Goal: Task Accomplishment & Management: Manage account settings

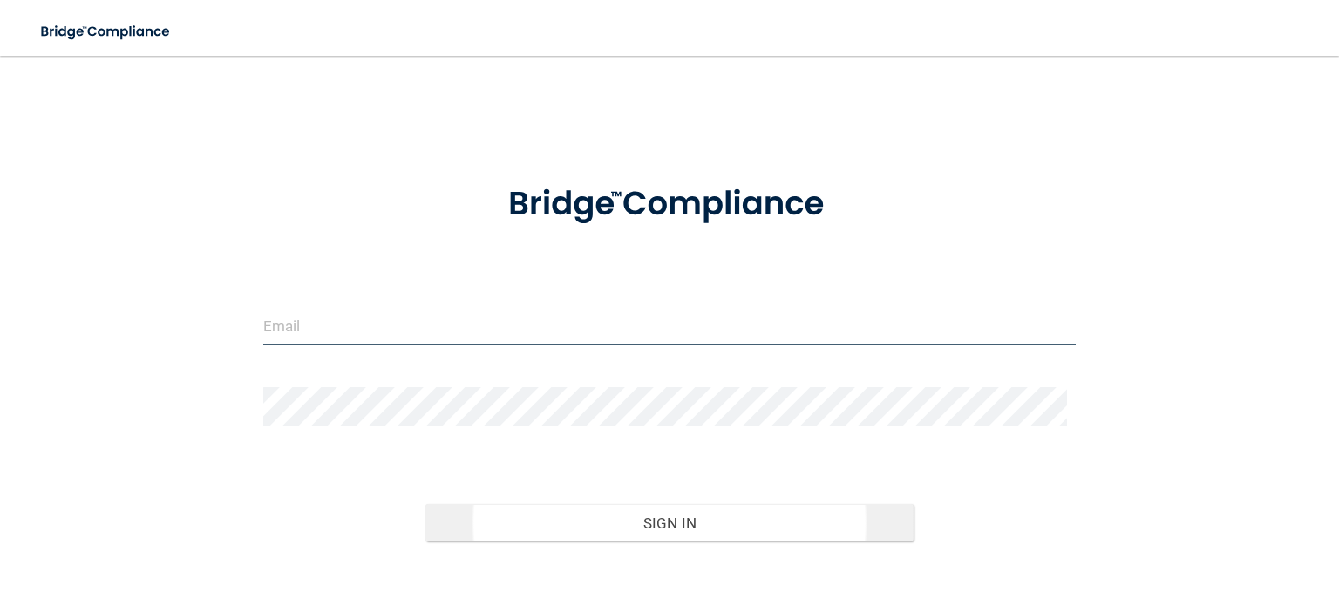
type input "sangiello@rectanglehealth.com"
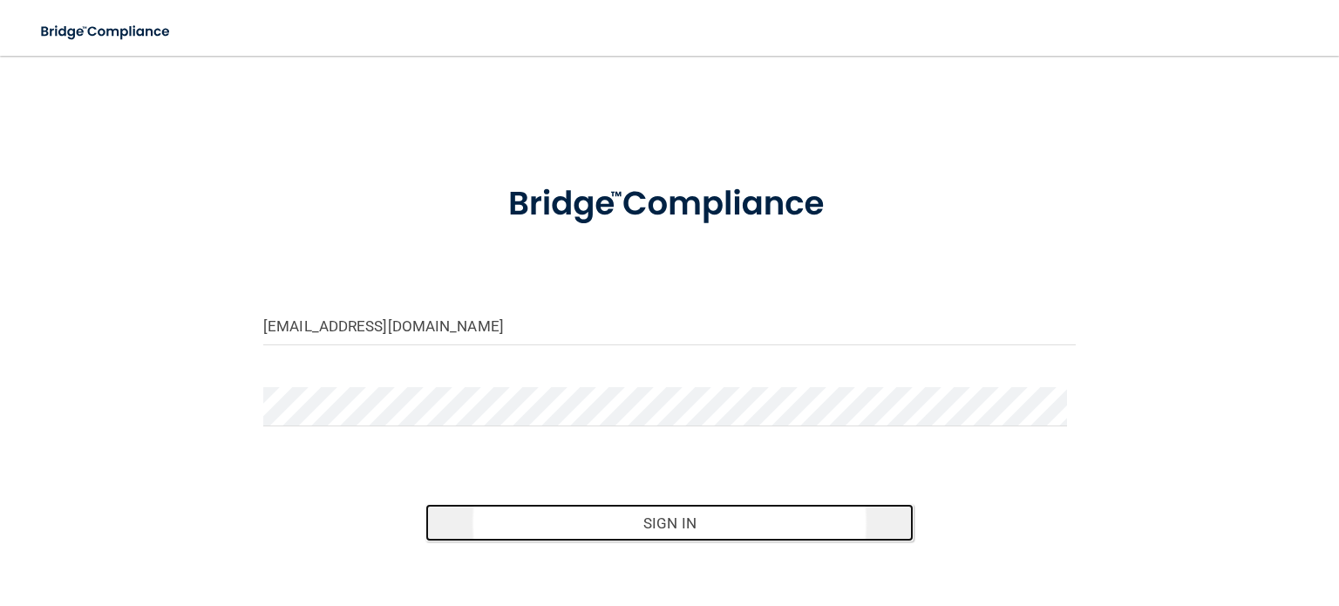
click at [682, 524] on button "Sign In" at bounding box center [669, 523] width 487 height 38
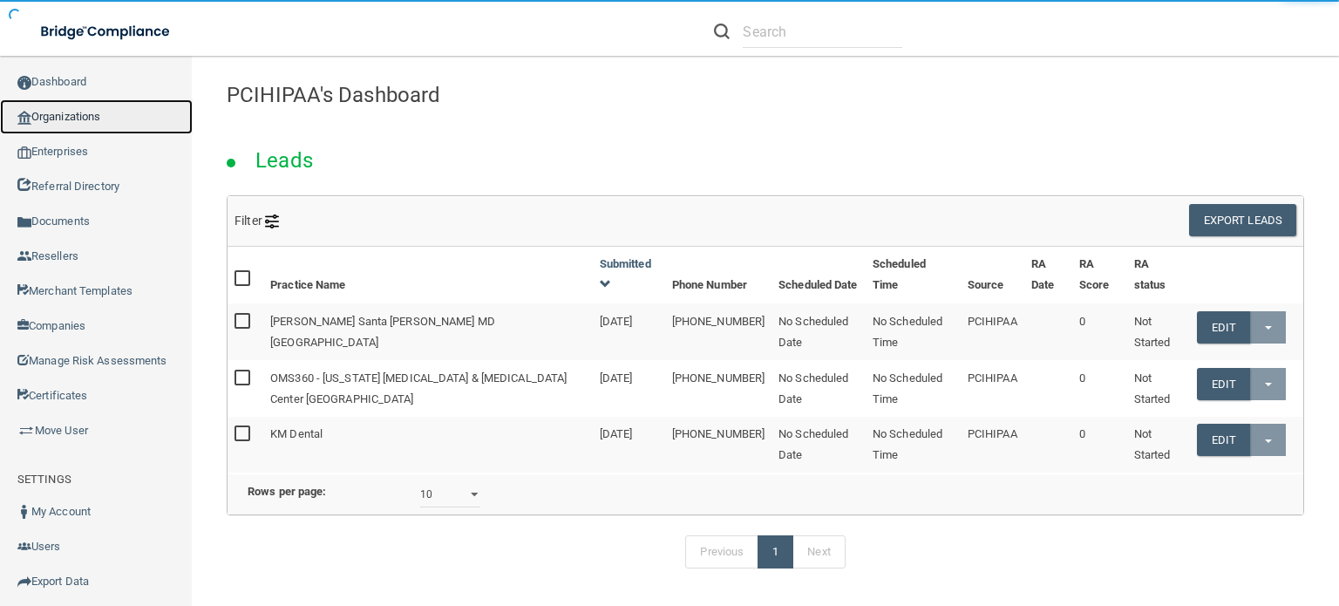
click at [99, 117] on link "Organizations" at bounding box center [96, 116] width 193 height 35
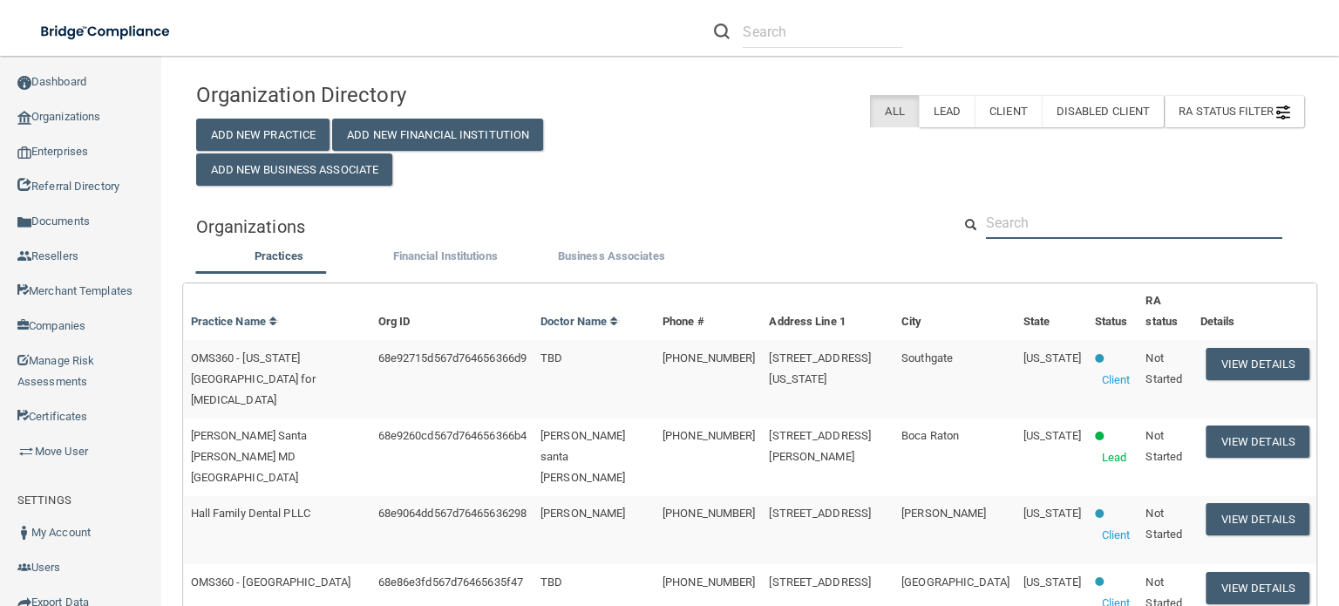
click at [1039, 239] on input "text" at bounding box center [1134, 223] width 296 height 32
paste input "(703) 777-2442"
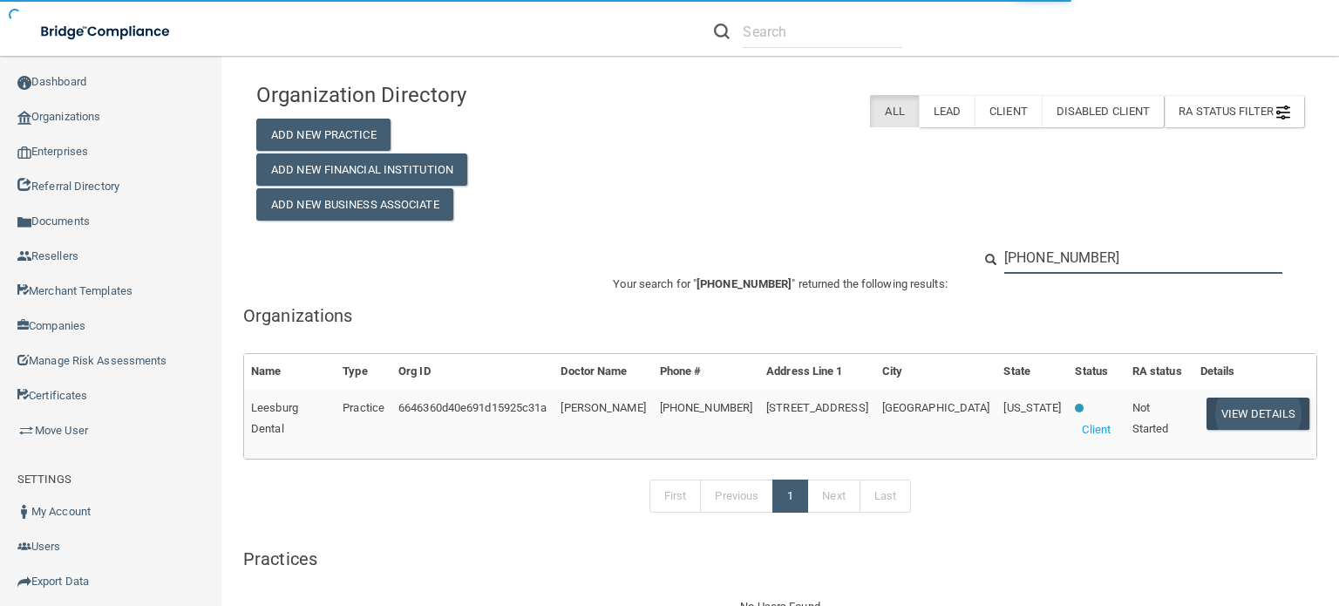
type input "(703) 777-2442"
click at [1232, 412] on button "View Details" at bounding box center [1258, 414] width 103 height 32
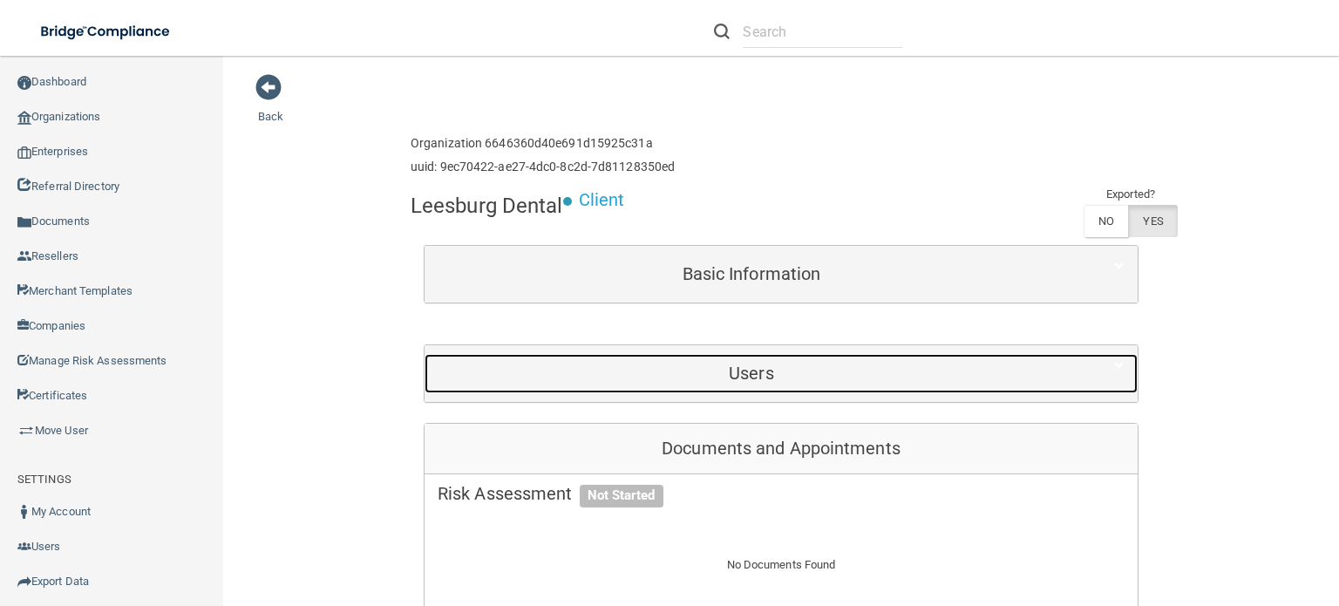
click at [746, 378] on h5 "Users" at bounding box center [752, 373] width 628 height 19
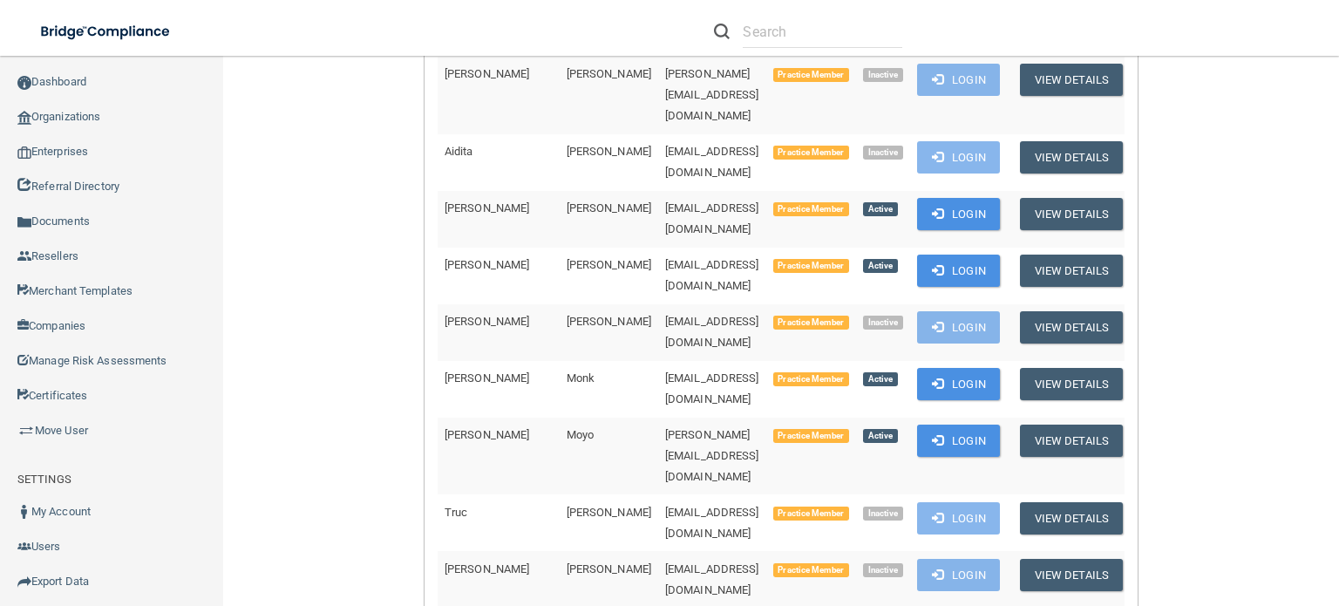
scroll to position [1221, 0]
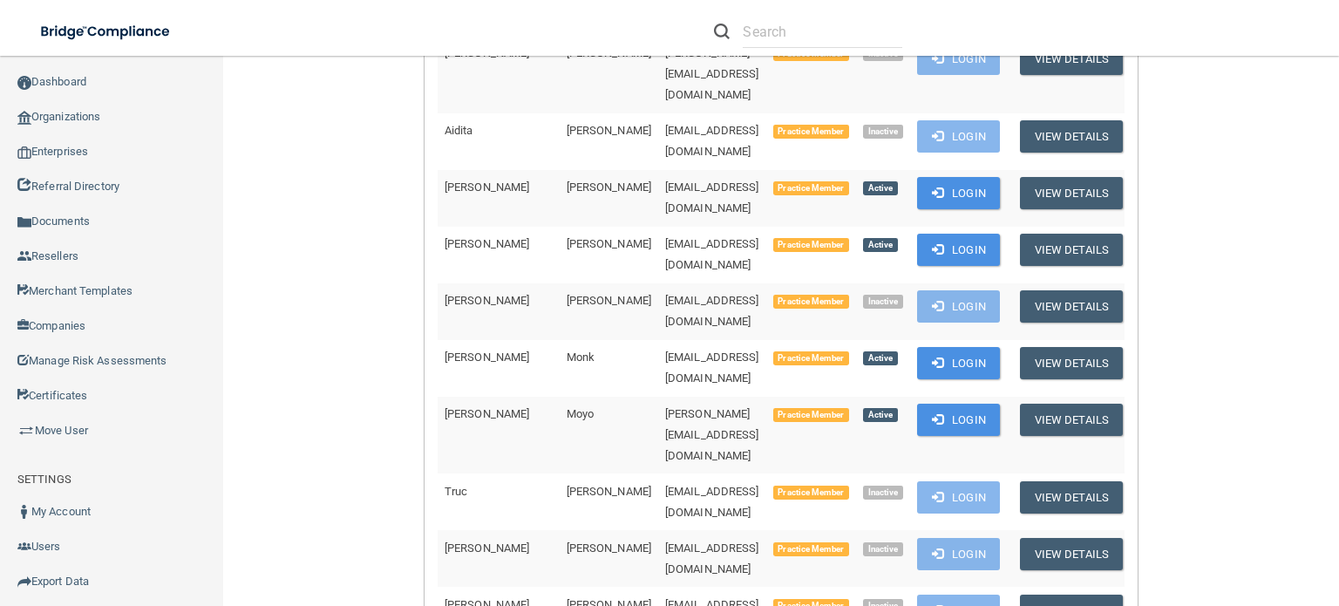
copy td "[EMAIL_ADDRESS][DOMAIN_NAME]"
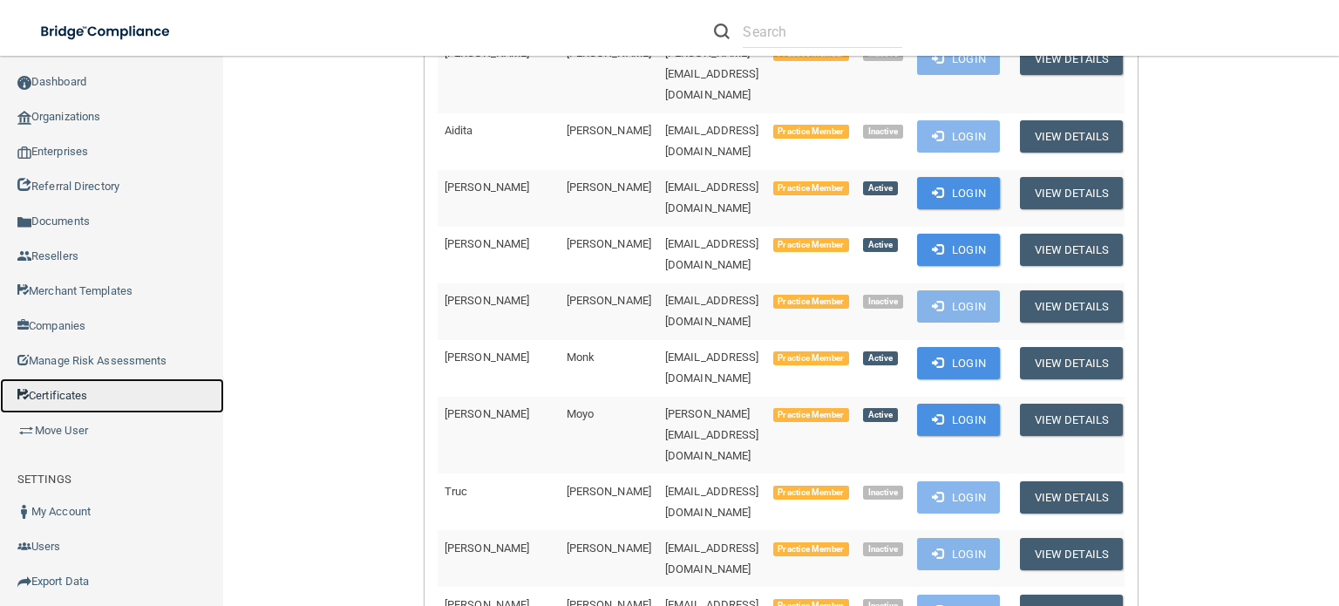
click at [87, 403] on link "Certificates" at bounding box center [112, 395] width 224 height 35
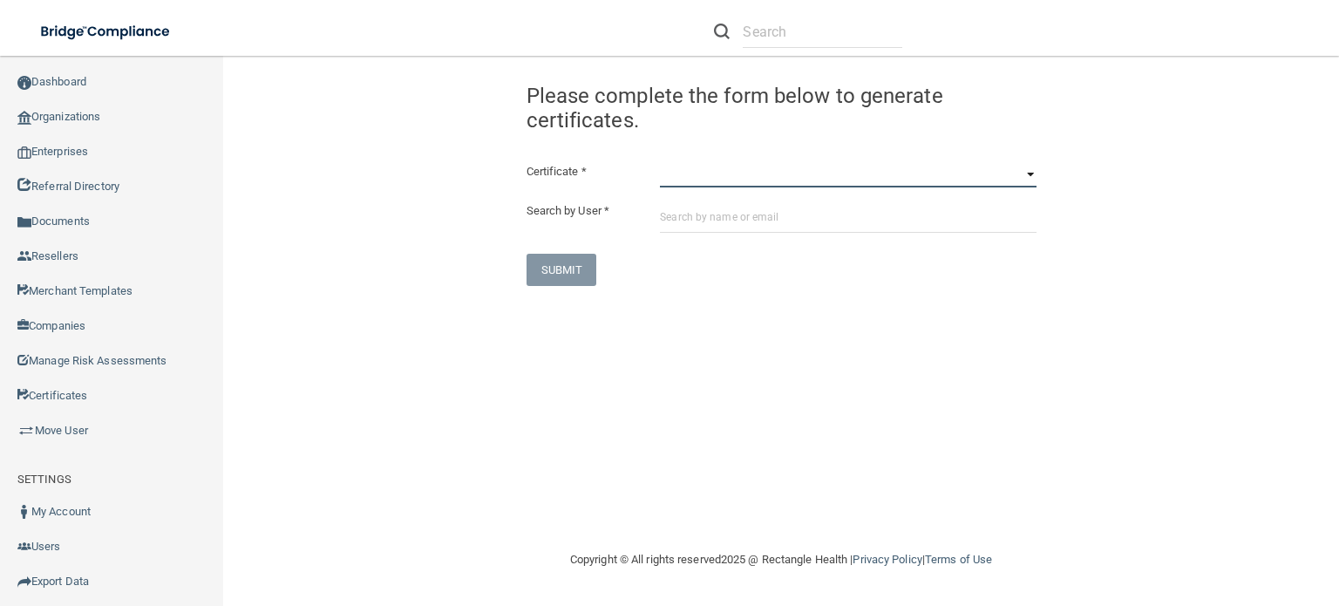
click at [726, 172] on select "HIPAA Officer Certification Training OSHA Bloodborne Pathogens OSHA COVID-19 Pr…" at bounding box center [848, 174] width 376 height 26
click at [944, 140] on div "Congratulation! The certificate has been generated and should now be viewable i…" at bounding box center [782, 179] width 536 height 213
click at [745, 216] on input "text" at bounding box center [848, 217] width 376 height 32
paste input "[EMAIL_ADDRESS][DOMAIN_NAME]"
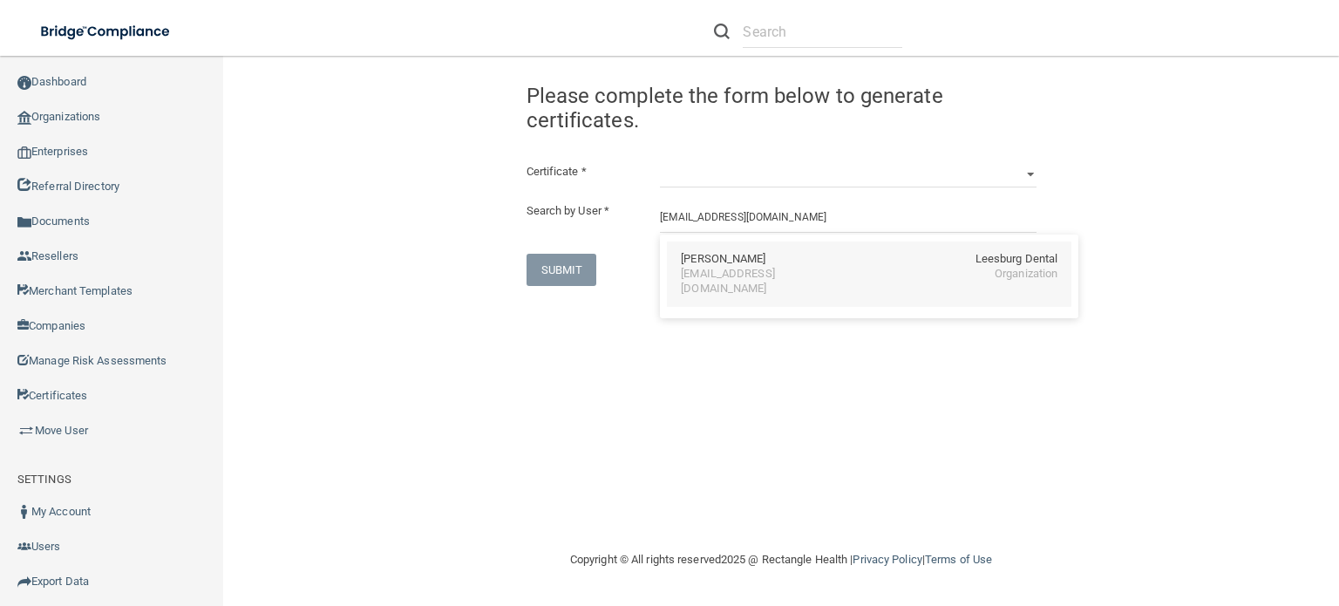
click at [872, 253] on div "Tiffany Streeter Leesburg Dental" at bounding box center [869, 259] width 377 height 15
type input "[PERSON_NAME]"
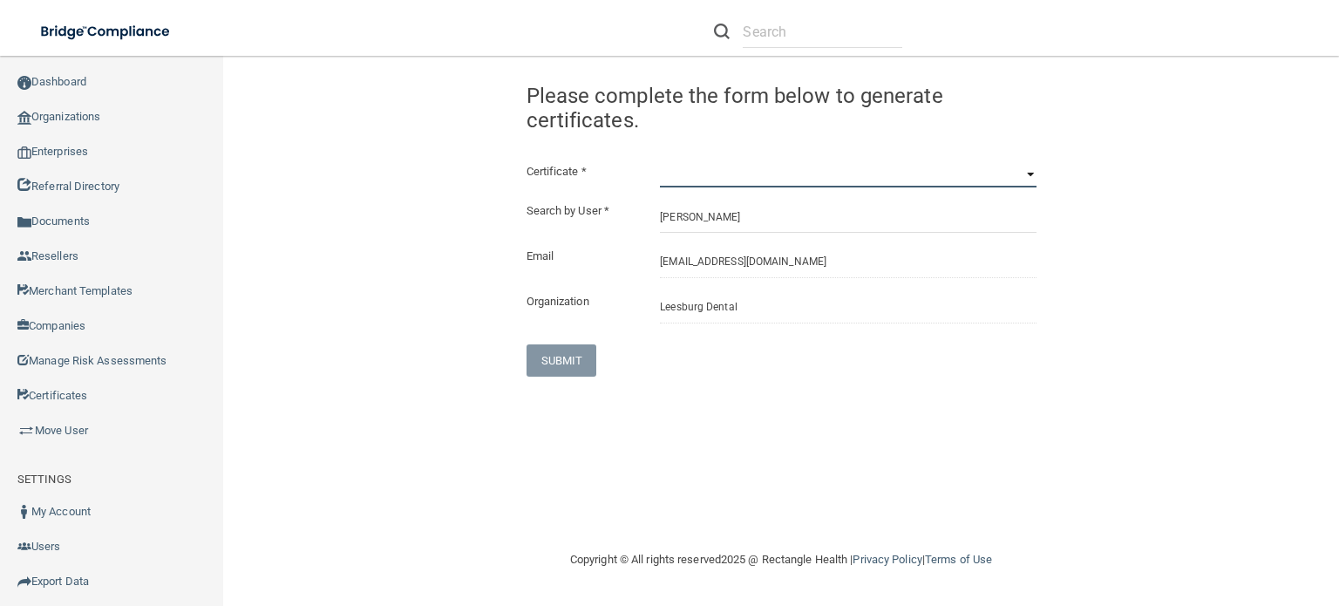
click at [1029, 173] on select "HIPAA Officer Certification Training OSHA Bloodborne Pathogens OSHA COVID-19 Pr…" at bounding box center [848, 174] width 376 height 26
click at [1029, 174] on select "HIPAA Officer Certification Training OSHA Bloodborne Pathogens OSHA COVID-19 Pr…" at bounding box center [848, 174] width 376 height 26
click at [660, 161] on select "HIPAA Officer Certification Training OSHA Bloodborne Pathogens OSHA COVID-19 Pr…" at bounding box center [848, 174] width 376 height 26
click at [1029, 172] on select "HIPAA Officer Certification Training OSHA Bloodborne Pathogens OSHA COVID-19 Pr…" at bounding box center [848, 174] width 376 height 26
select select "1"
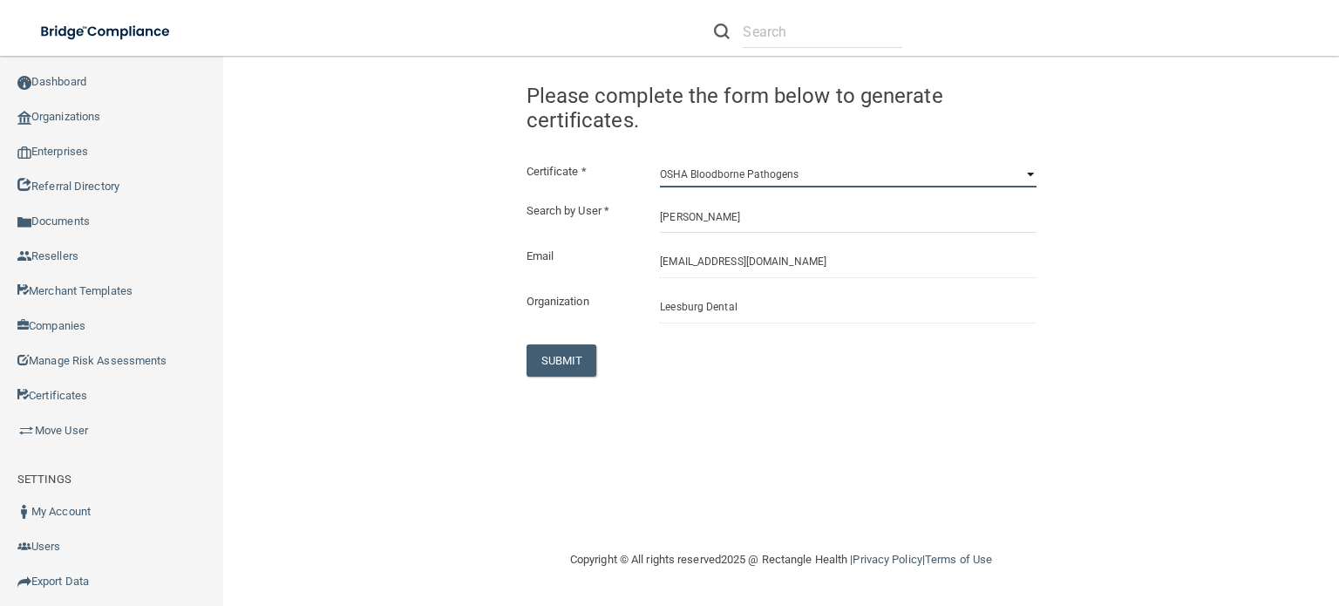
click at [660, 161] on select "HIPAA Officer Certification Training OSHA Bloodborne Pathogens OSHA COVID-19 Pr…" at bounding box center [848, 174] width 376 height 26
click at [571, 356] on button "SUBMIT" at bounding box center [562, 360] width 71 height 32
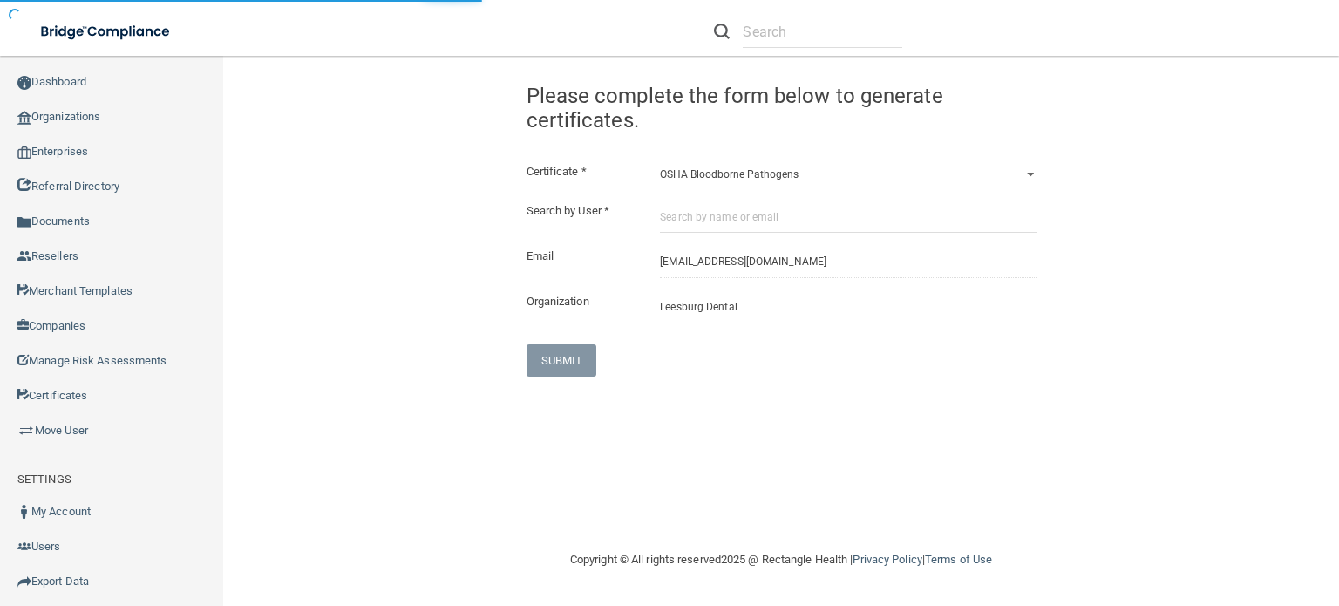
select select "?"
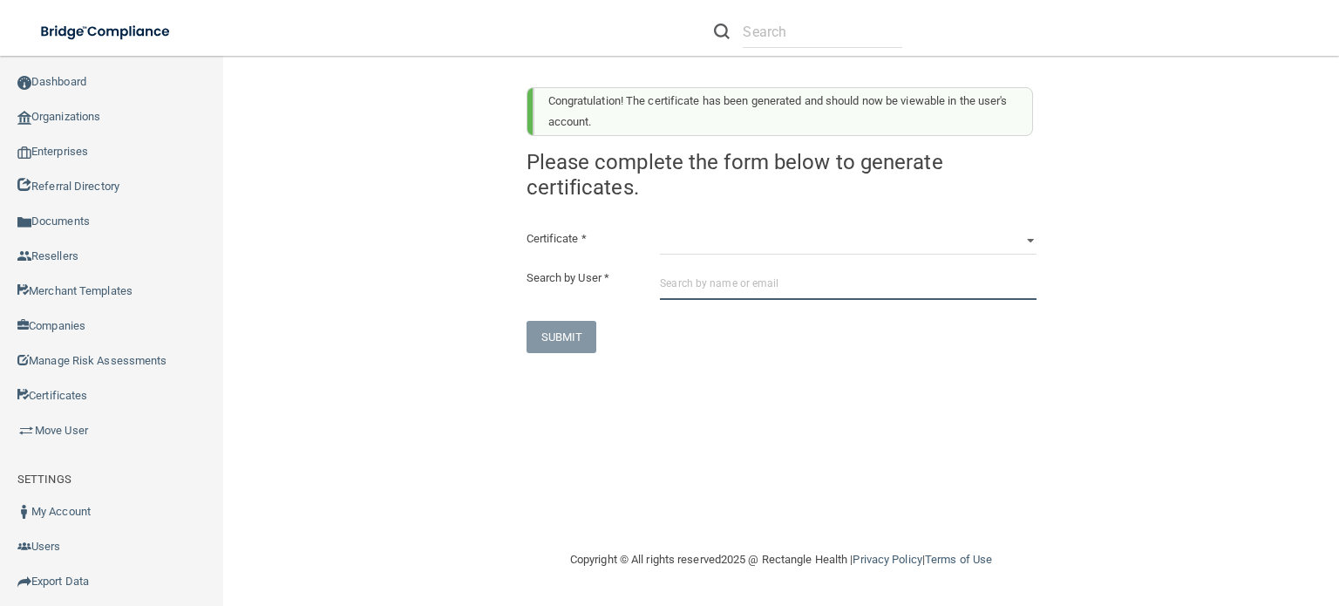
click at [778, 278] on input "text" at bounding box center [848, 284] width 376 height 32
paste input "[EMAIL_ADDRESS][DOMAIN_NAME]"
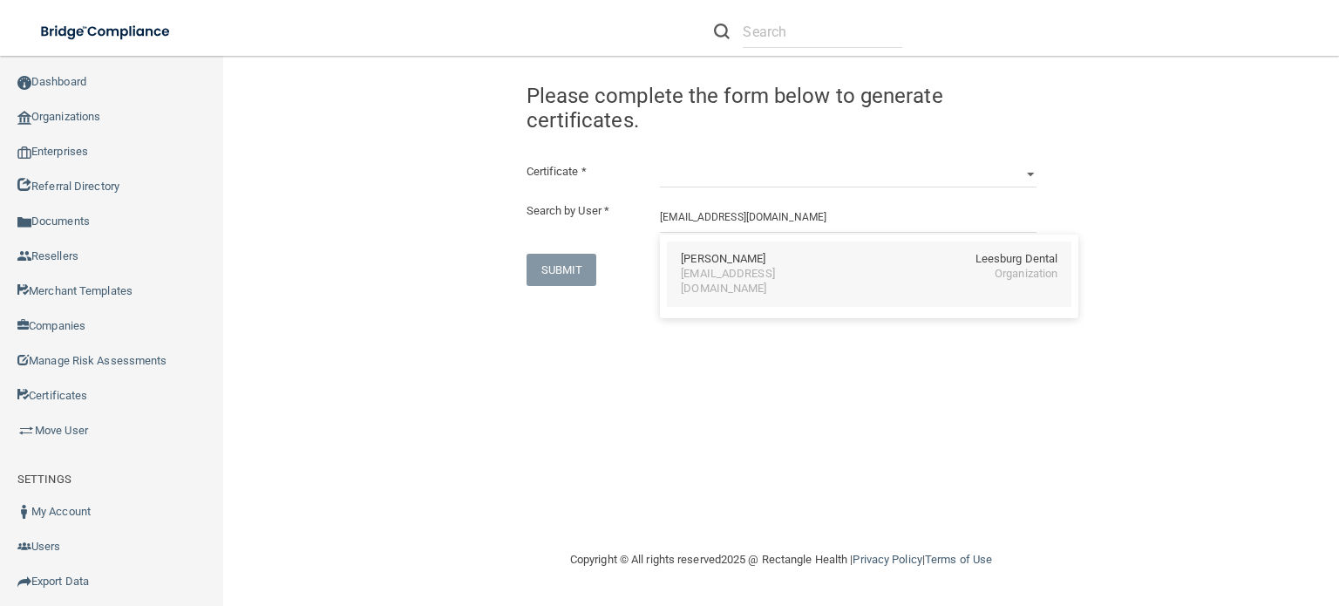
click at [939, 278] on div "tiffanystreeter08@gmail.com Organization" at bounding box center [869, 282] width 377 height 30
type input "Tiffany Streeter"
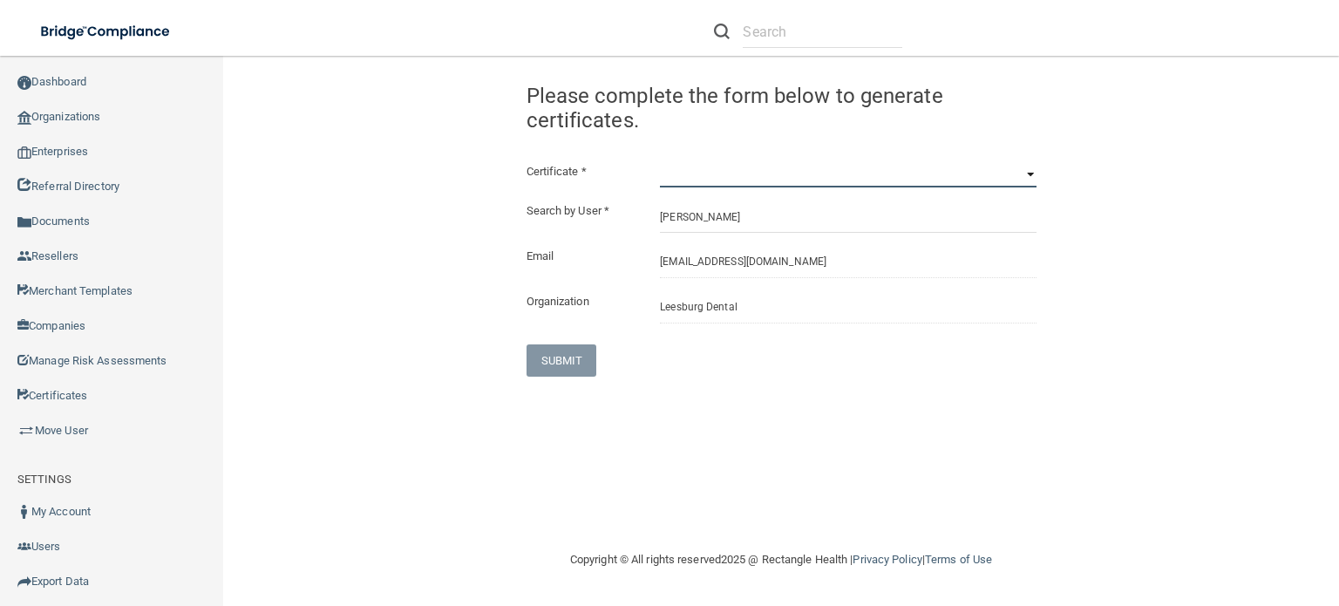
click at [1025, 173] on select "HIPAA Officer Certification Training OSHA Bloodborne Pathogens OSHA COVID-19 Pr…" at bounding box center [848, 174] width 376 height 26
select select "2"
click at [660, 161] on select "HIPAA Officer Certification Training OSHA Bloodborne Pathogens OSHA COVID-19 Pr…" at bounding box center [848, 174] width 376 height 26
click at [587, 365] on button "SUBMIT" at bounding box center [562, 360] width 71 height 32
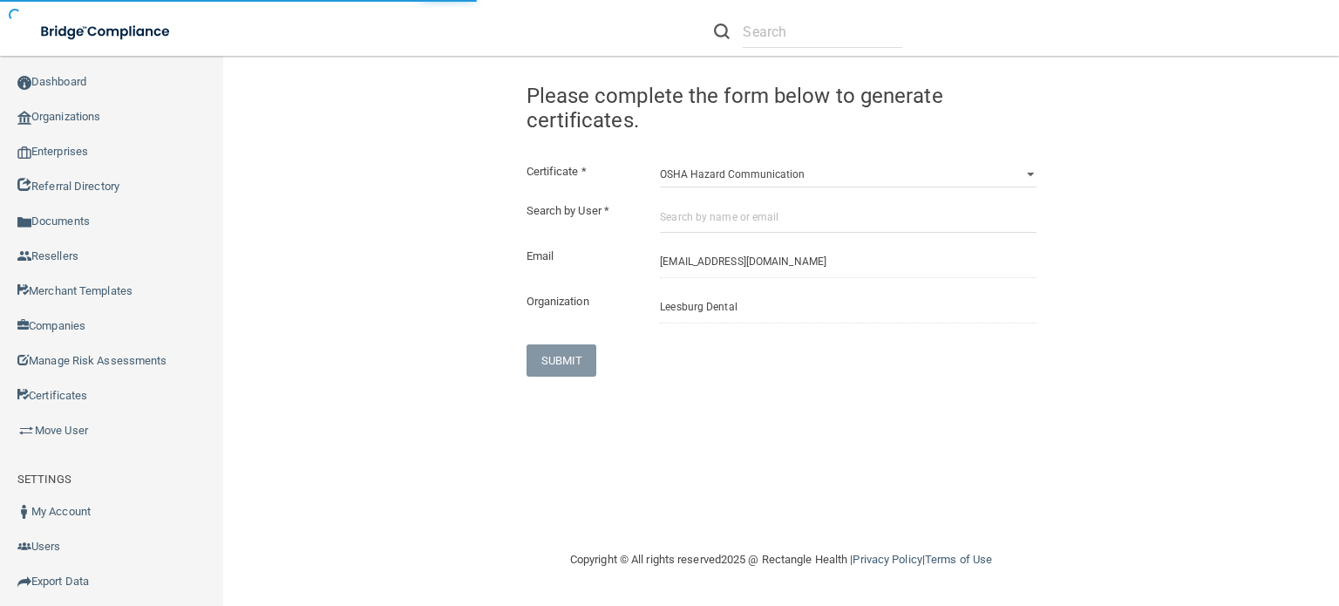
select select "?"
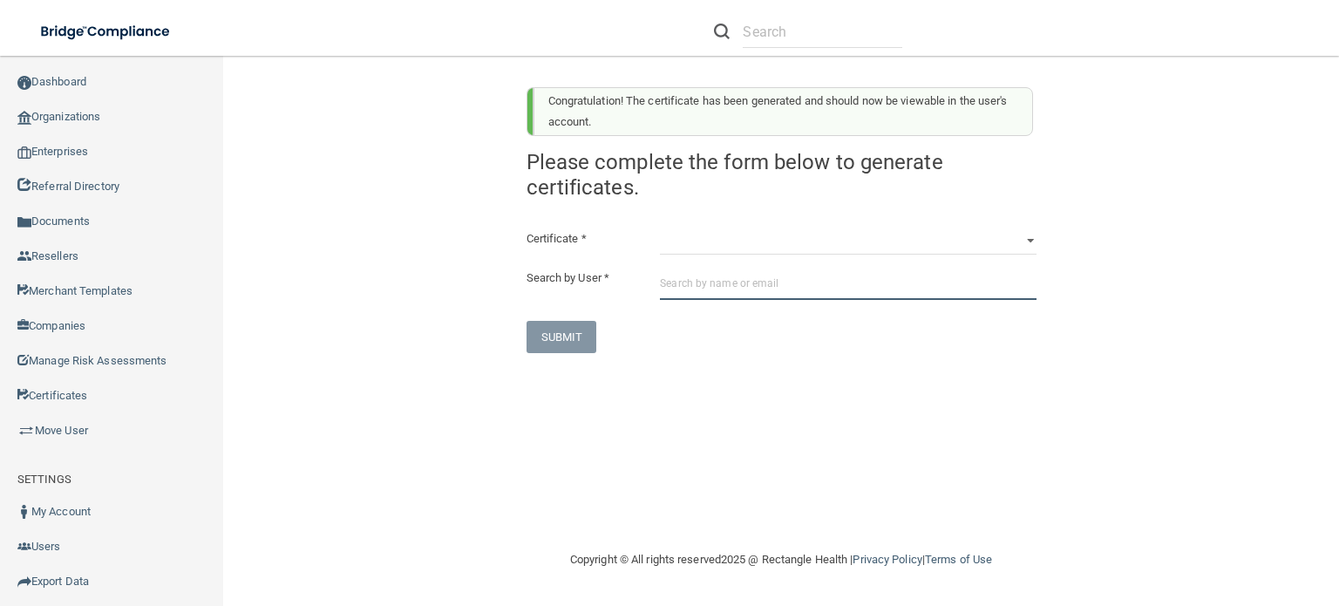
click at [764, 290] on input "text" at bounding box center [848, 284] width 376 height 32
paste input "[EMAIL_ADDRESS][DOMAIN_NAME]"
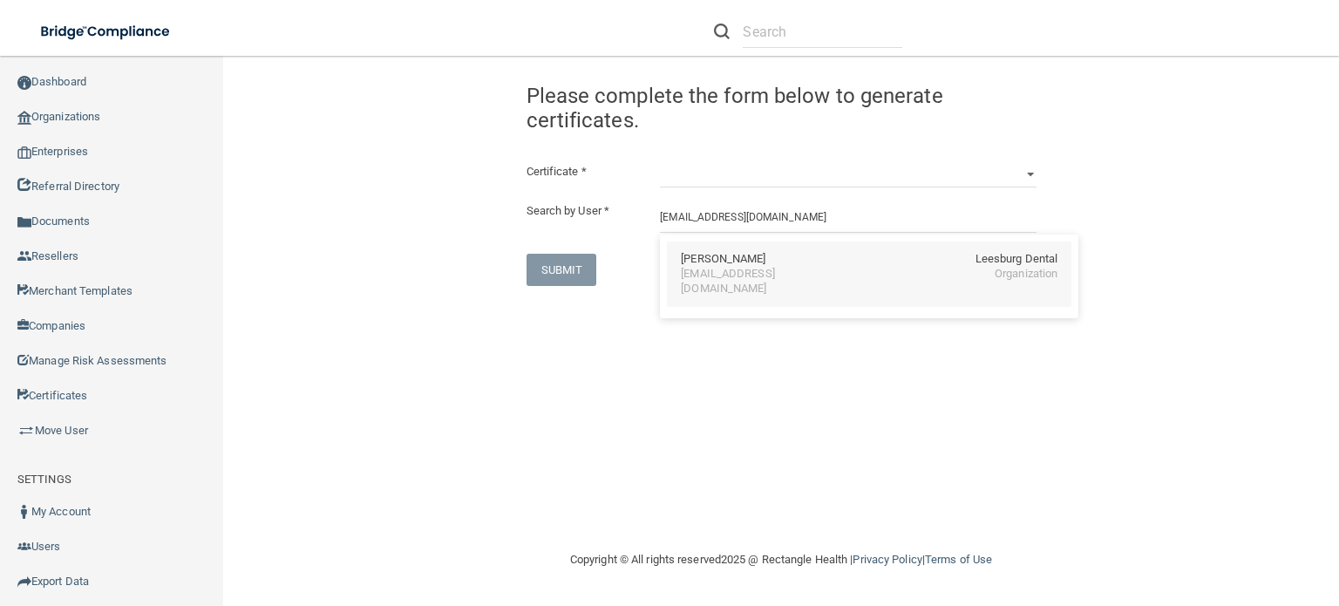
click at [877, 274] on div "tiffanystreeter08@gmail.com Organization" at bounding box center [869, 282] width 377 height 30
type input "Tiffany Streeter"
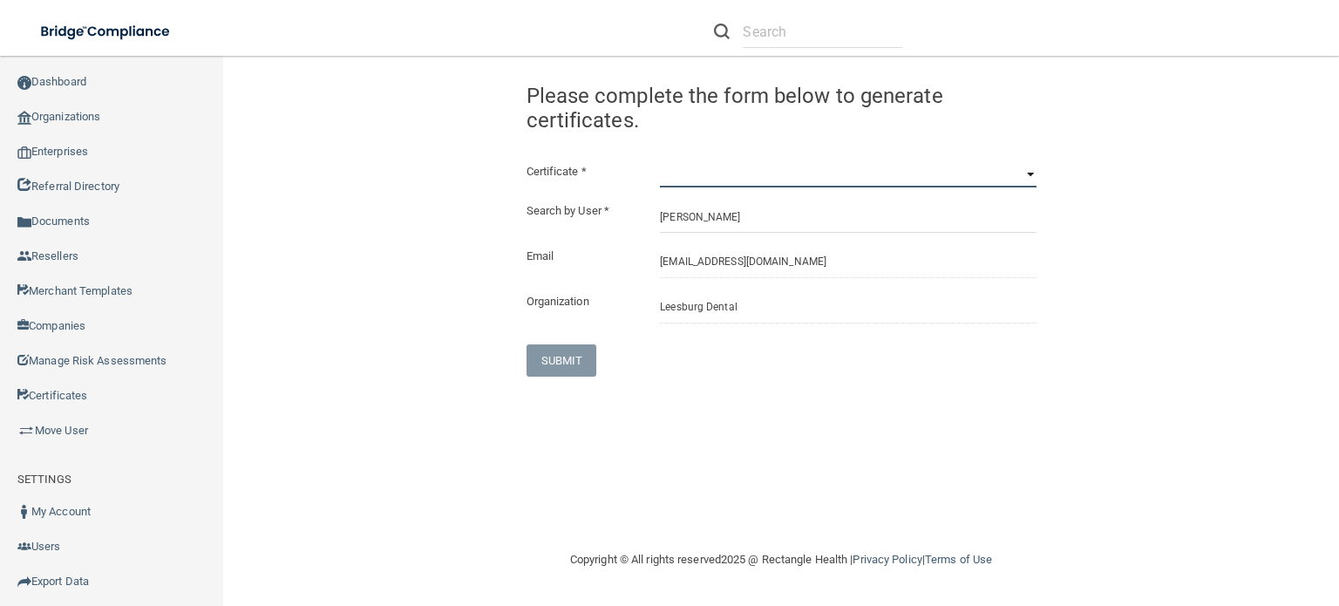
click at [1029, 167] on select "HIPAA Officer Certification Training OSHA Bloodborne Pathogens OSHA COVID-19 Pr…" at bounding box center [848, 174] width 376 height 26
select select "3"
click at [660, 161] on select "HIPAA Officer Certification Training OSHA Bloodborne Pathogens OSHA COVID-19 Pr…" at bounding box center [848, 174] width 376 height 26
click at [565, 361] on button "SUBMIT" at bounding box center [562, 360] width 71 height 32
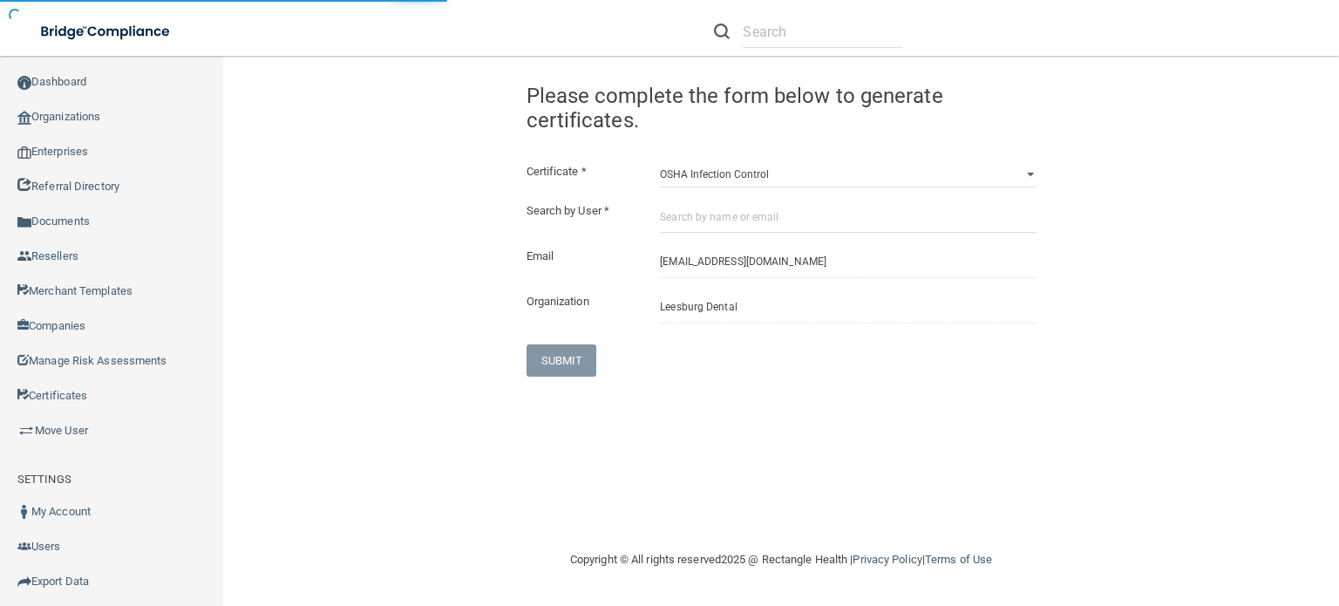
select select "?"
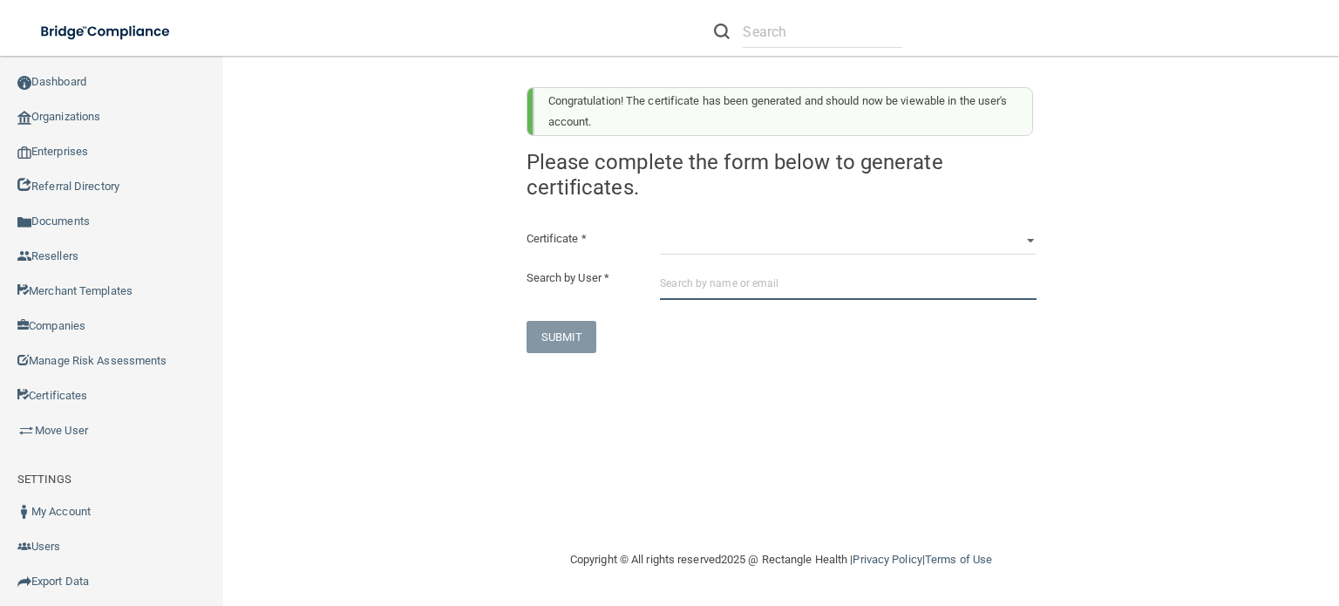
click at [828, 282] on input "text" at bounding box center [848, 284] width 376 height 32
paste input "[EMAIL_ADDRESS][DOMAIN_NAME]"
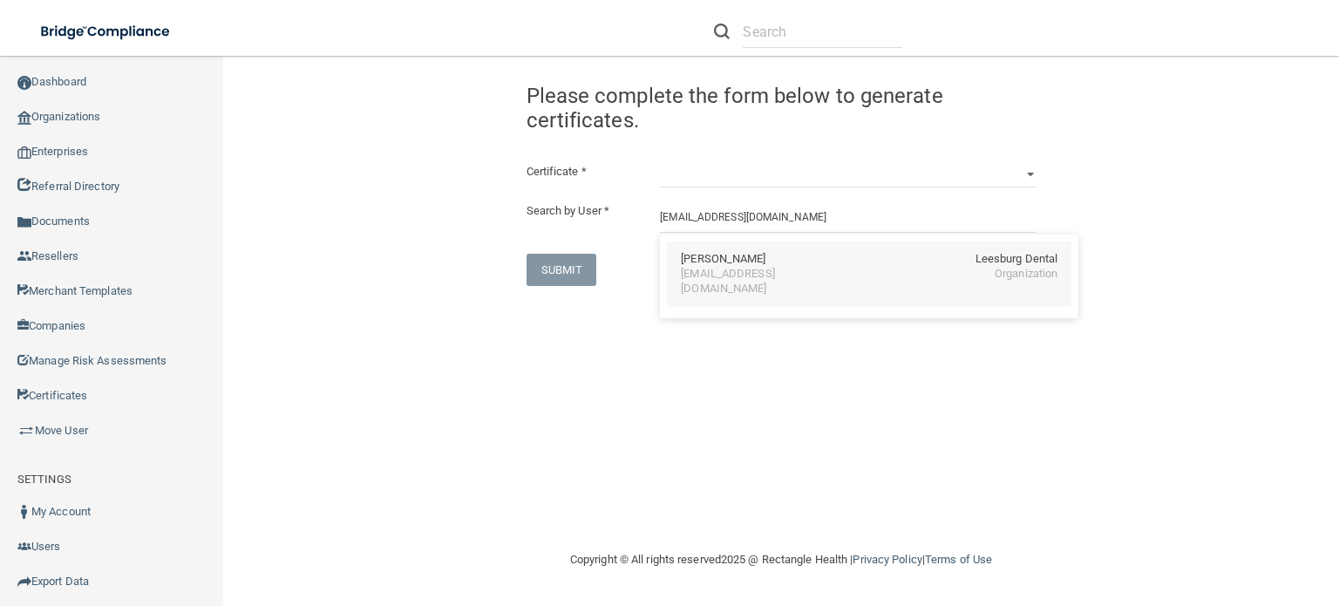
click at [1000, 271] on div "Organization" at bounding box center [1026, 282] width 63 height 30
type input "Tiffany Streeter"
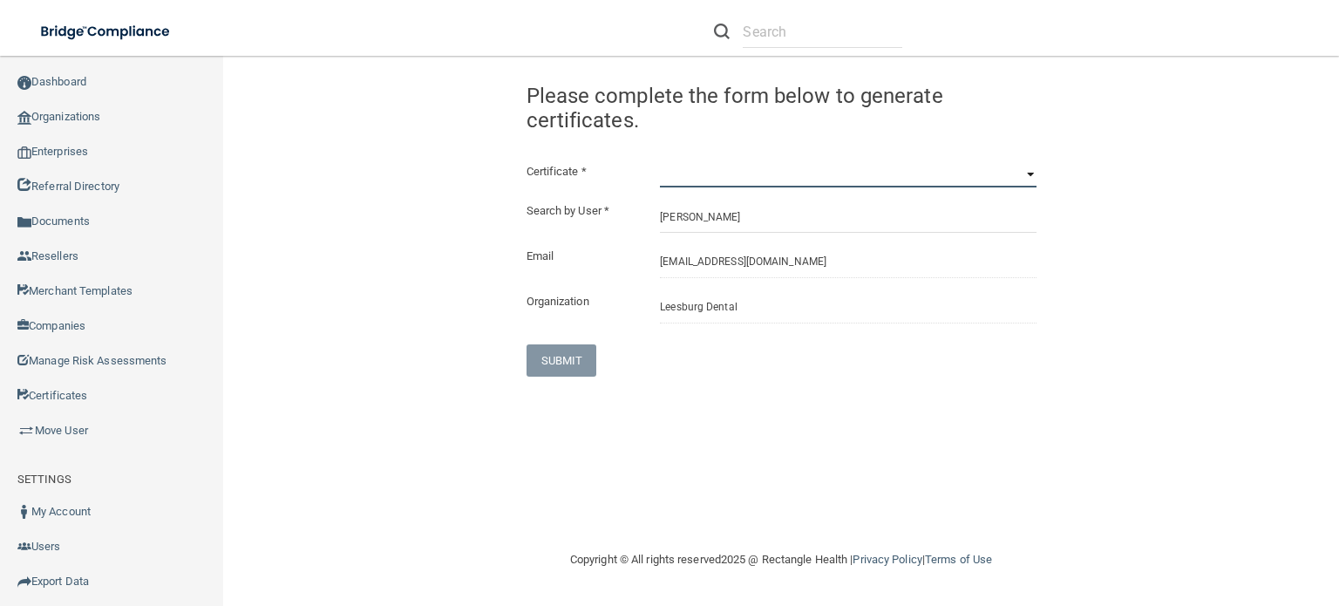
click at [1022, 169] on select "HIPAA Officer Certification Training OSHA Bloodborne Pathogens OSHA COVID-19 Pr…" at bounding box center [848, 174] width 376 height 26
select select "4"
click at [660, 161] on select "HIPAA Officer Certification Training OSHA Bloodborne Pathogens OSHA COVID-19 Pr…" at bounding box center [848, 174] width 376 height 26
click at [582, 358] on button "SUBMIT" at bounding box center [562, 360] width 71 height 32
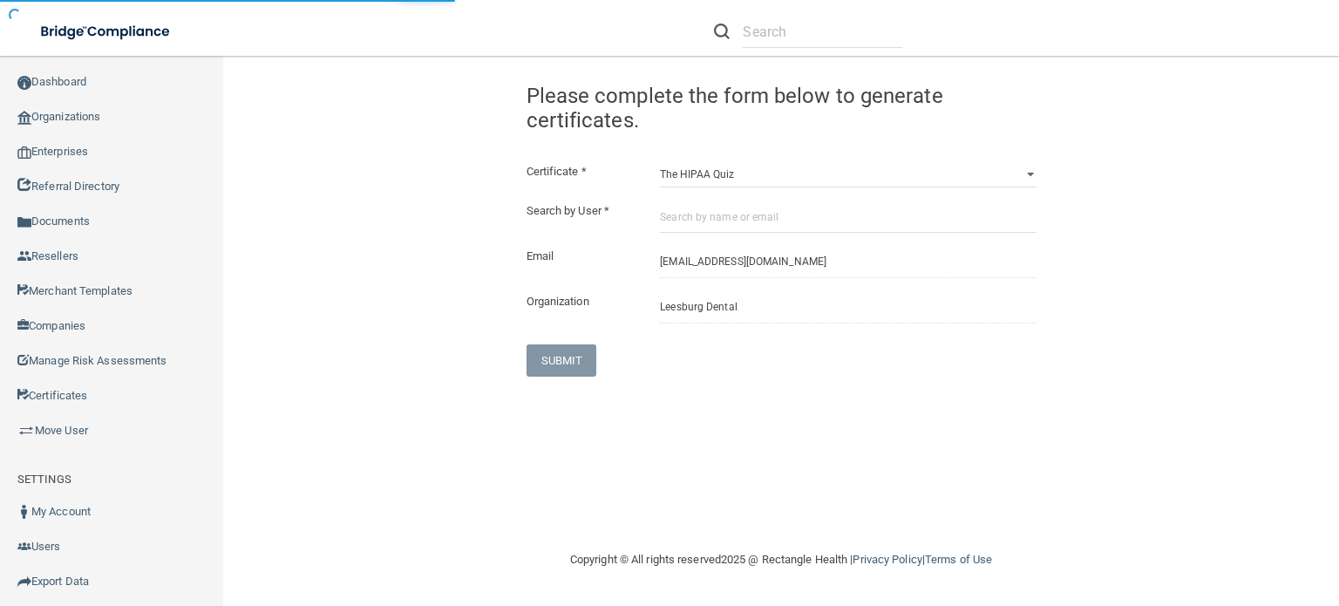
select select "?"
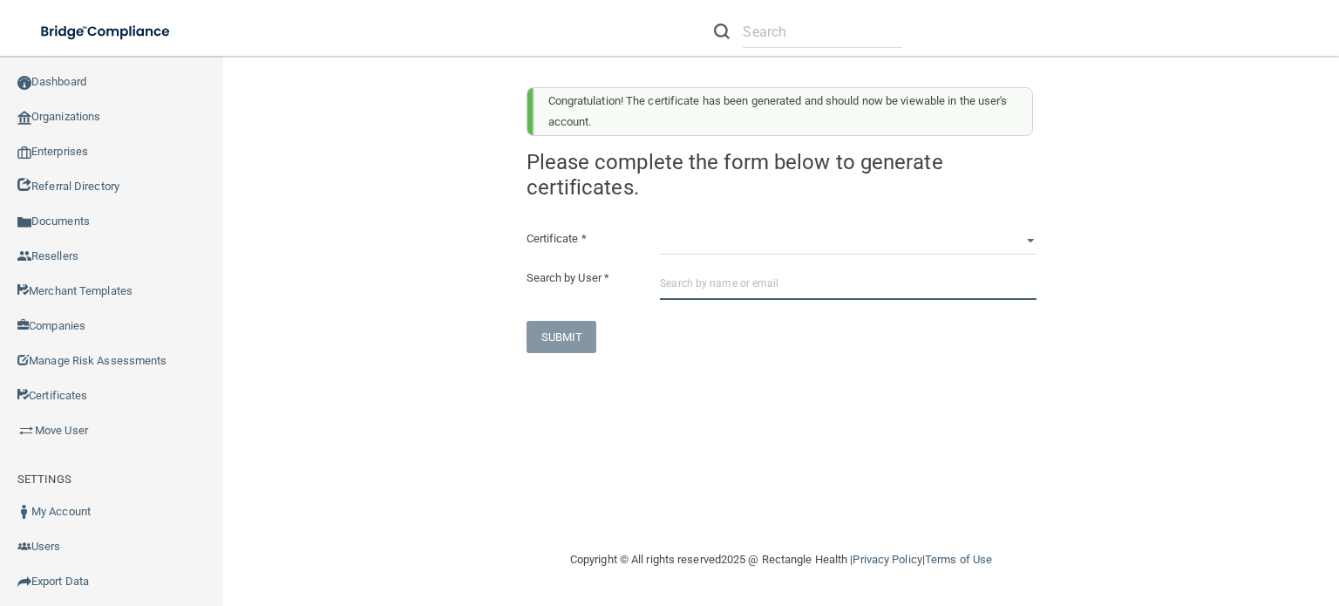
click at [901, 288] on input "text" at bounding box center [848, 284] width 376 height 32
paste input "[EMAIL_ADDRESS][DOMAIN_NAME]"
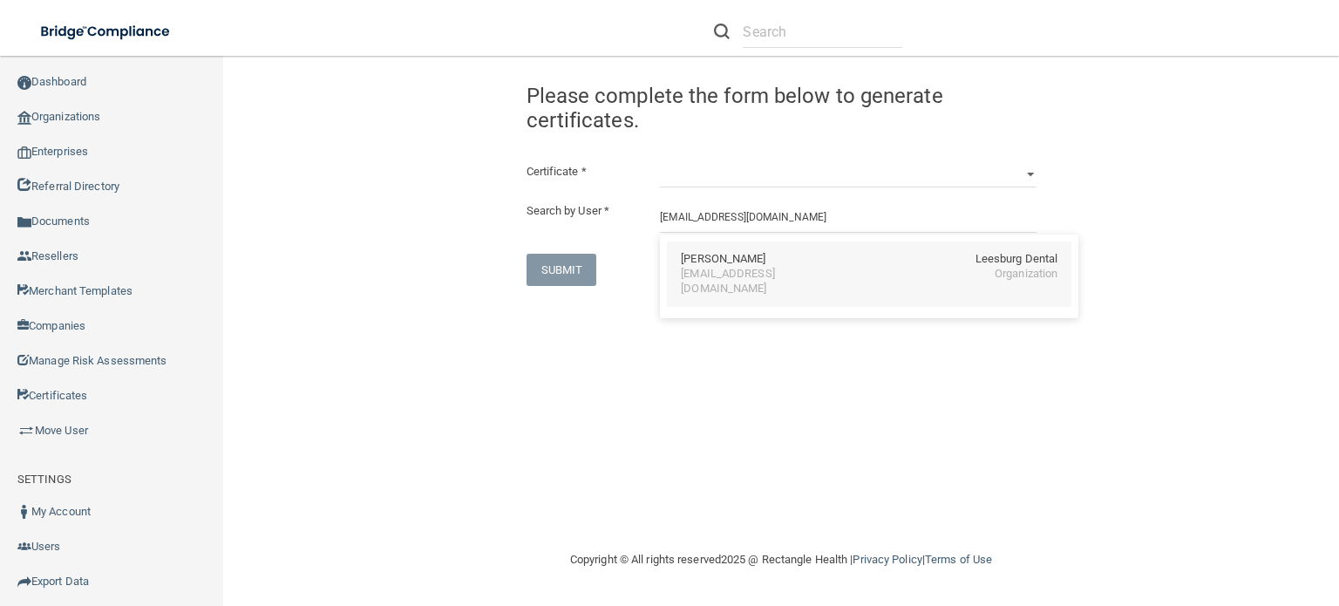
click at [951, 280] on div "tiffanystreeter08@gmail.com Organization" at bounding box center [869, 282] width 377 height 30
type input "Tiffany Streeter"
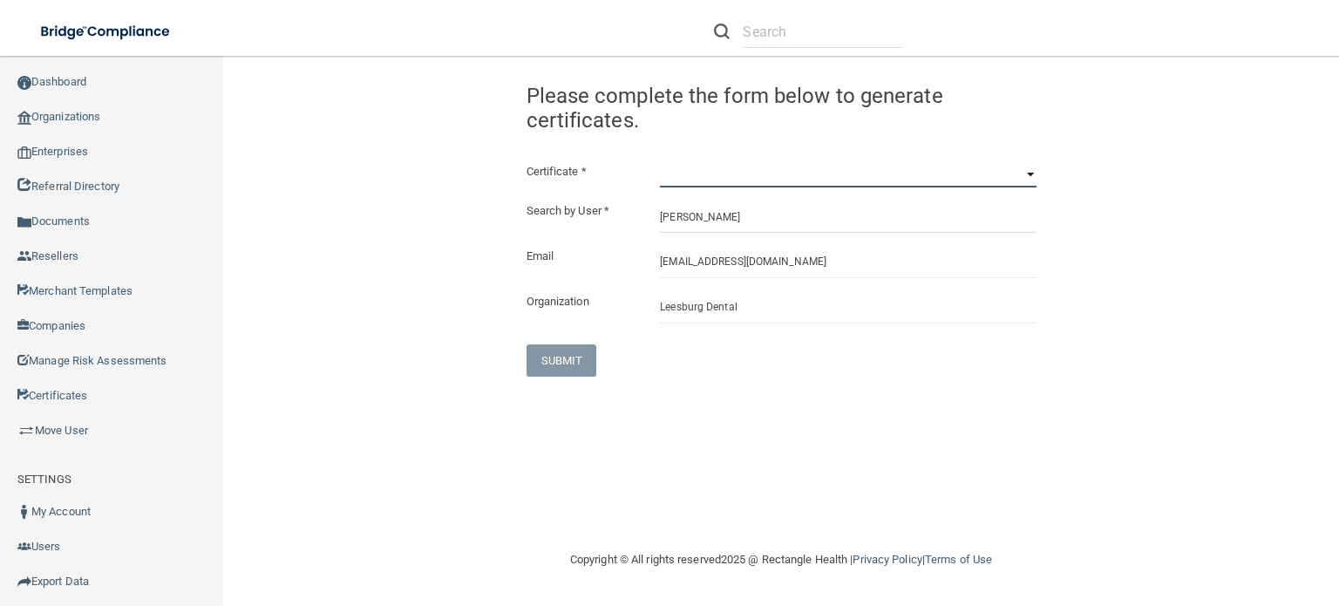
click at [1029, 172] on select "HIPAA Officer Certification Training OSHA Bloodborne Pathogens OSHA COVID-19 Pr…" at bounding box center [848, 174] width 376 height 26
select select "5"
click at [660, 161] on select "HIPAA Officer Certification Training OSHA Bloodborne Pathogens OSHA COVID-19 Pr…" at bounding box center [848, 174] width 376 height 26
click at [576, 362] on button "SUBMIT" at bounding box center [562, 360] width 71 height 32
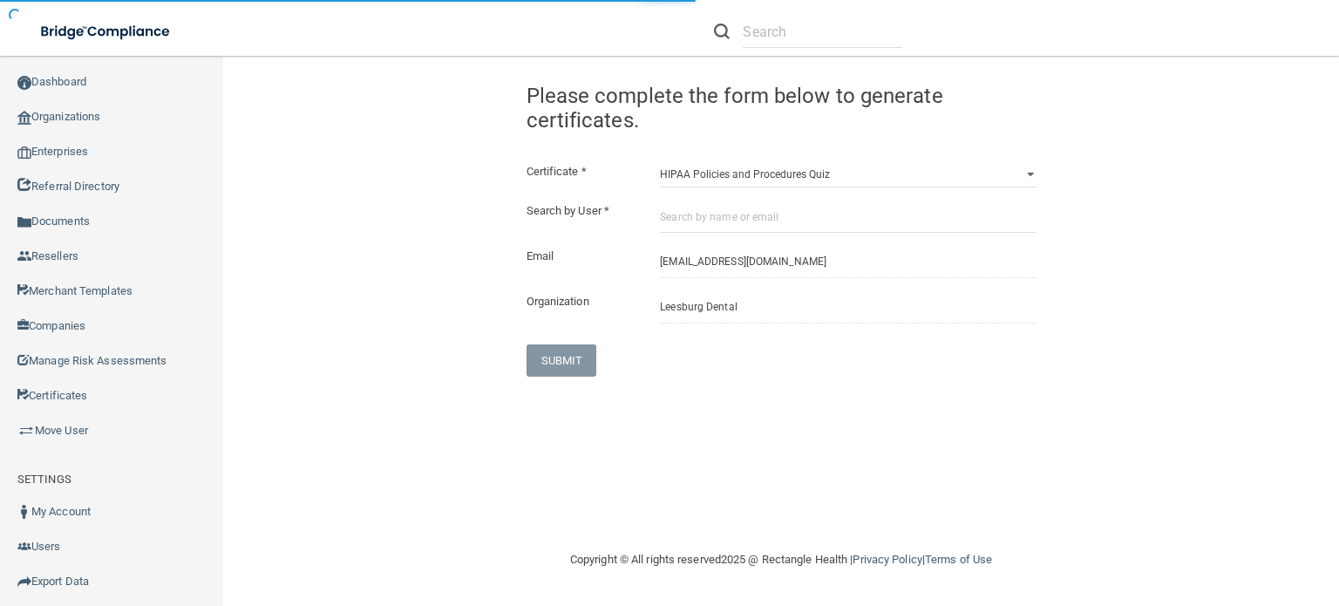
select select "?"
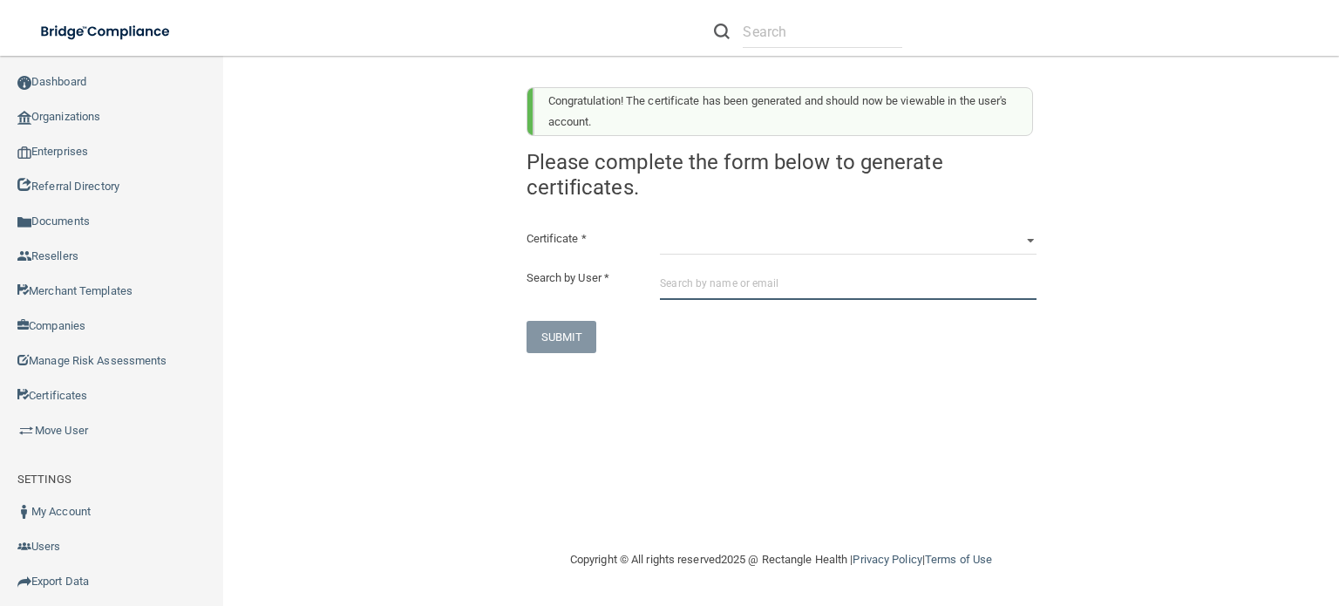
click at [820, 276] on input "text" at bounding box center [848, 284] width 376 height 32
paste input "[EMAIL_ADDRESS][DOMAIN_NAME]"
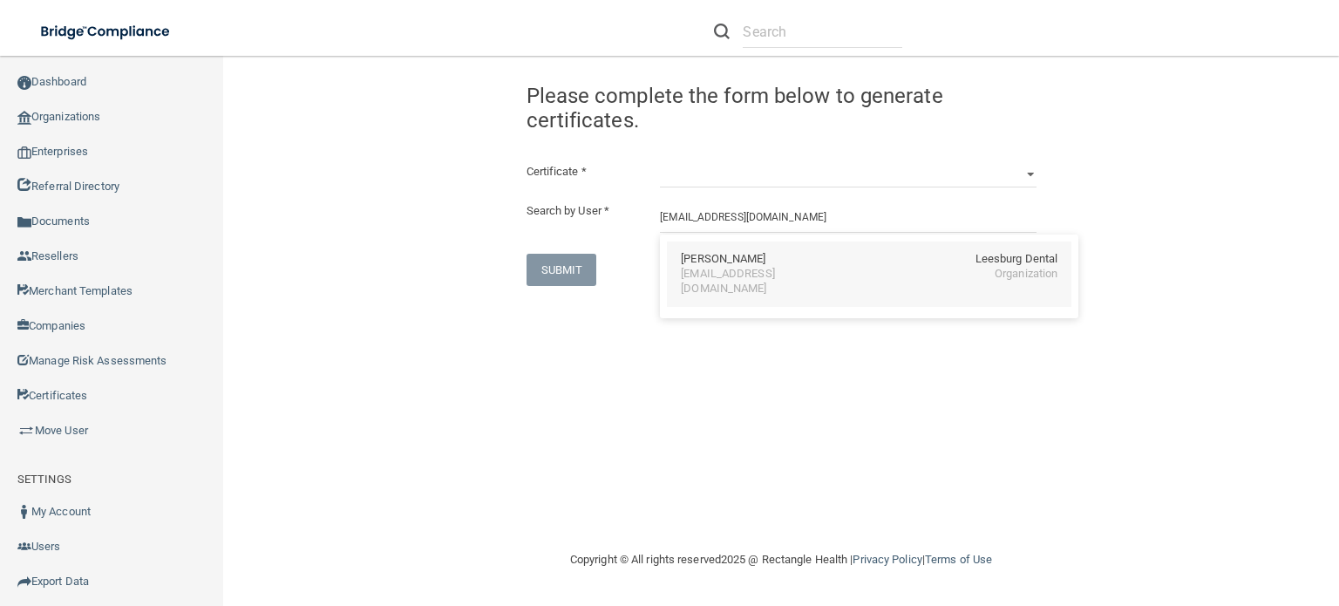
click at [974, 270] on div "tiffanystreeter08@gmail.com Organization" at bounding box center [869, 282] width 377 height 30
type input "Tiffany Streeter"
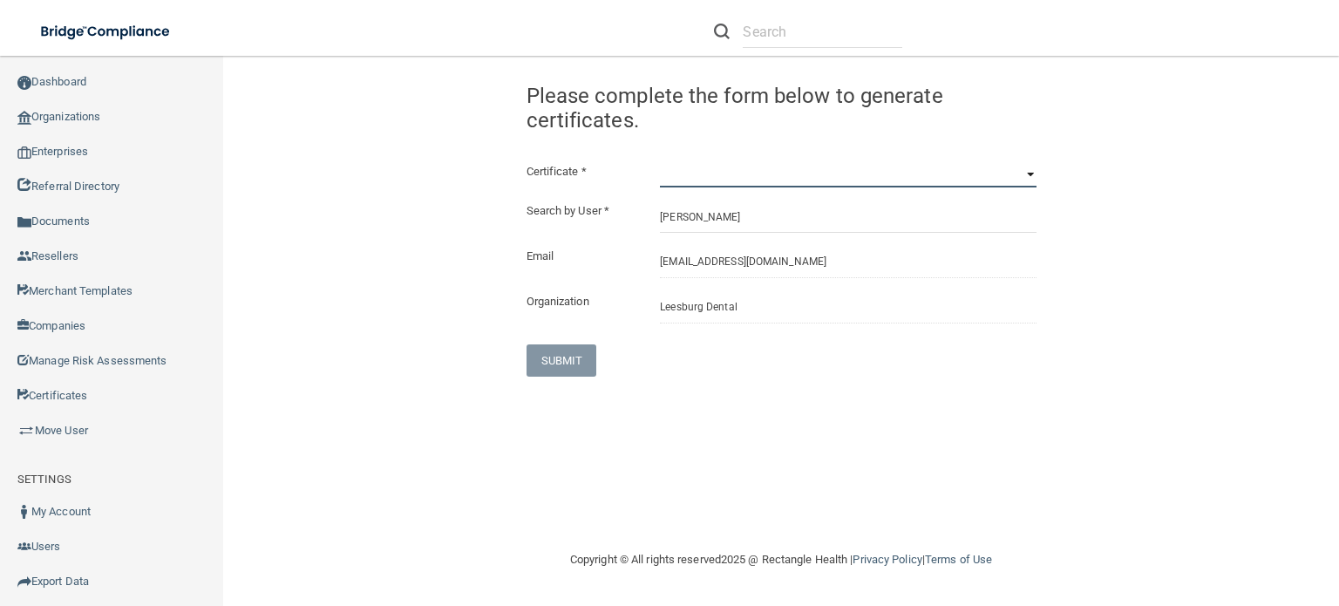
click at [1029, 174] on select "HIPAA Officer Certification Training OSHA Bloodborne Pathogens OSHA COVID-19 Pr…" at bounding box center [848, 174] width 376 height 26
select select "6"
click at [660, 161] on select "HIPAA Officer Certification Training OSHA Bloodborne Pathogens OSHA COVID-19 Pr…" at bounding box center [848, 174] width 376 height 26
click at [548, 358] on button "SUBMIT" at bounding box center [562, 360] width 71 height 32
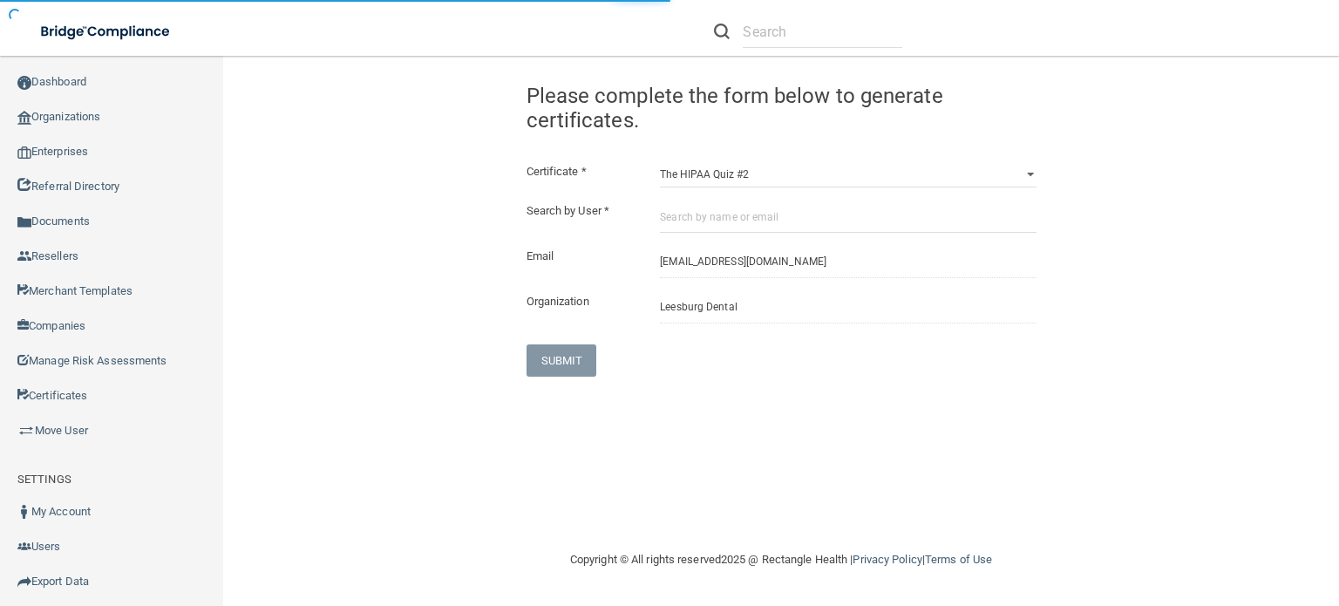
select select "?"
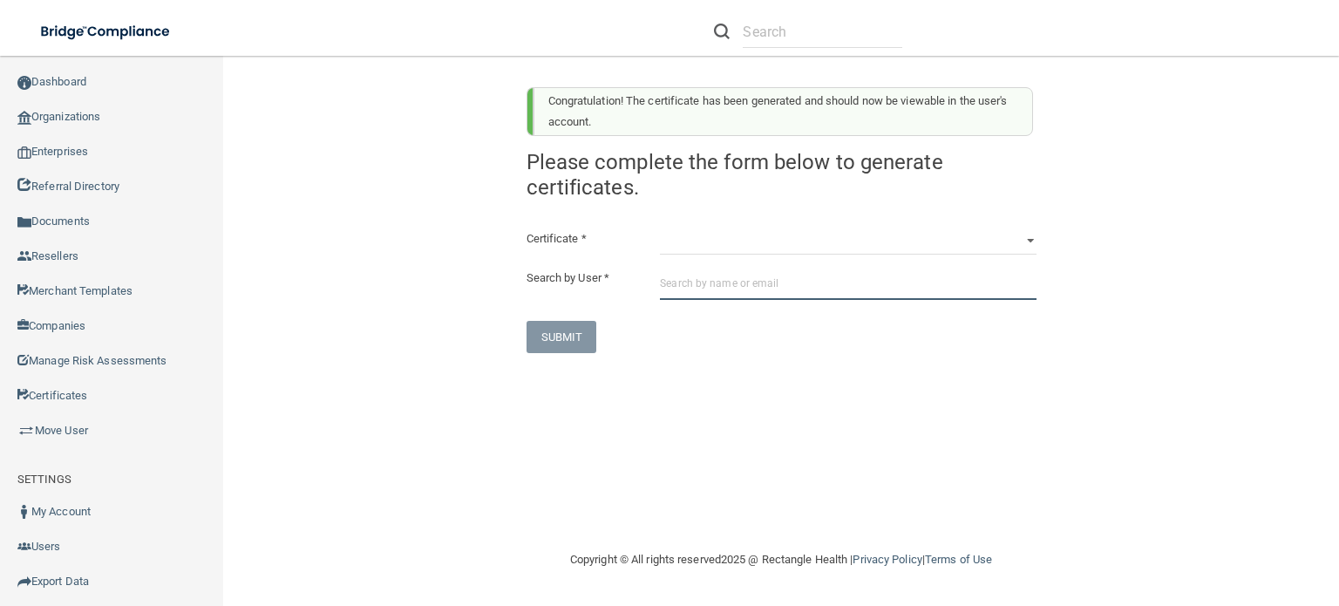
click at [870, 296] on input "text" at bounding box center [848, 284] width 376 height 32
paste input "[EMAIL_ADDRESS][DOMAIN_NAME]"
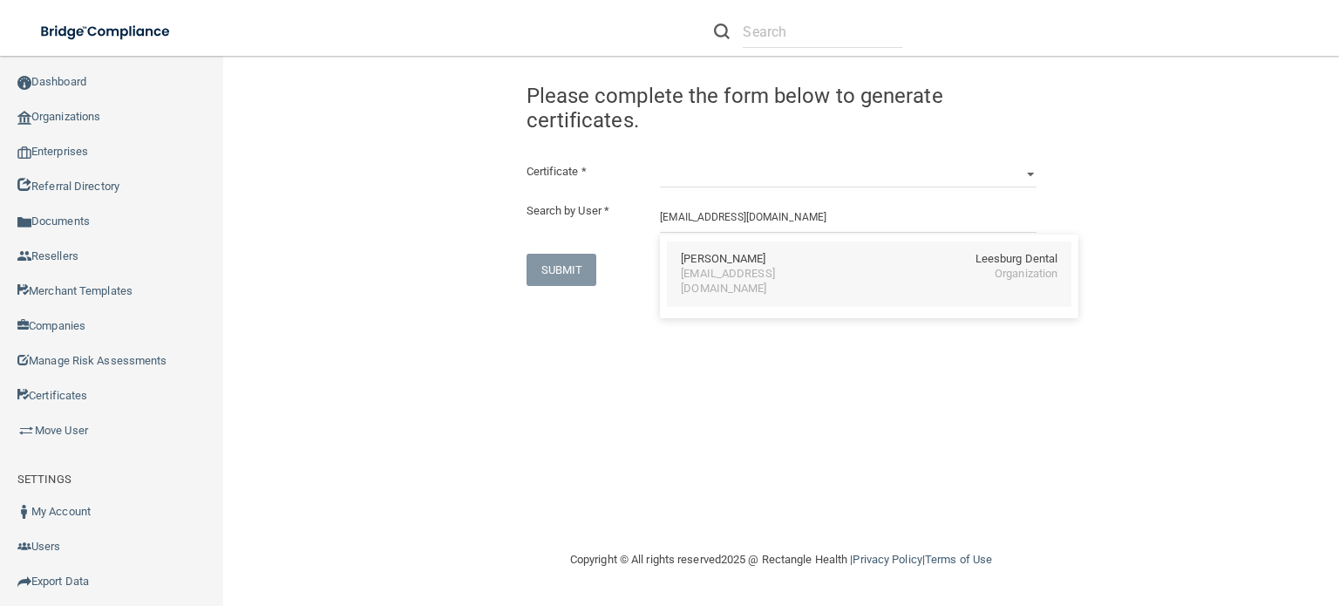
click at [865, 276] on div "tiffanystreeter08@gmail.com Organization" at bounding box center [869, 282] width 377 height 30
type input "Tiffany Streeter"
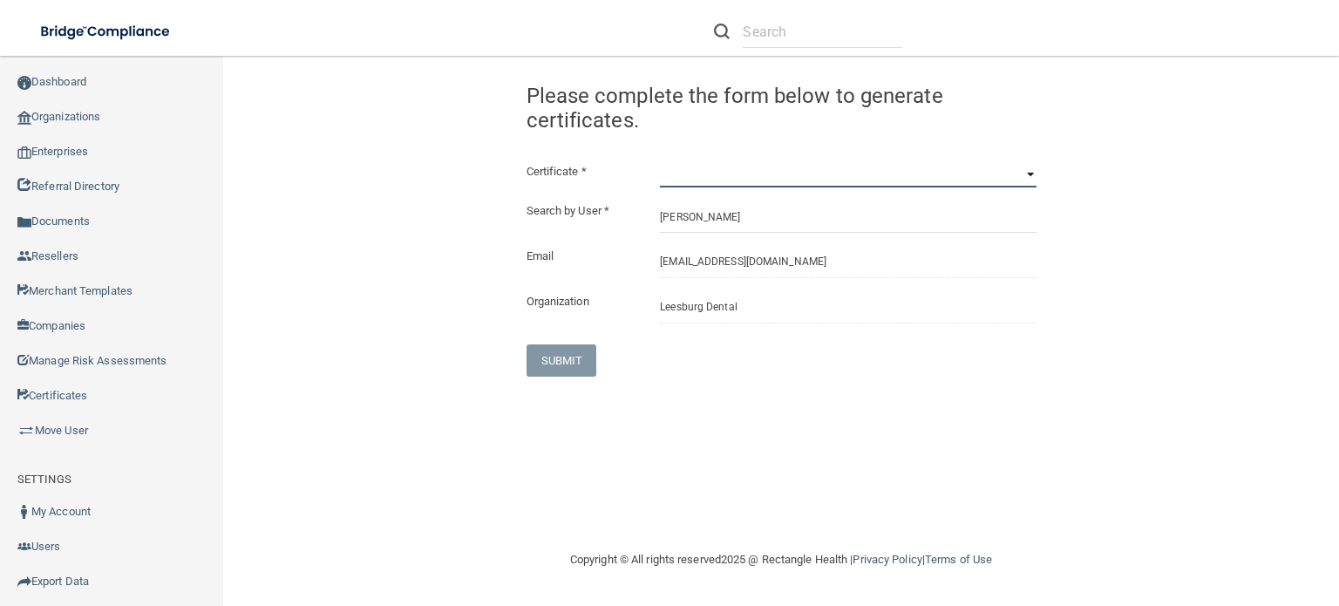
click at [968, 185] on select "HIPAA Officer Certification Training OSHA Bloodborne Pathogens OSHA COVID-19 Pr…" at bounding box center [848, 174] width 376 height 26
select select "7"
click at [660, 161] on select "HIPAA Officer Certification Training OSHA Bloodborne Pathogens OSHA COVID-19 Pr…" at bounding box center [848, 174] width 376 height 26
click at [574, 365] on button "SUBMIT" at bounding box center [562, 360] width 71 height 32
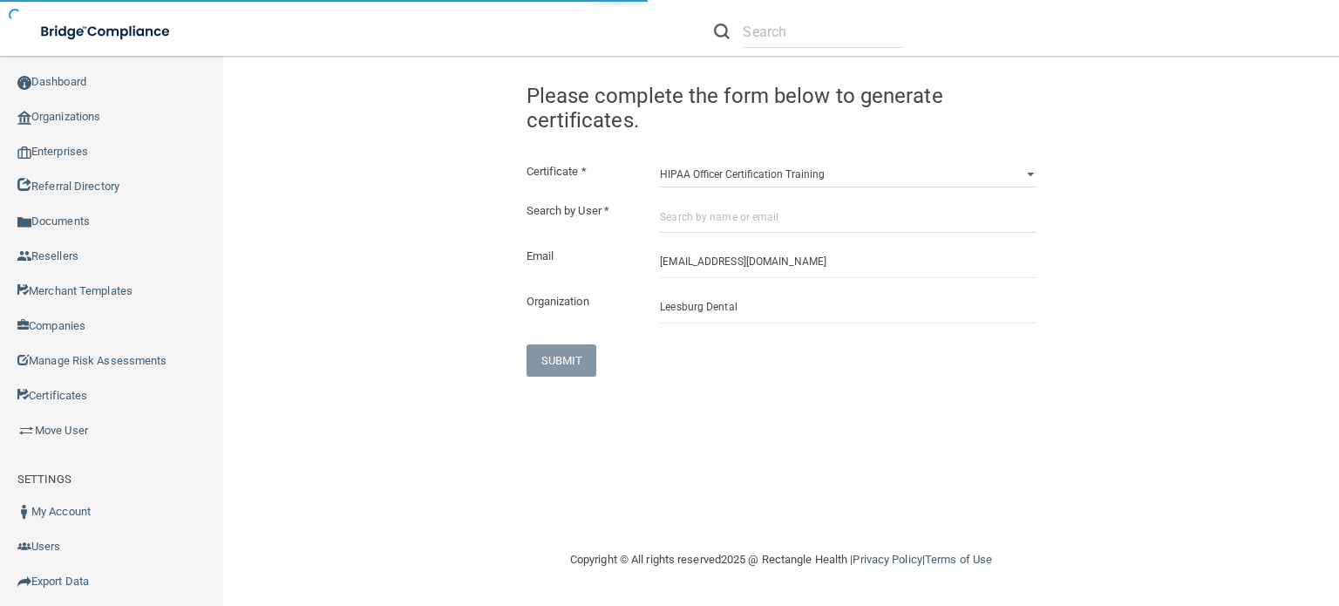
select select "?"
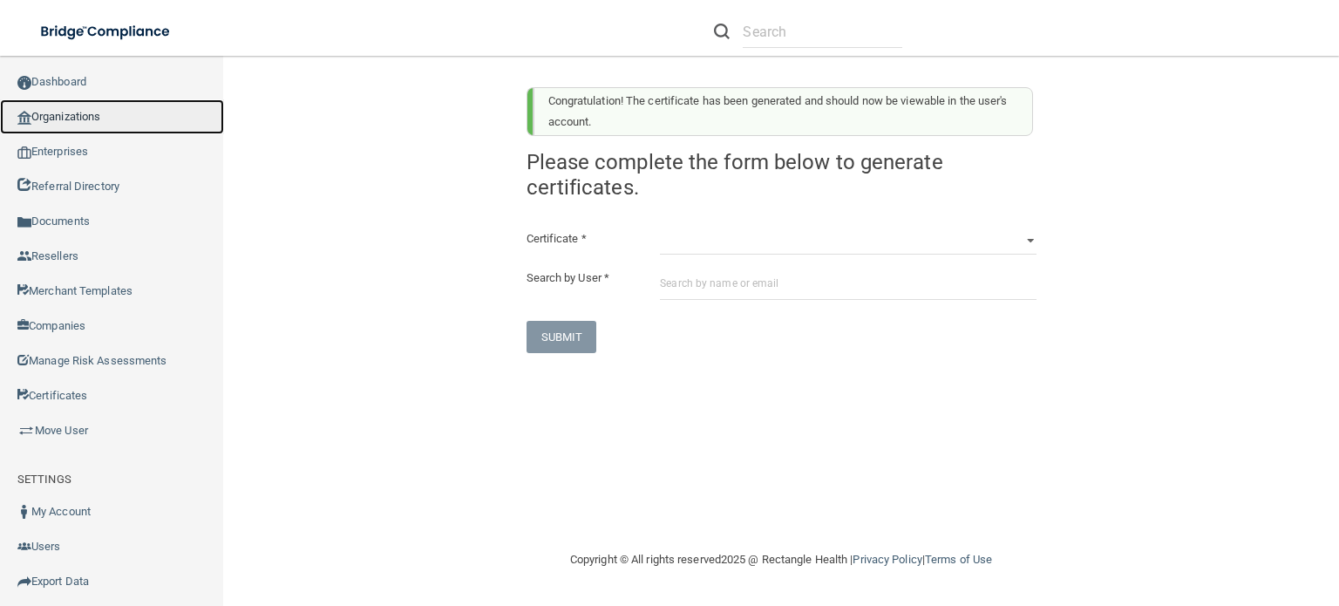
click at [113, 119] on link "Organizations" at bounding box center [112, 116] width 224 height 35
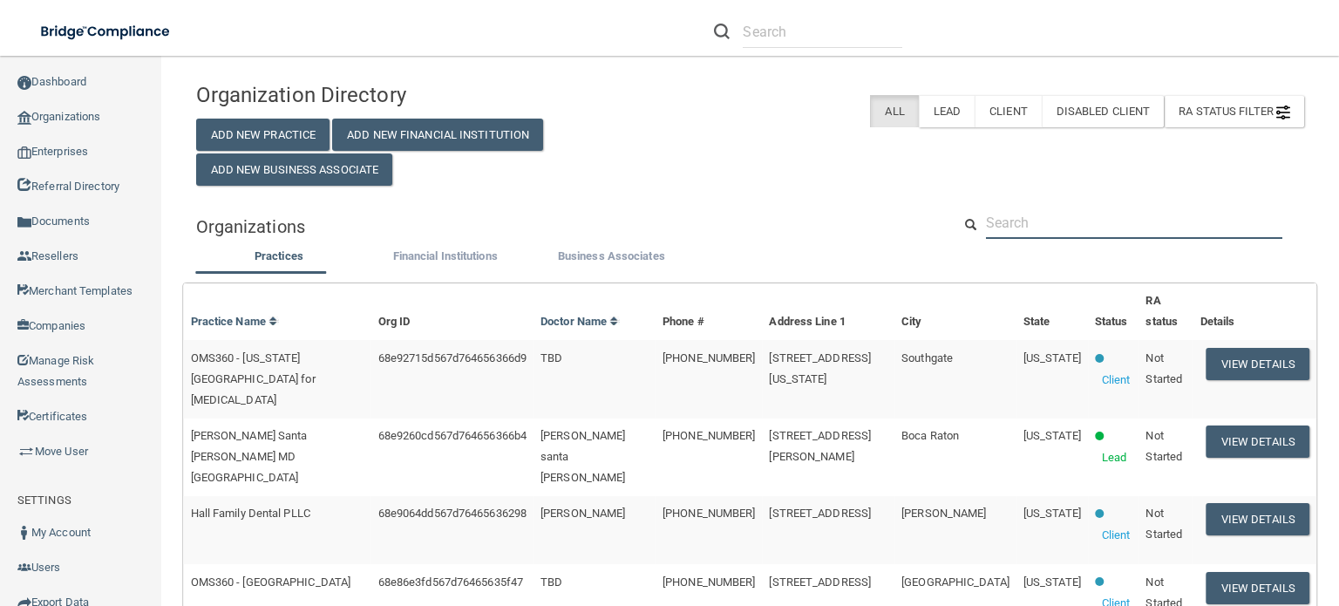
click at [1063, 239] on input "text" at bounding box center [1134, 223] width 296 height 32
paste input "[EMAIL_ADDRESS][DOMAIN_NAME]"
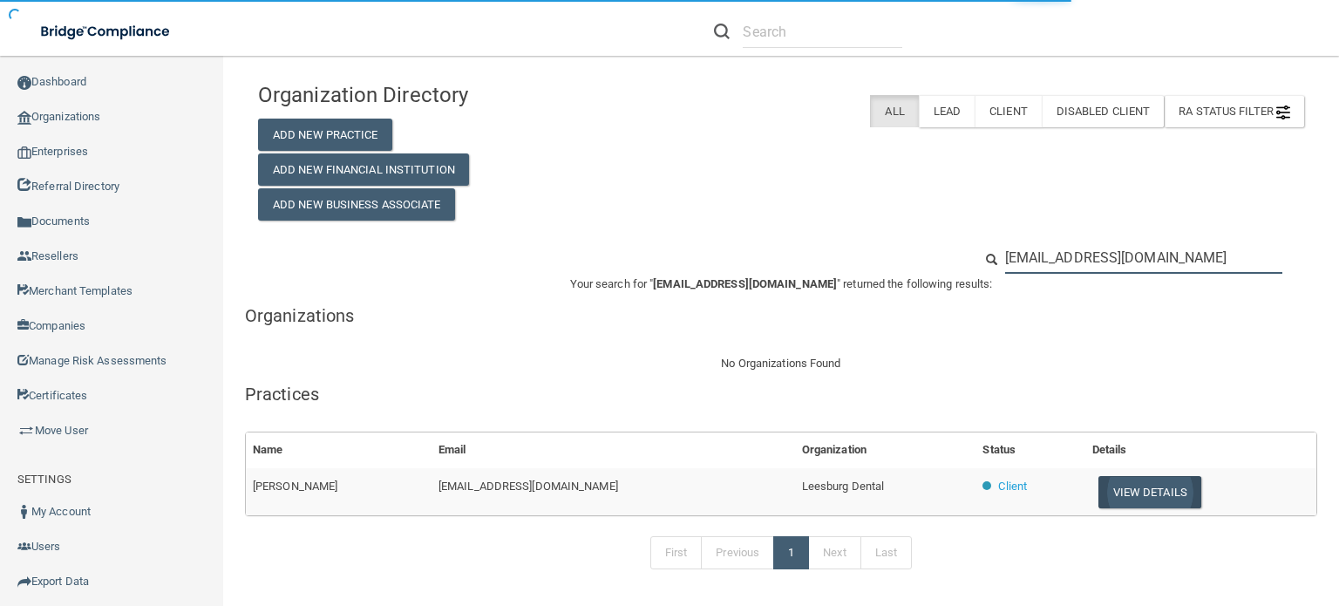
type input "[EMAIL_ADDRESS][DOMAIN_NAME]"
click at [1109, 497] on button "View Details" at bounding box center [1150, 492] width 103 height 32
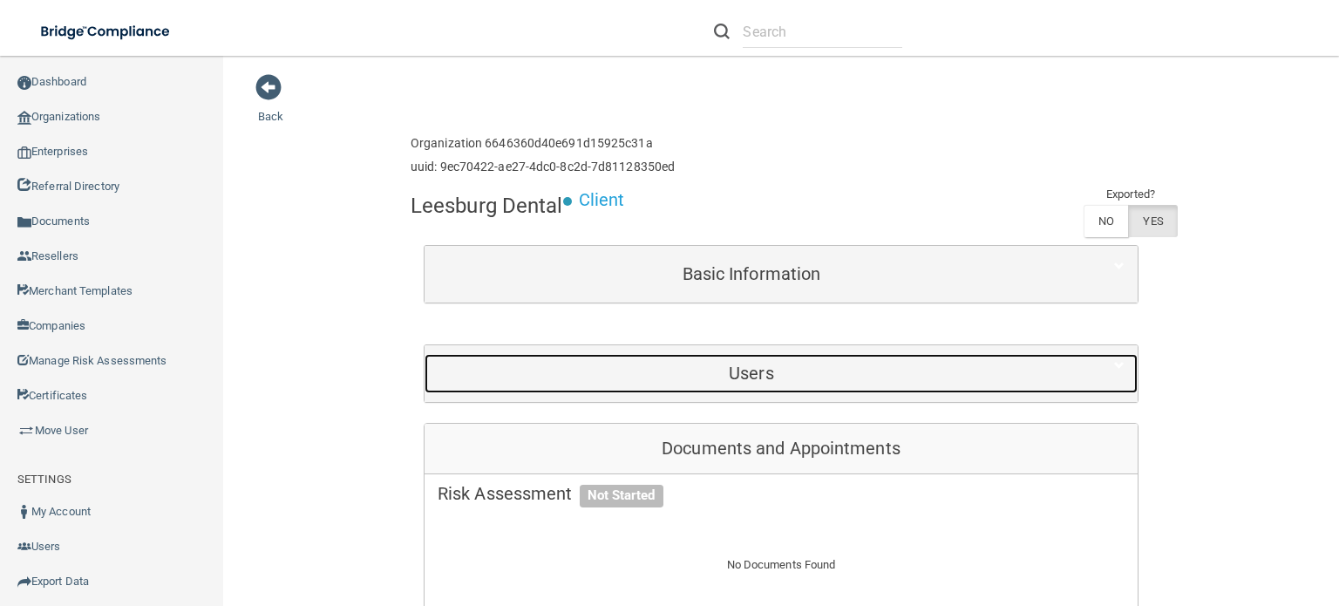
click at [715, 368] on h5 "Users" at bounding box center [752, 373] width 628 height 19
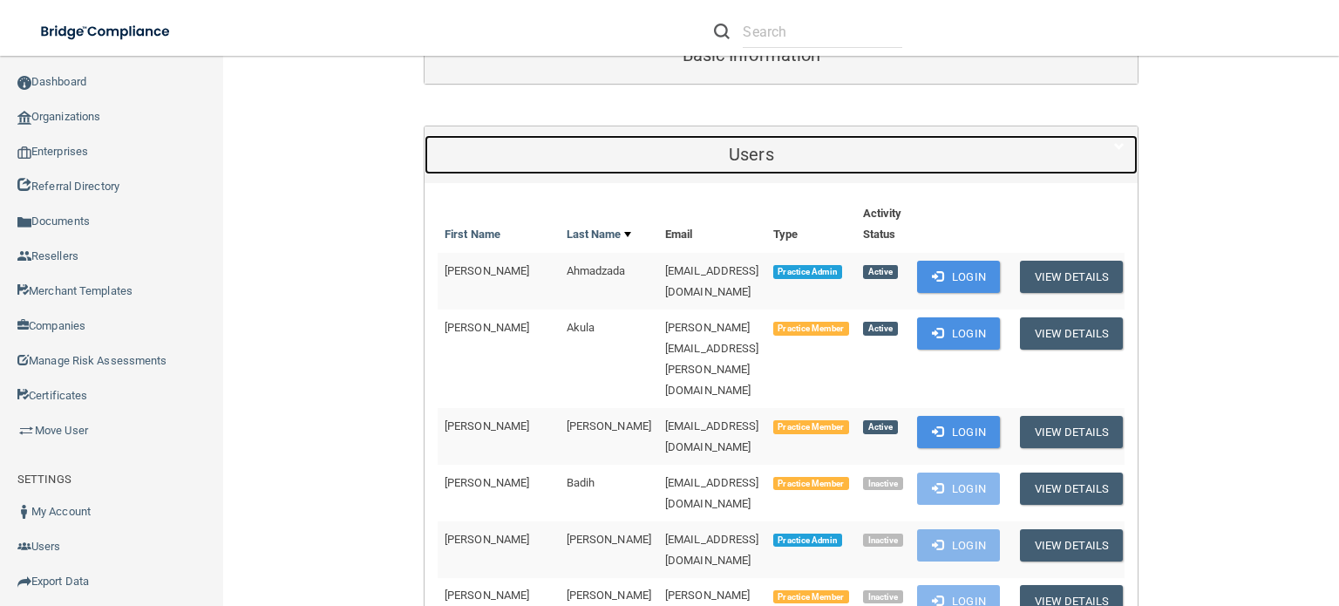
scroll to position [262, 0]
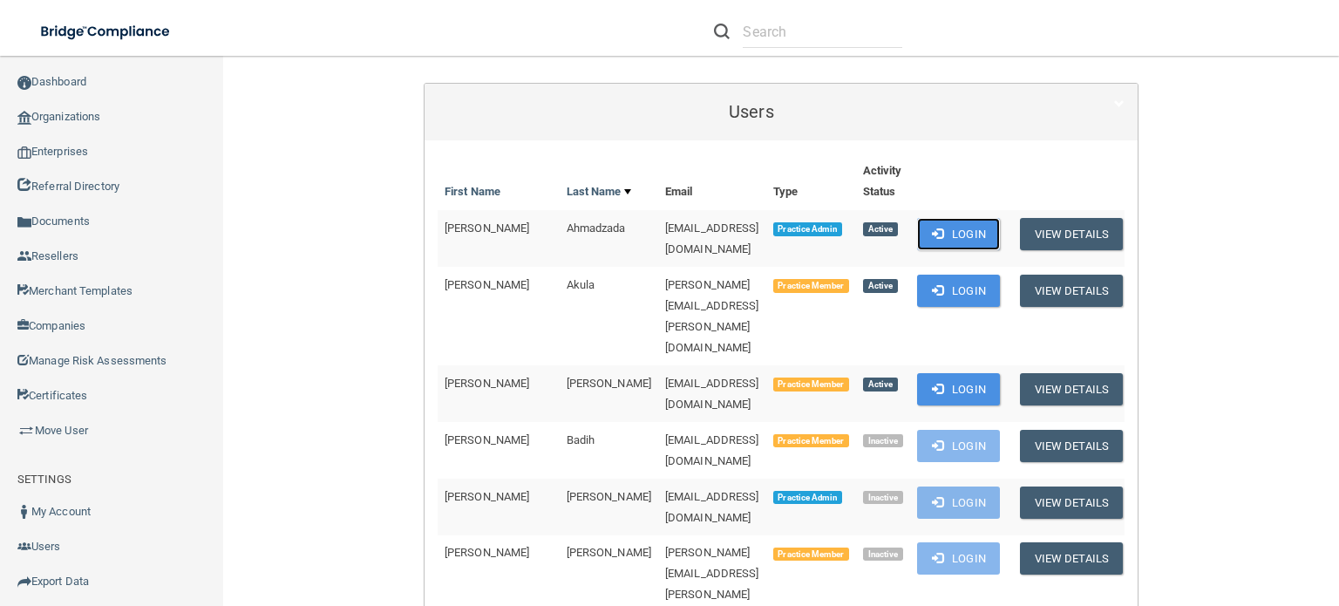
click at [968, 238] on button "Login" at bounding box center [958, 234] width 83 height 32
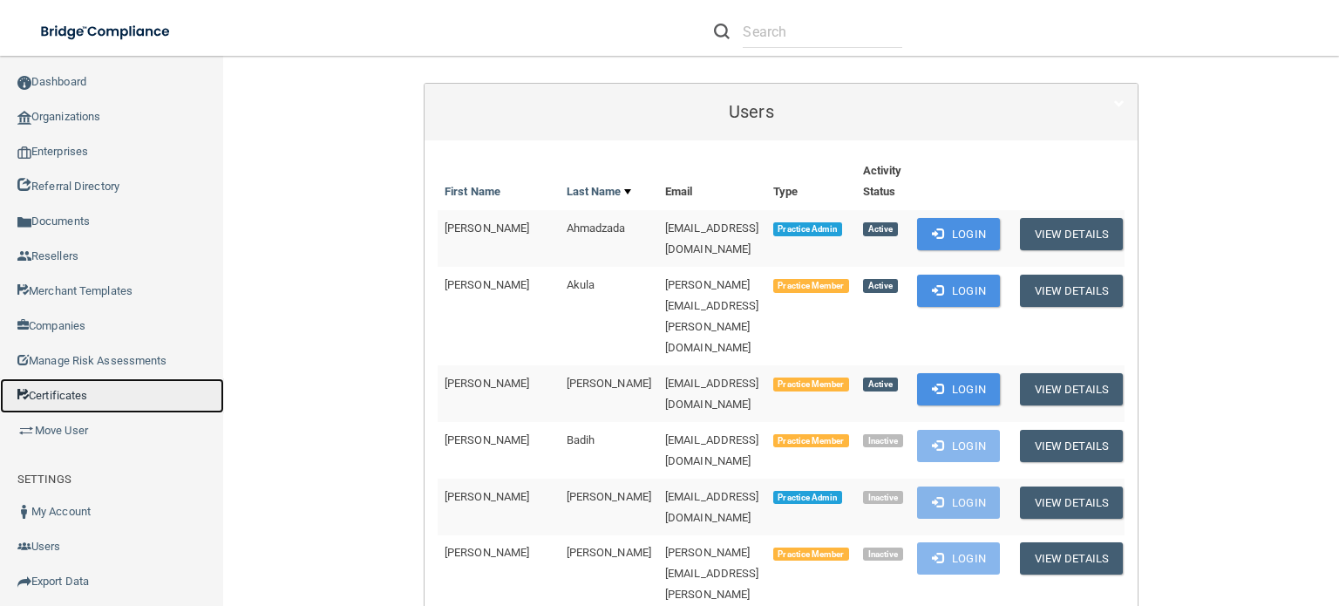
click at [108, 396] on link "Certificates" at bounding box center [112, 395] width 224 height 35
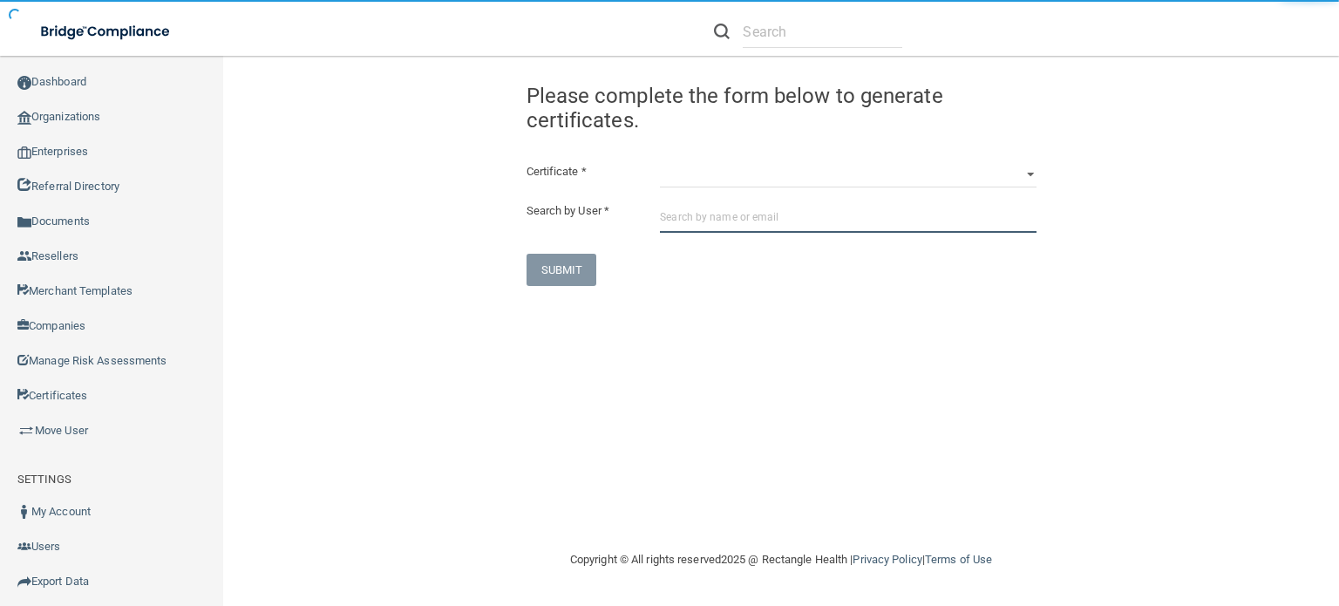
click at [729, 220] on input "text" at bounding box center [848, 217] width 376 height 32
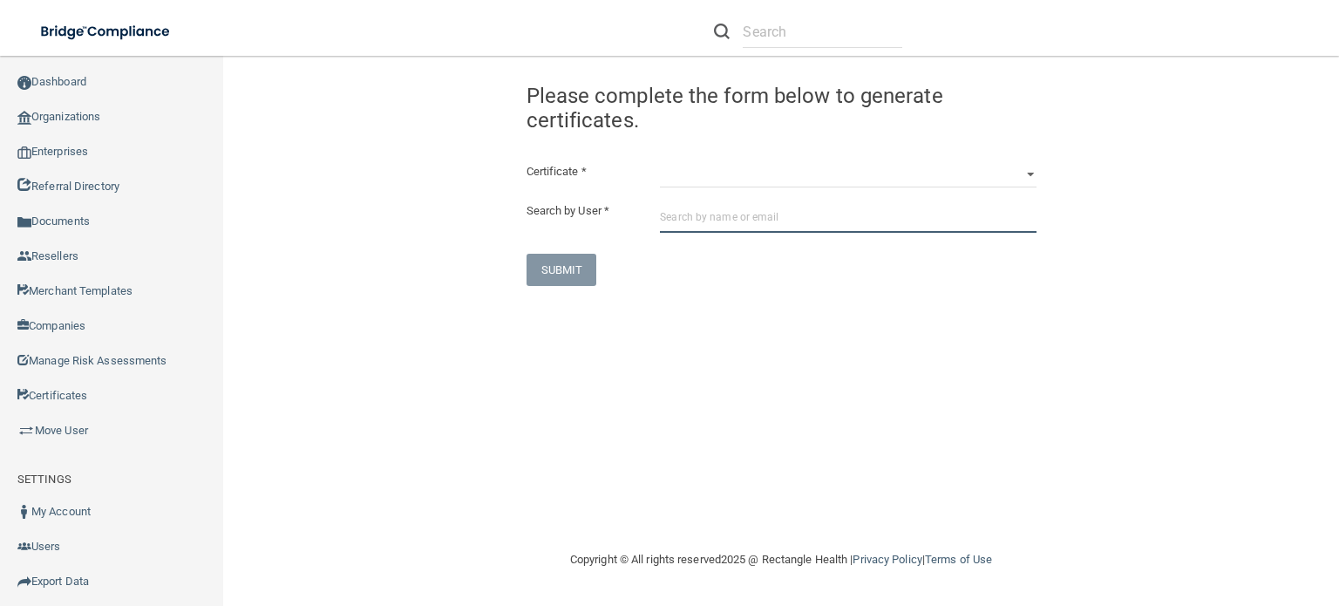
paste input "[EMAIL_ADDRESS][DOMAIN_NAME]"
drag, startPoint x: 849, startPoint y: 209, endPoint x: 890, endPoint y: 215, distance: 41.4
click at [876, 214] on input "[EMAIL_ADDRESS][DOMAIN_NAME]" at bounding box center [848, 217] width 376 height 32
click at [884, 215] on input "[EMAIL_ADDRESS][DOMAIN_NAME]" at bounding box center [848, 217] width 376 height 32
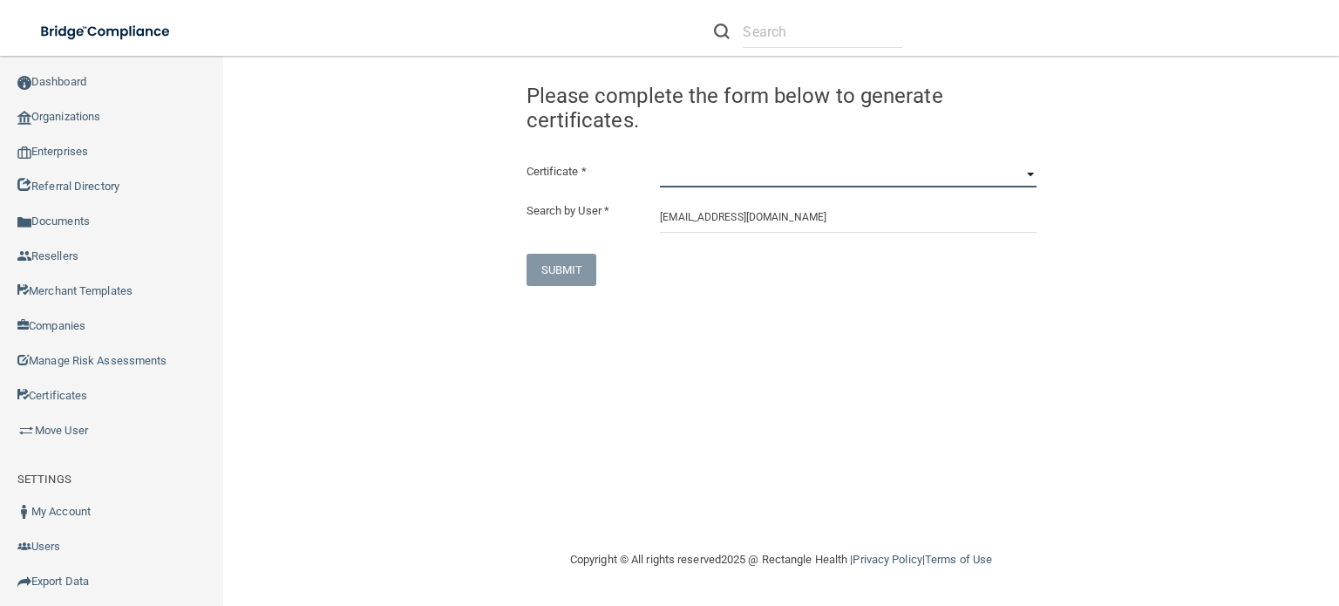
click at [1026, 170] on select "HIPAA Officer Certification Training OSHA Bloodborne Pathogens OSHA COVID-19 Pr…" at bounding box center [848, 174] width 376 height 26
click at [1005, 139] on div "Congratulation! The certificate has been generated and should now be viewable i…" at bounding box center [782, 179] width 536 height 213
click at [969, 219] on input "[EMAIL_ADDRESS][DOMAIN_NAME]" at bounding box center [848, 217] width 376 height 32
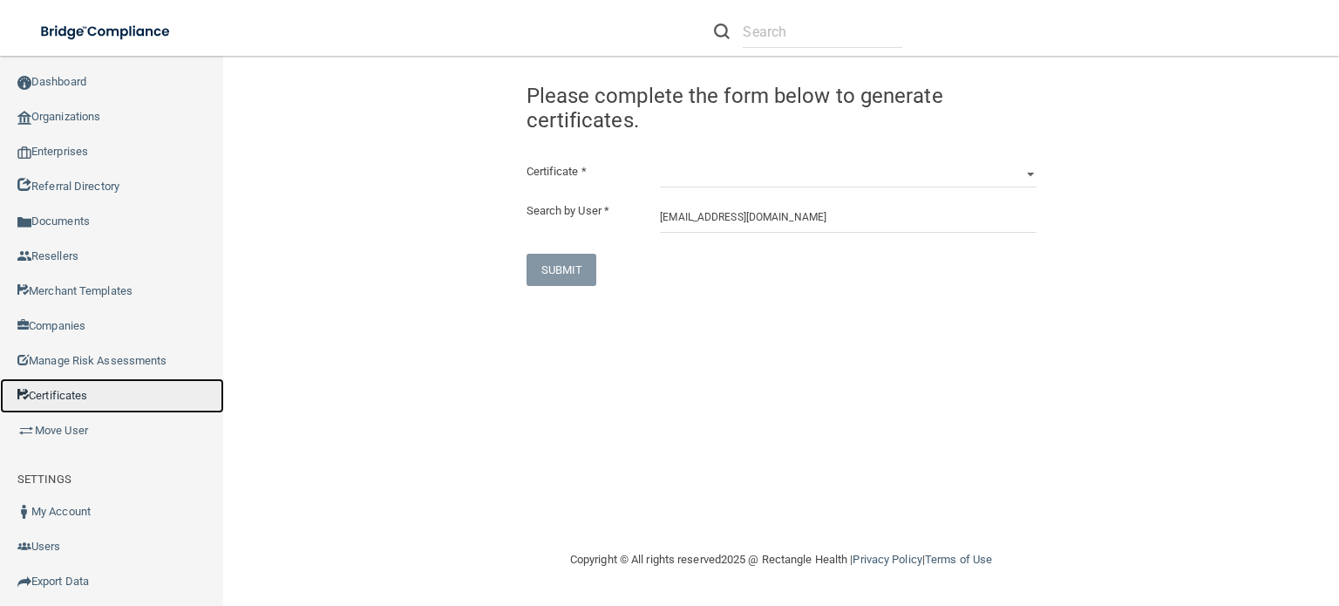
click at [95, 397] on link "Certificates" at bounding box center [112, 395] width 224 height 35
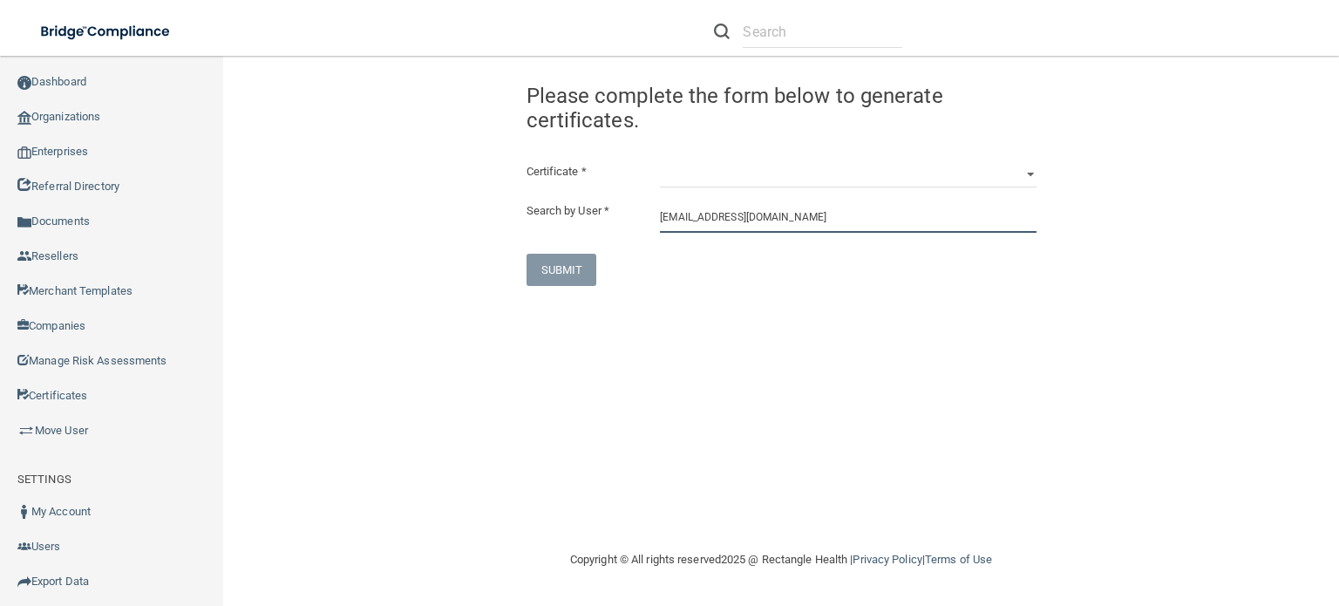
click at [821, 219] on input "[EMAIL_ADDRESS][DOMAIN_NAME]" at bounding box center [848, 217] width 376 height 32
click at [829, 216] on input "[EMAIL_ADDRESS][DOMAIN_NAME]" at bounding box center [848, 217] width 376 height 32
click at [834, 218] on input "[EMAIL_ADDRESS][DOMAIN_NAME]" at bounding box center [848, 217] width 376 height 32
type input "t"
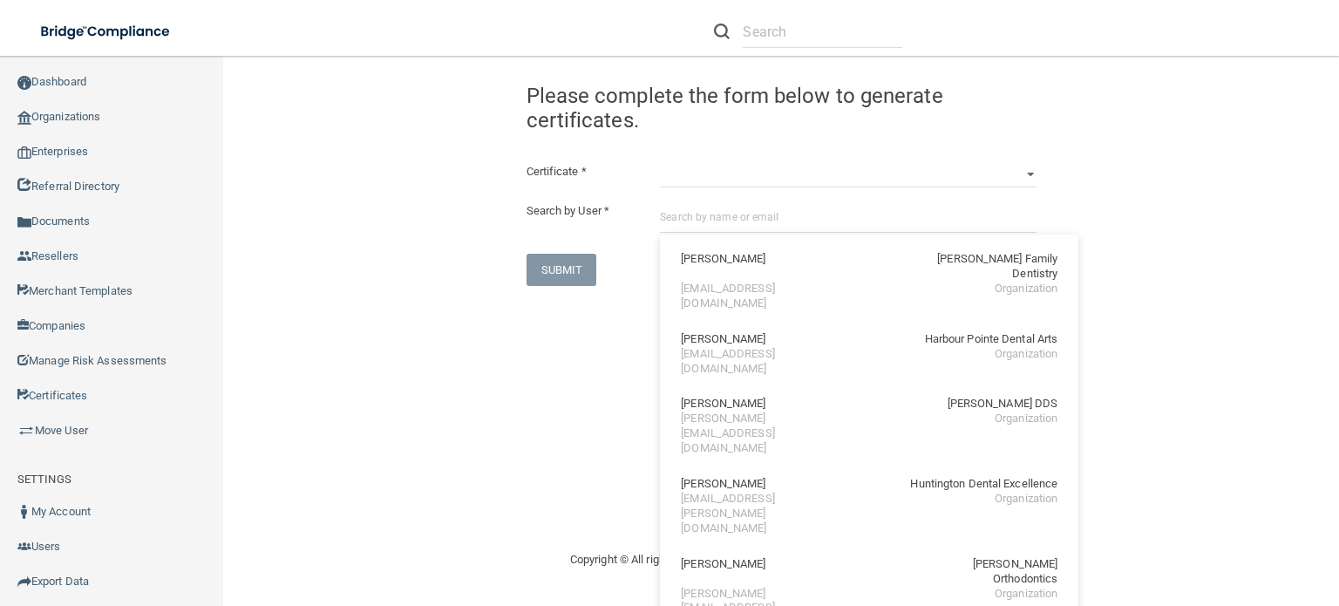
click at [463, 341] on div "Congratulation! The certificate has been generated and should now be viewable i…" at bounding box center [781, 302] width 1046 height 459
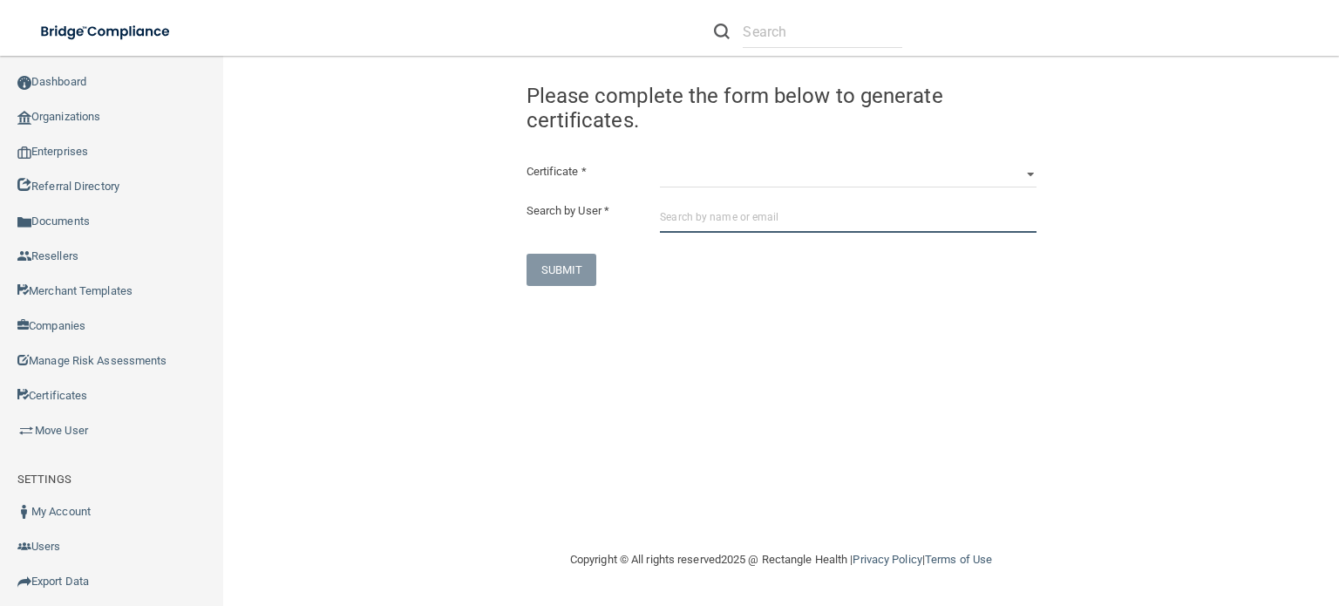
click at [725, 215] on input "text" at bounding box center [848, 217] width 376 height 32
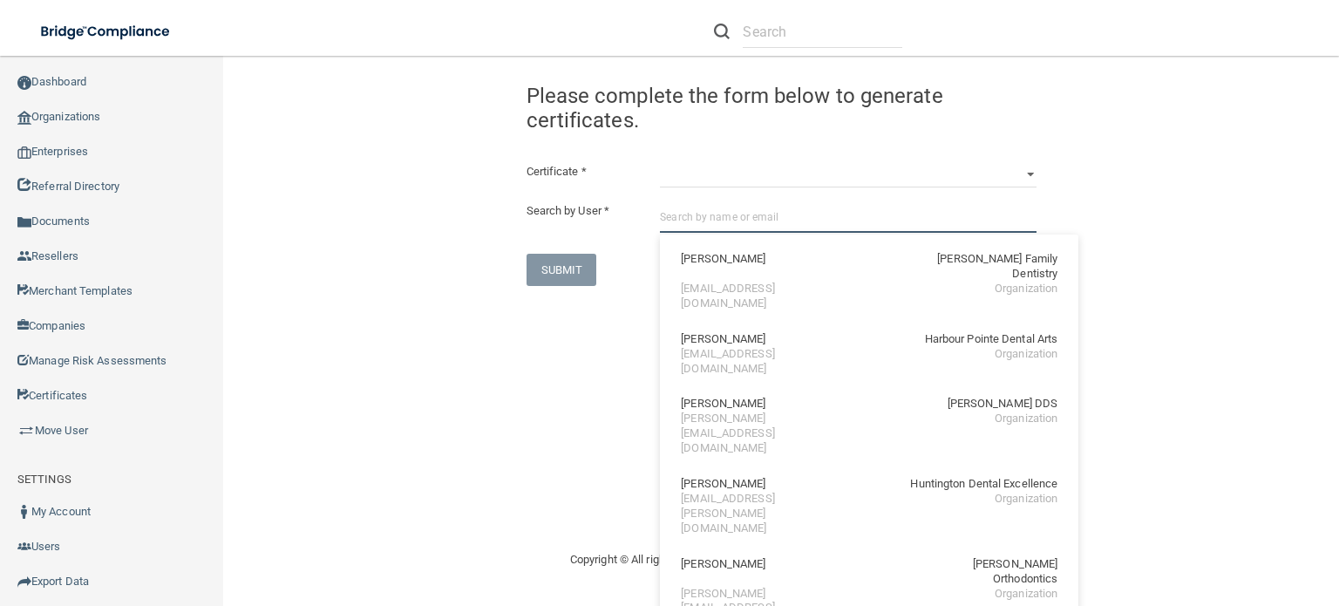
paste input "[EMAIL_ADDRESS][DOMAIN_NAME]"
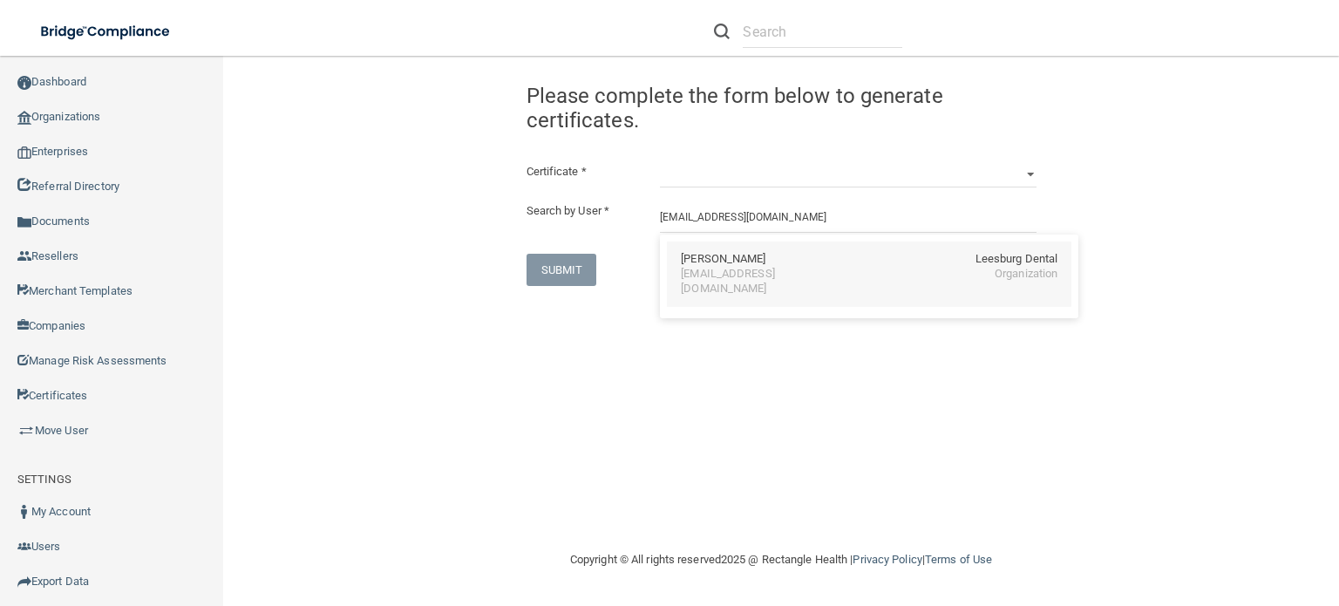
click at [828, 264] on div "Tiffany Streeter Leesburg Dental" at bounding box center [869, 259] width 377 height 15
type input "Tiffany Streeter"
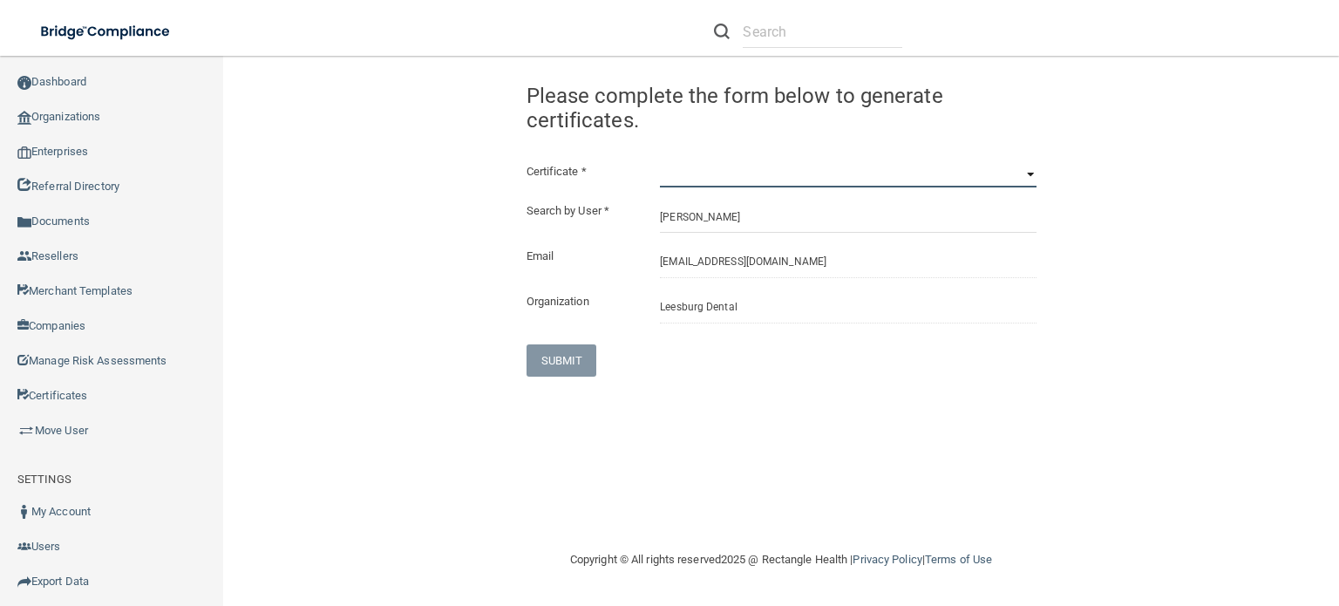
click at [925, 172] on select "HIPAA Officer Certification Training OSHA Bloodborne Pathogens OSHA COVID-19 Pr…" at bounding box center [848, 174] width 376 height 26
select select "7"
click at [660, 161] on select "HIPAA Officer Certification Training OSHA Bloodborne Pathogens OSHA COVID-19 Pr…" at bounding box center [848, 174] width 376 height 26
click at [571, 371] on button "SUBMIT" at bounding box center [562, 360] width 71 height 32
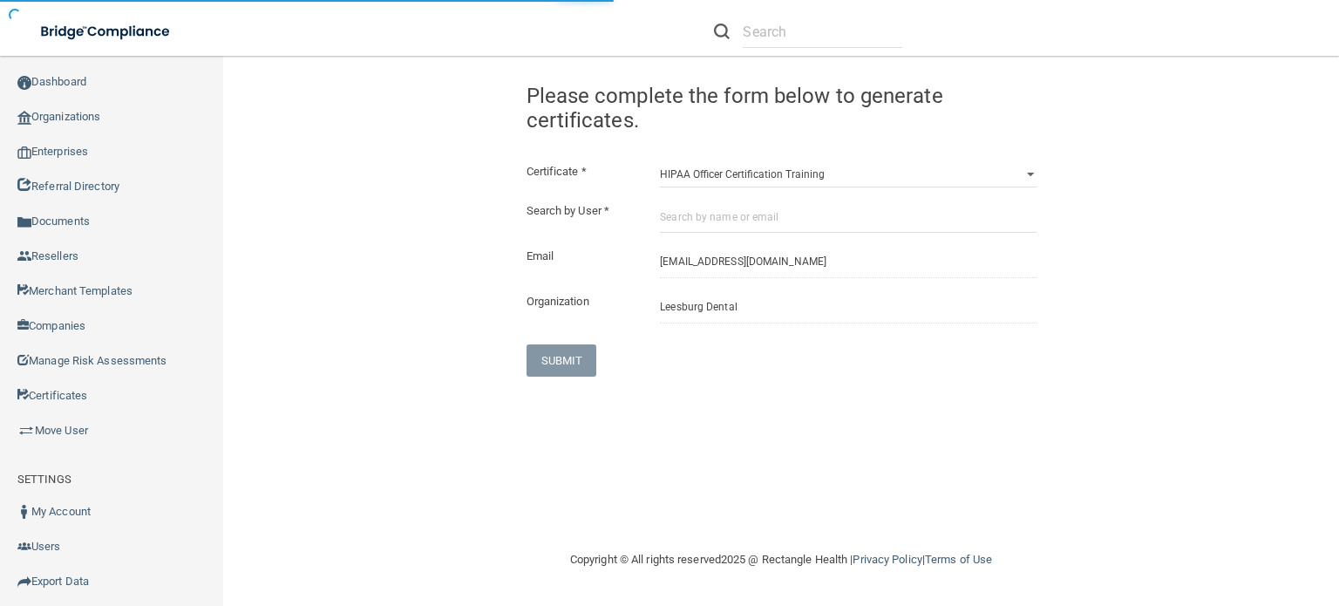
select select "?"
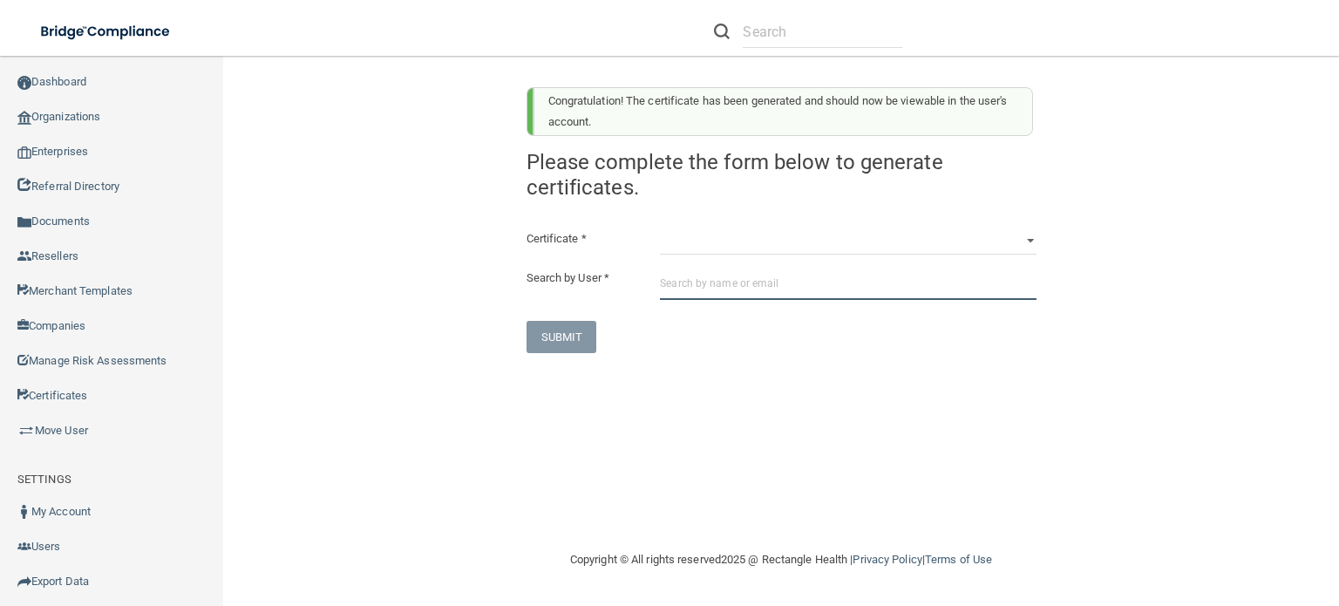
click at [828, 283] on input "text" at bounding box center [848, 284] width 376 height 32
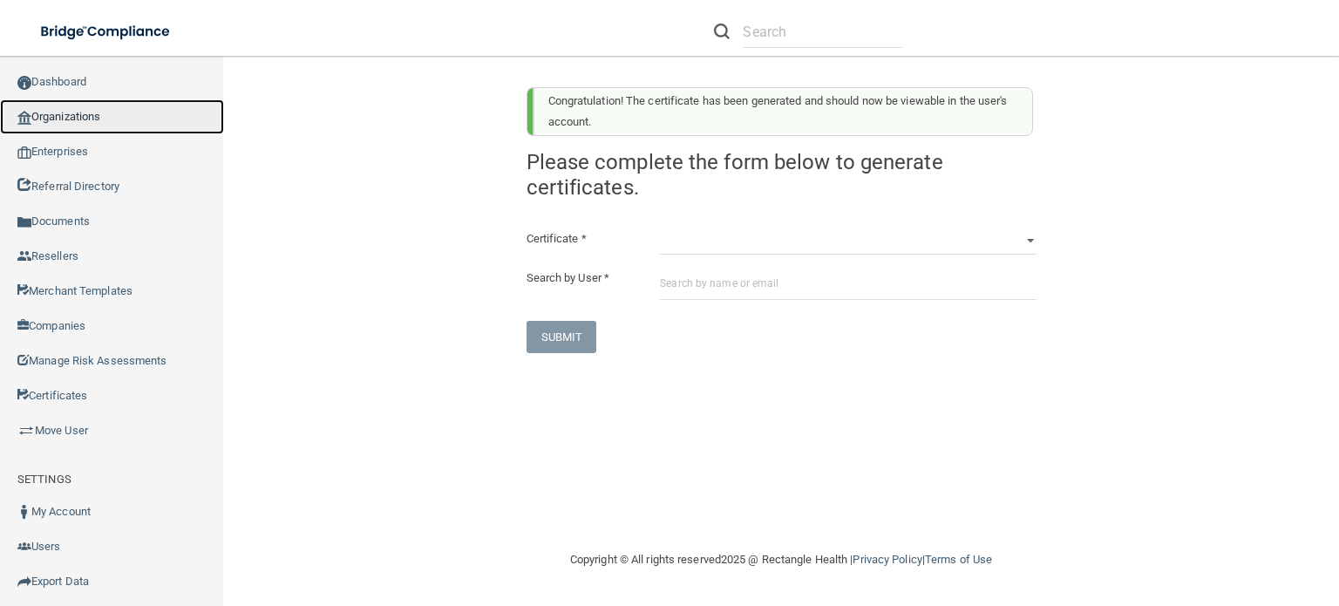
click at [122, 113] on link "Organizations" at bounding box center [112, 116] width 224 height 35
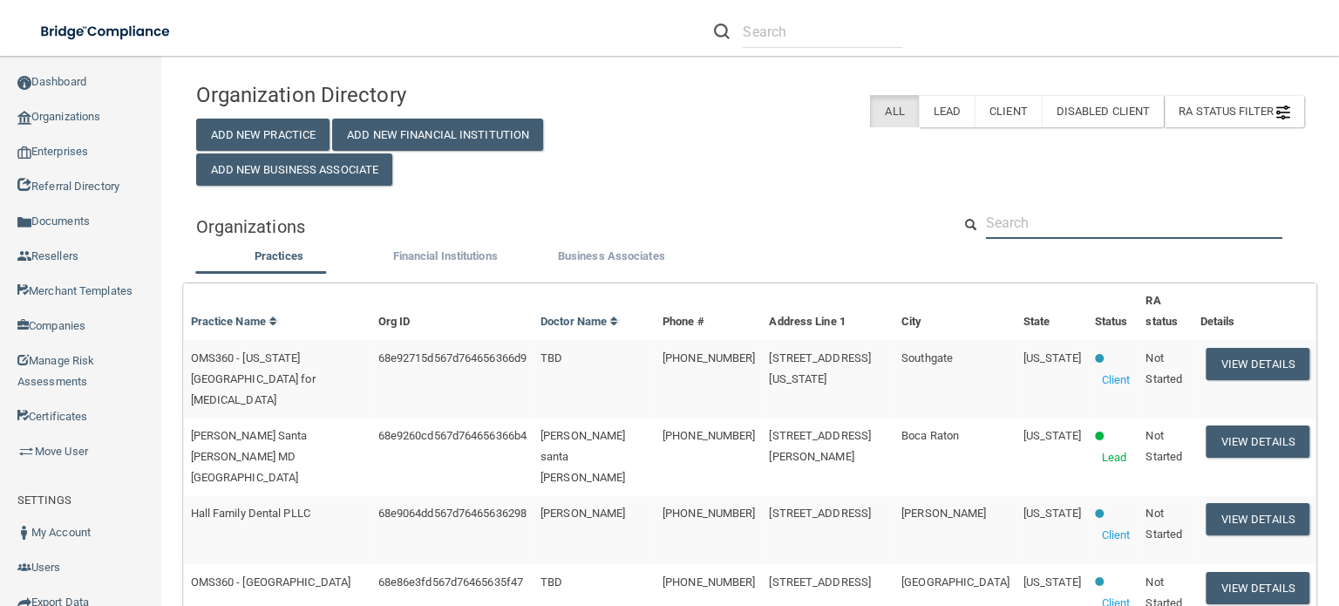
click at [1130, 239] on input "text" at bounding box center [1134, 223] width 296 height 32
paste input "[EMAIL_ADDRESS][DOMAIN_NAME]"
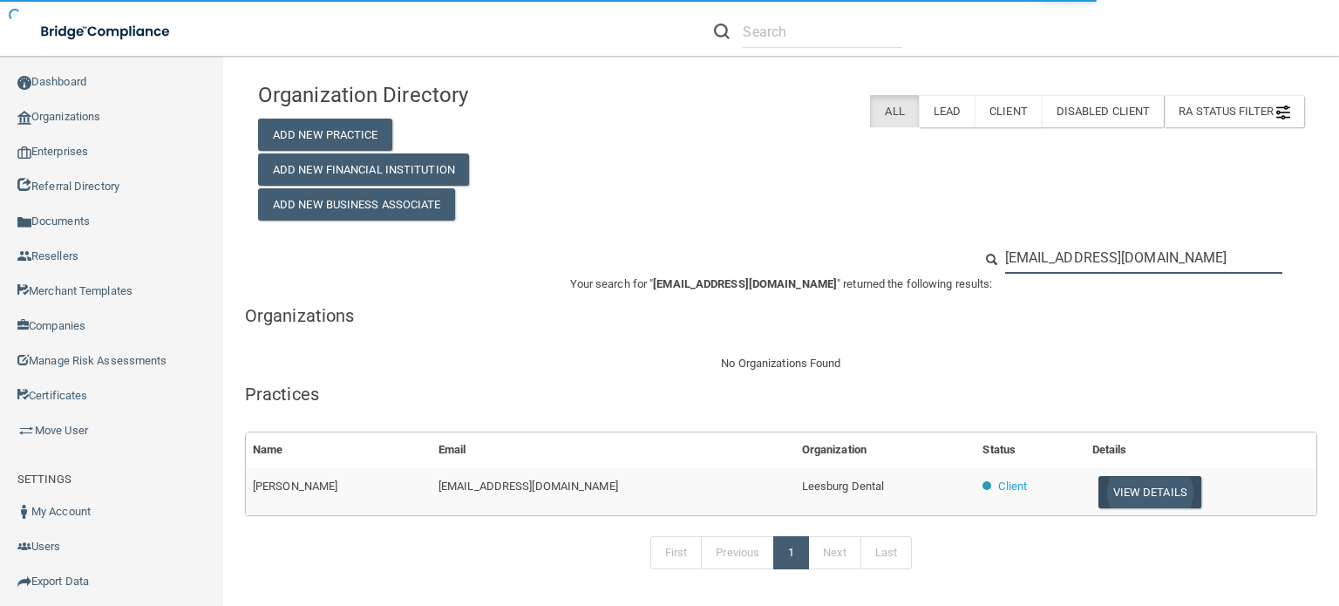
type input "[EMAIL_ADDRESS][DOMAIN_NAME]"
click at [1154, 488] on button "View Details" at bounding box center [1150, 492] width 103 height 32
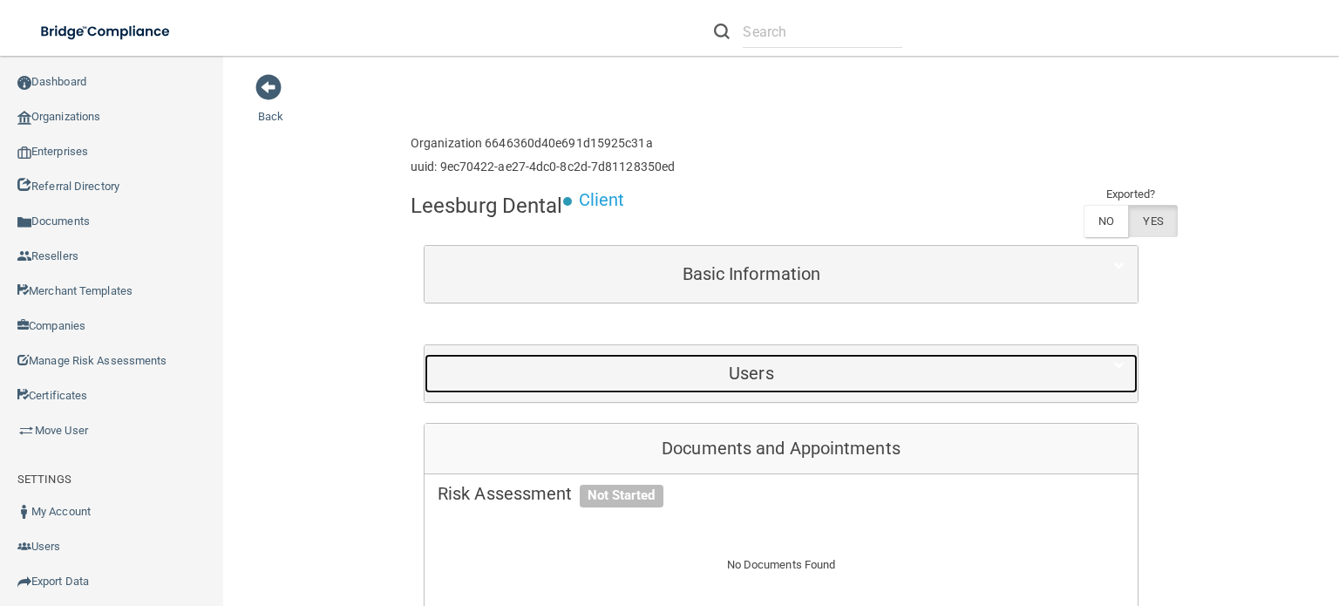
click at [719, 378] on h5 "Users" at bounding box center [752, 373] width 628 height 19
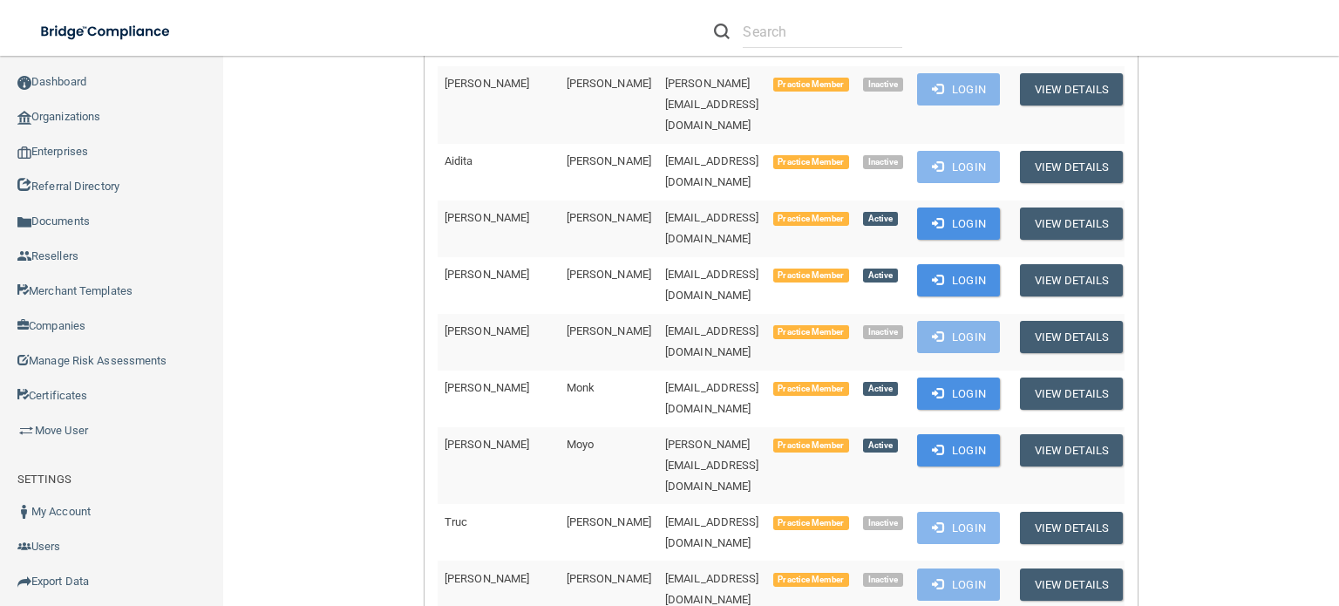
scroll to position [1221, 0]
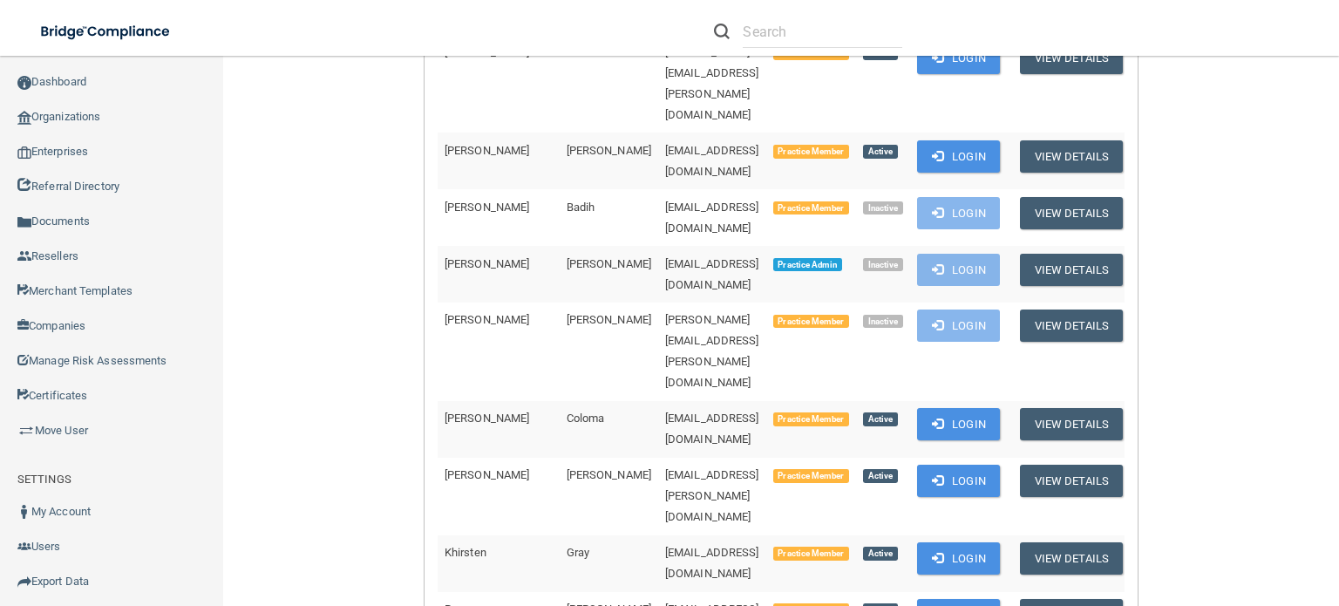
scroll to position [262, 0]
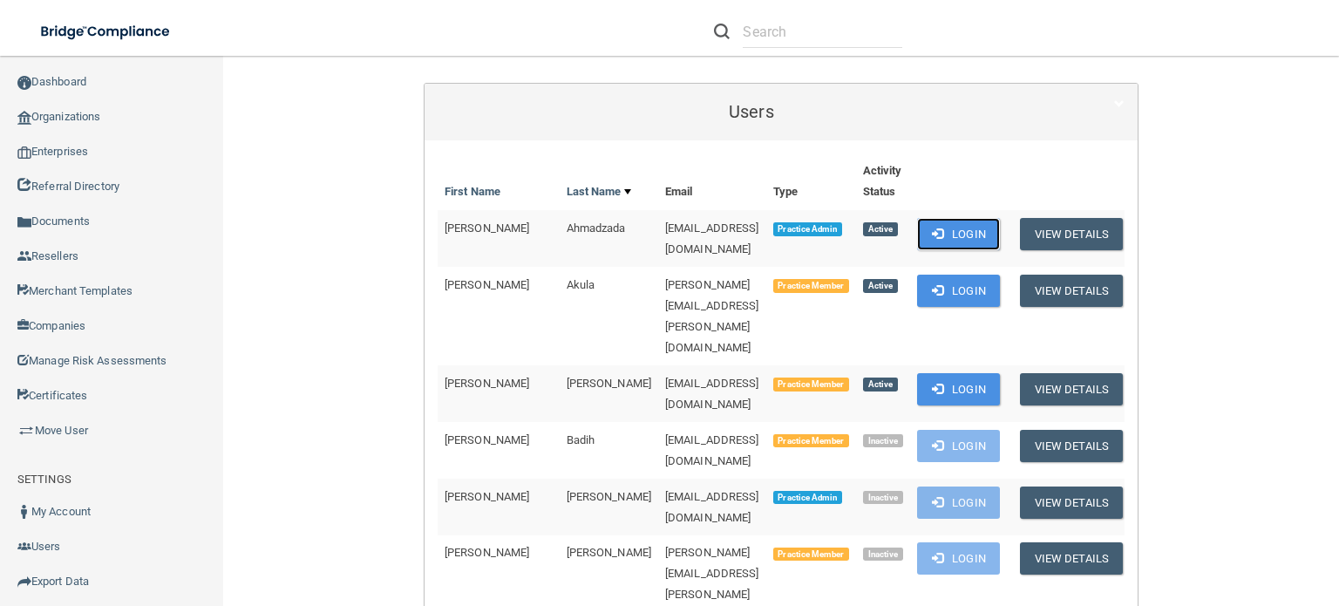
click at [966, 233] on button "Login" at bounding box center [958, 234] width 83 height 32
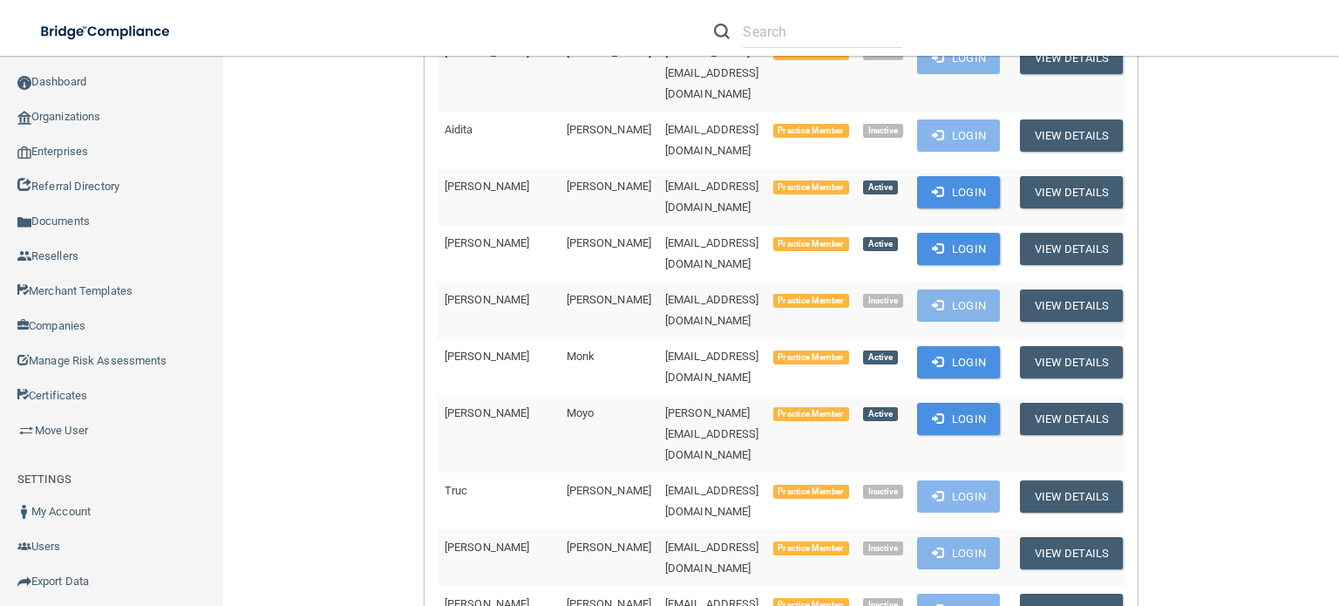
scroll to position [1221, 0]
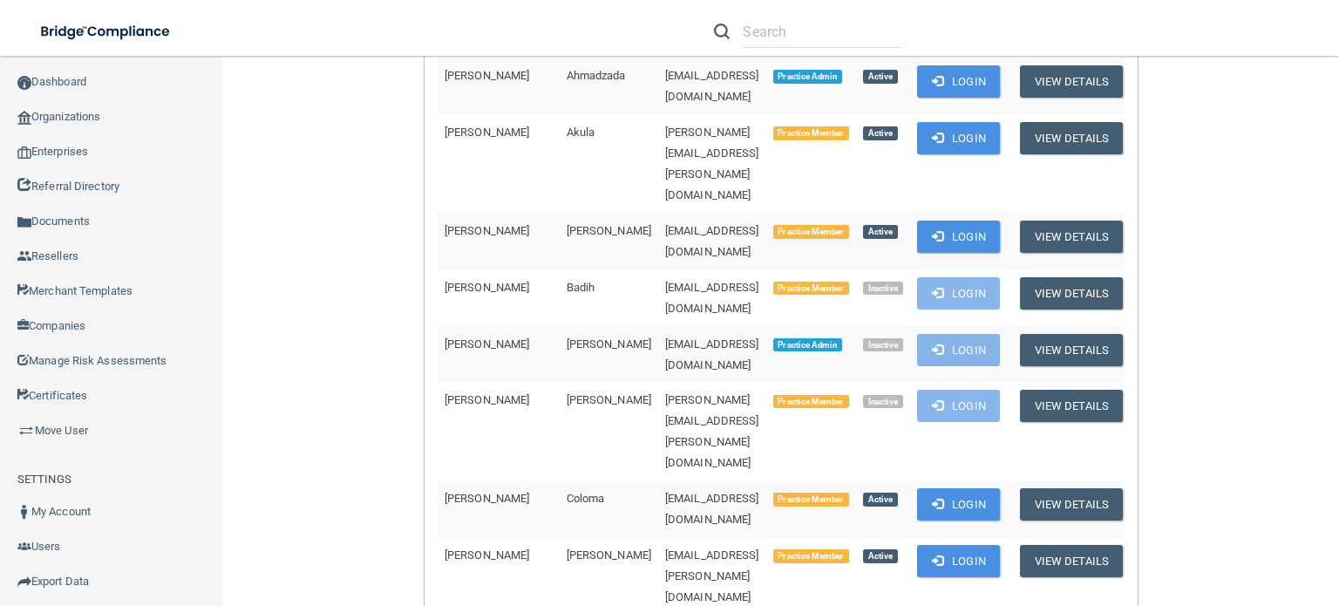
scroll to position [262, 0]
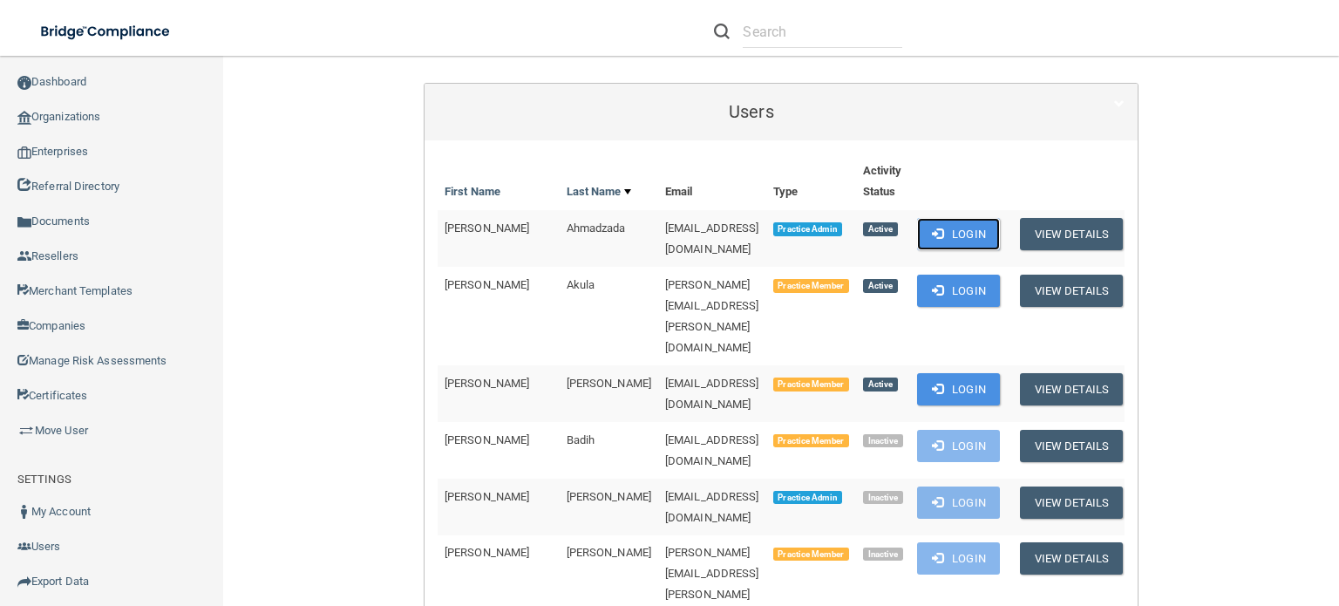
click at [949, 225] on button "Login" at bounding box center [958, 234] width 83 height 32
click at [95, 602] on link "Sign Out" at bounding box center [112, 616] width 224 height 35
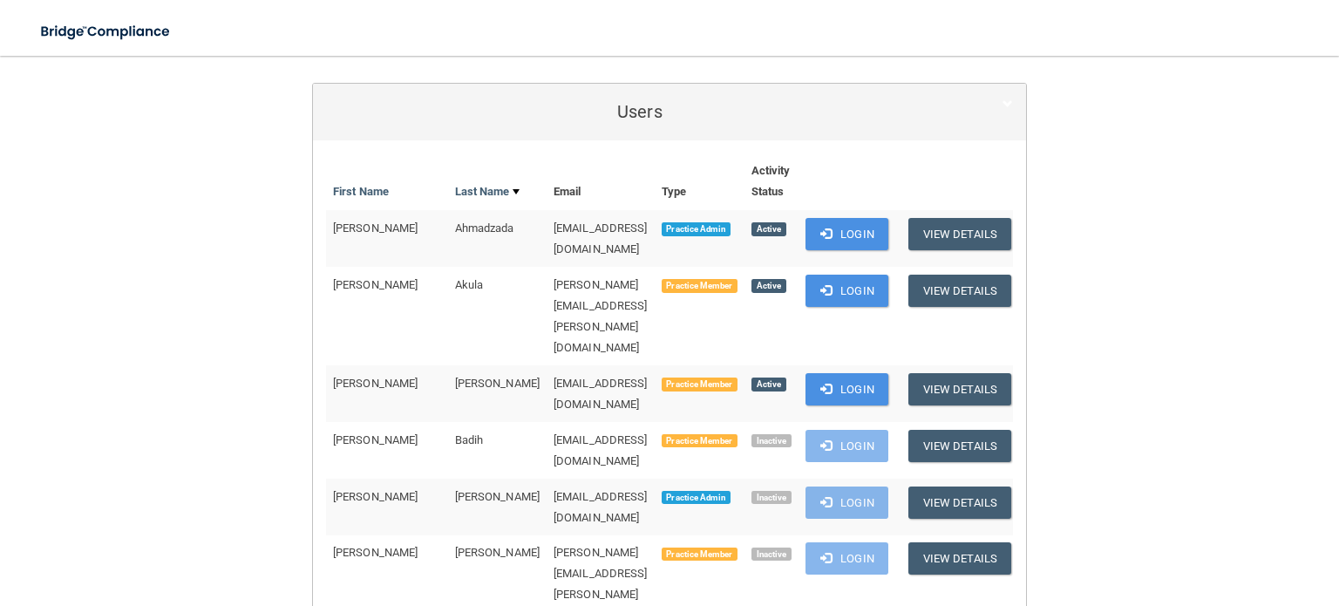
scroll to position [91, 0]
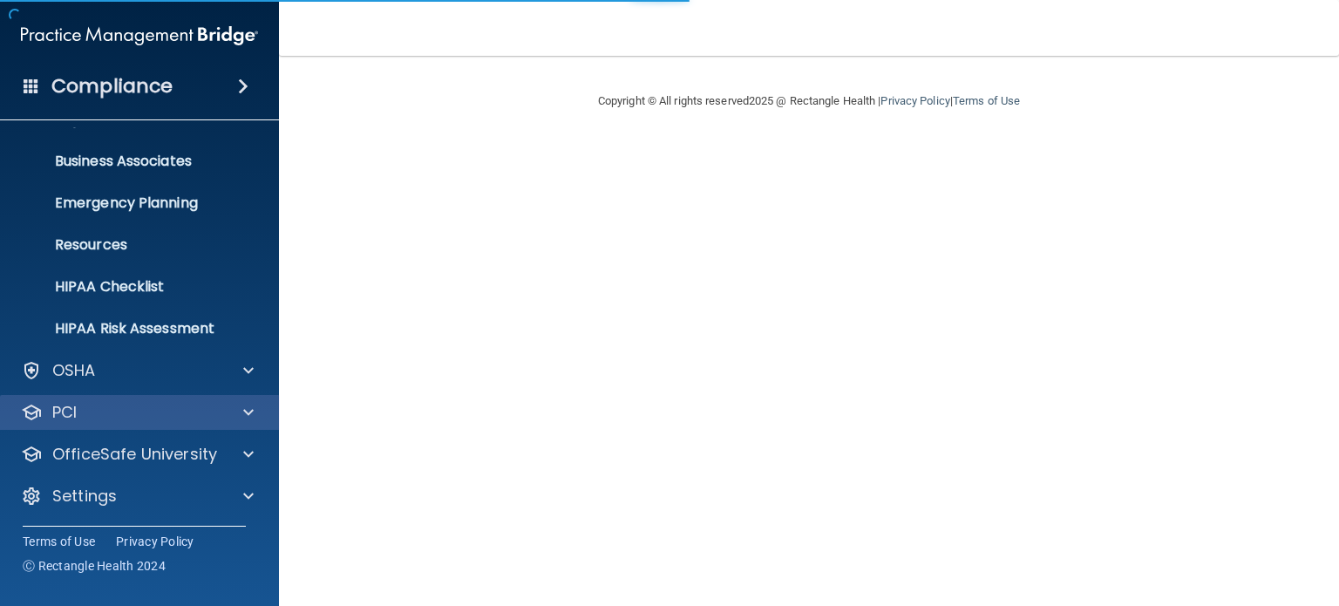
scroll to position [117, 0]
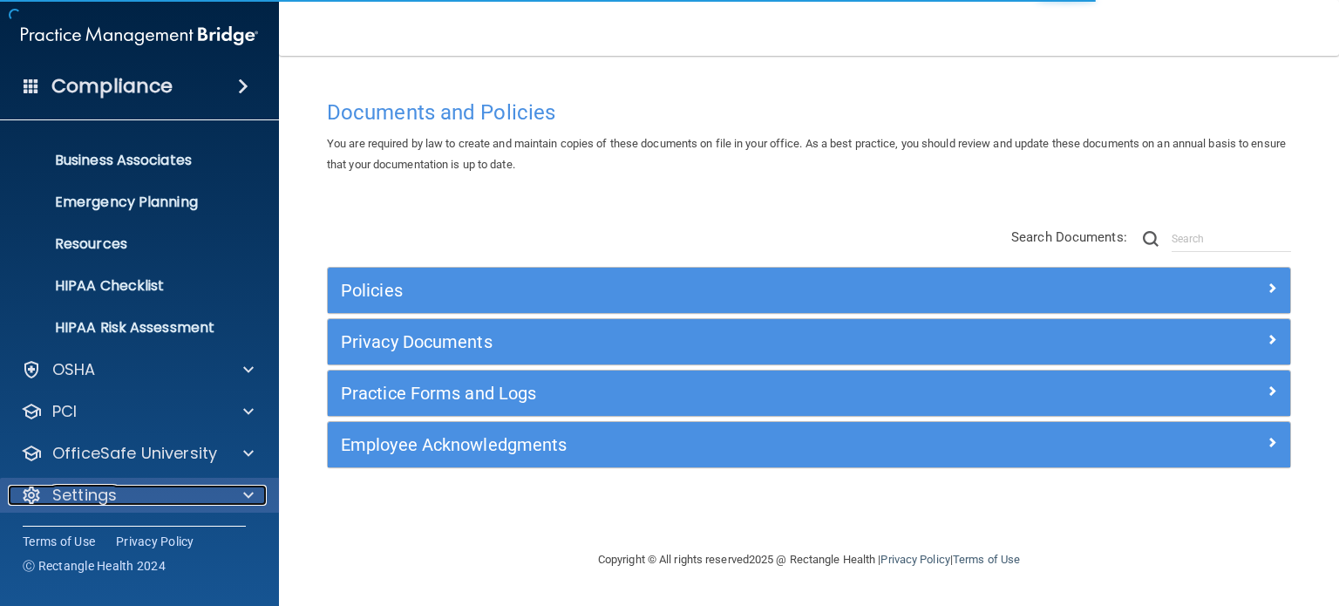
click at [246, 491] on span at bounding box center [248, 495] width 10 height 21
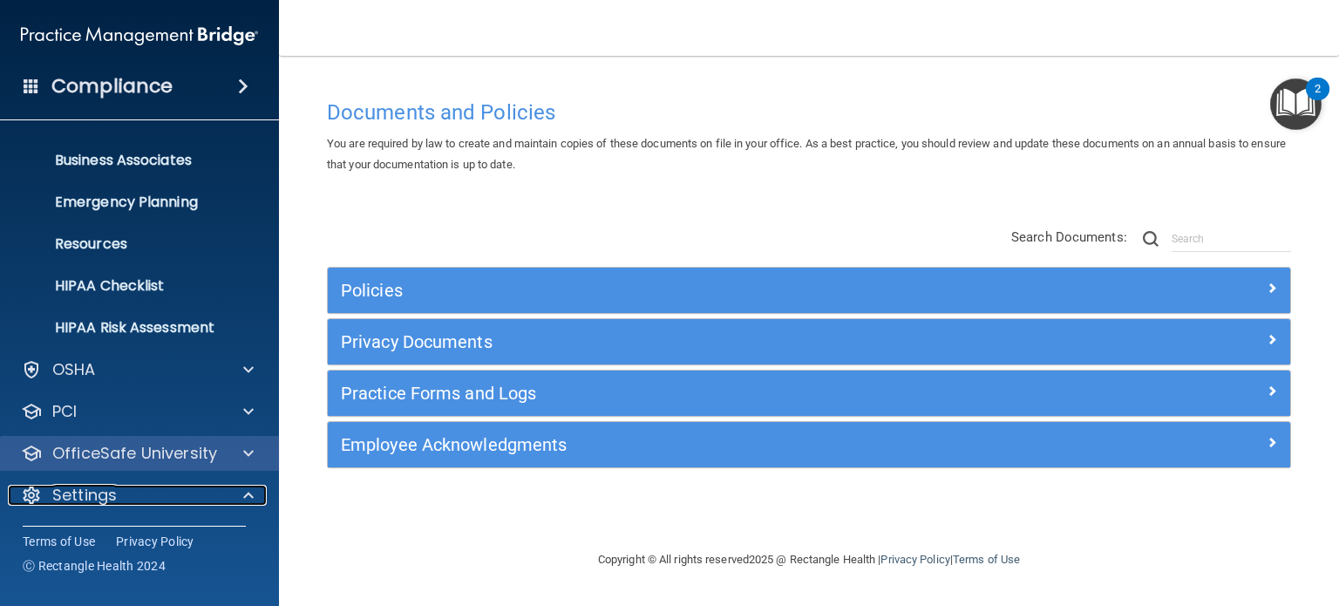
drag, startPoint x: 251, startPoint y: 489, endPoint x: 235, endPoint y: 467, distance: 27.4
click at [251, 491] on span at bounding box center [248, 495] width 10 height 21
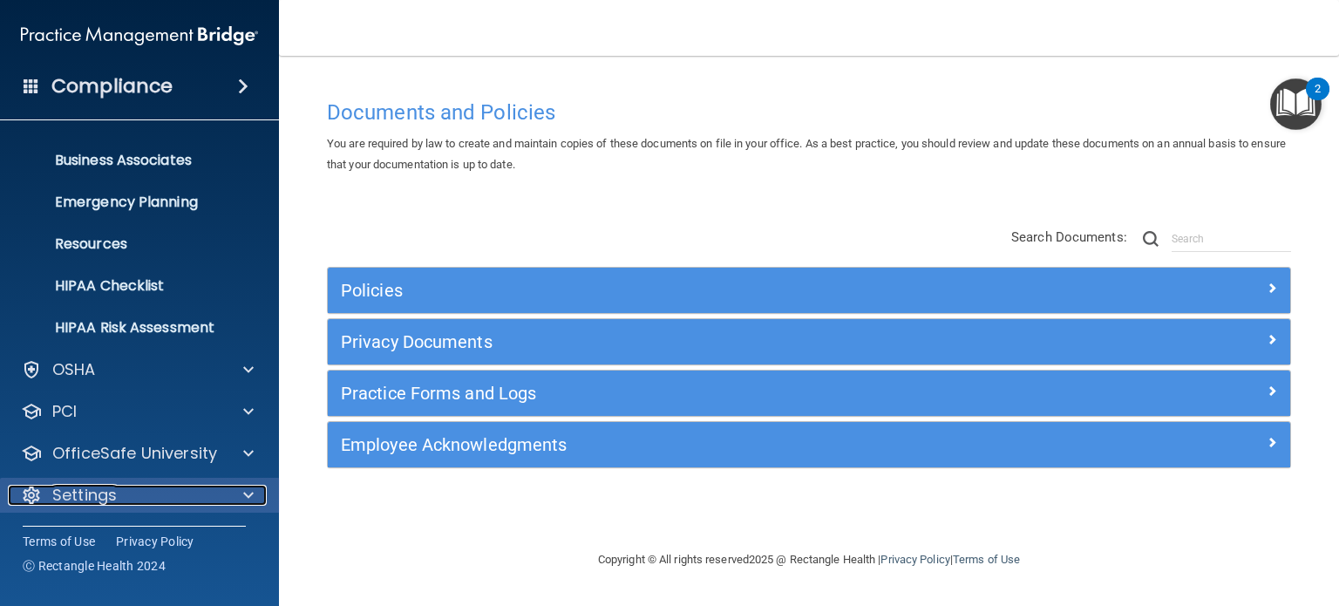
click at [248, 493] on span at bounding box center [248, 495] width 10 height 21
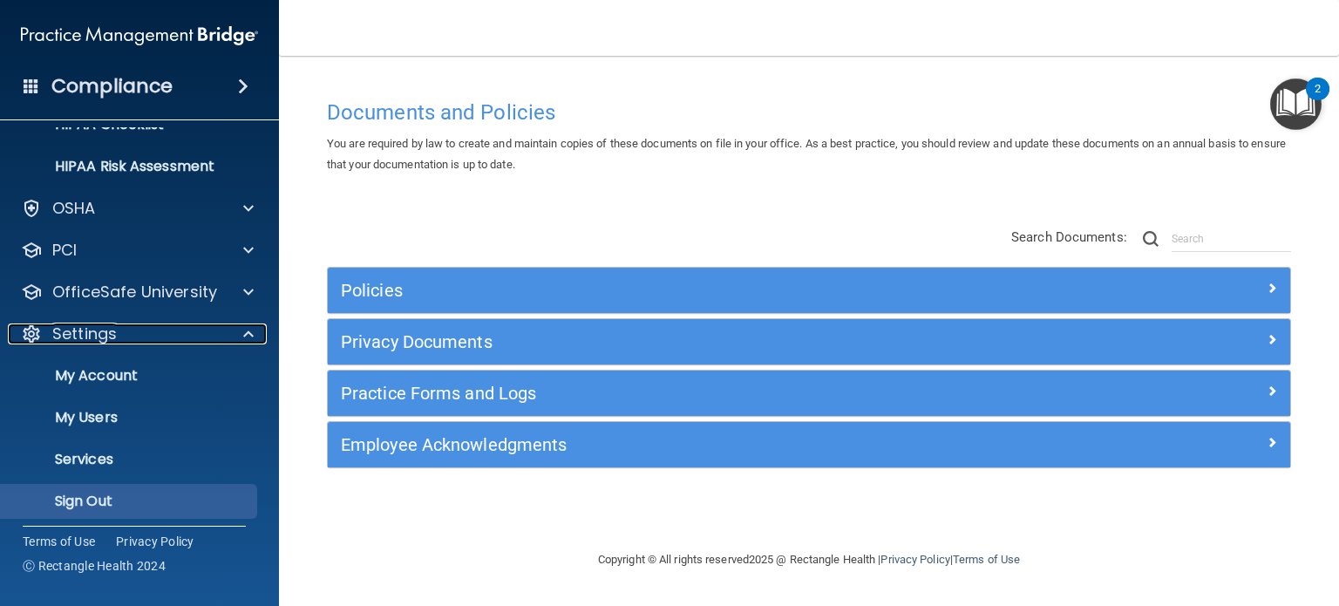
scroll to position [284, 0]
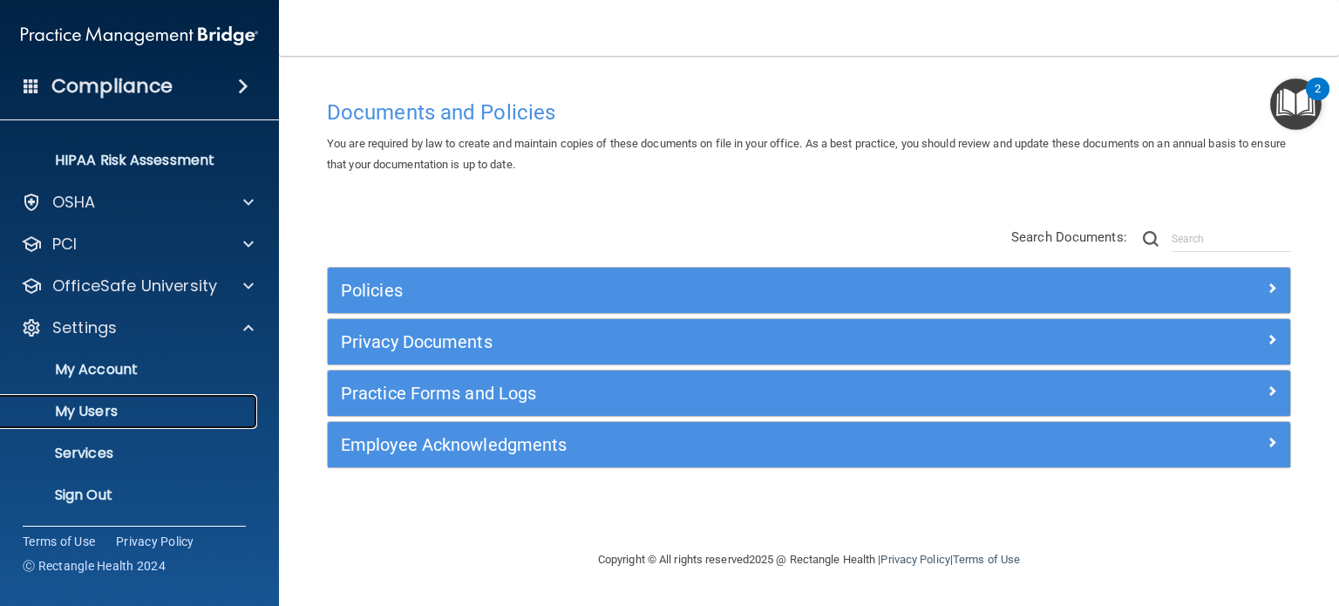
click at [128, 407] on p "My Users" at bounding box center [130, 411] width 238 height 17
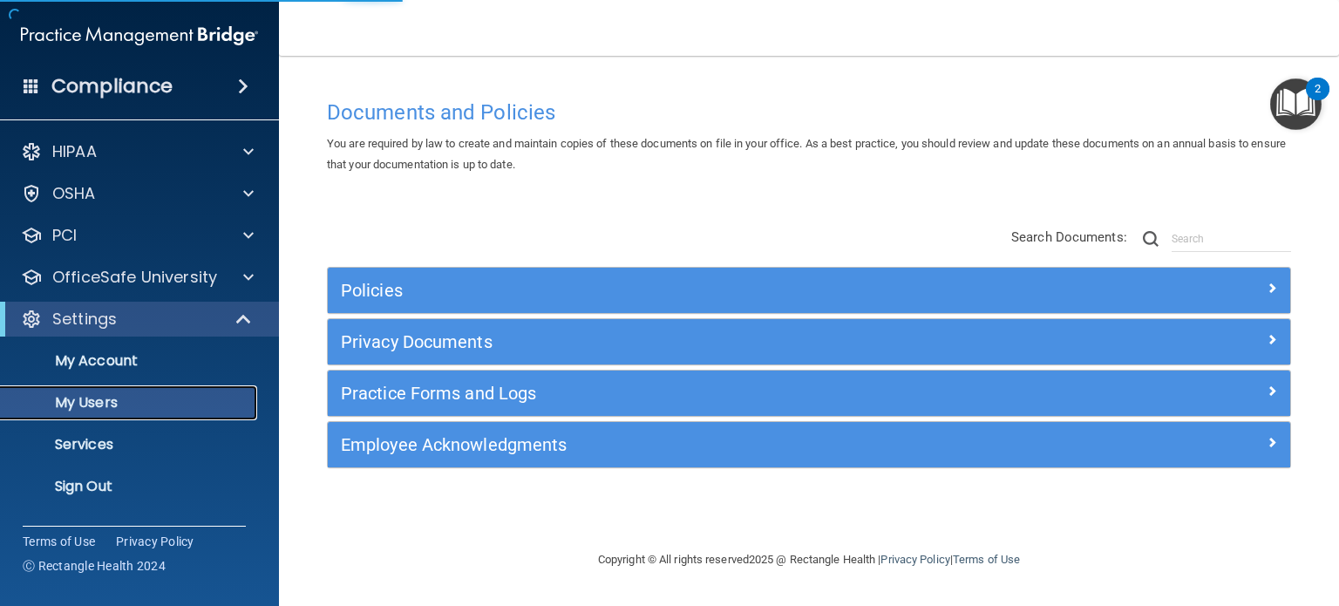
select select "20"
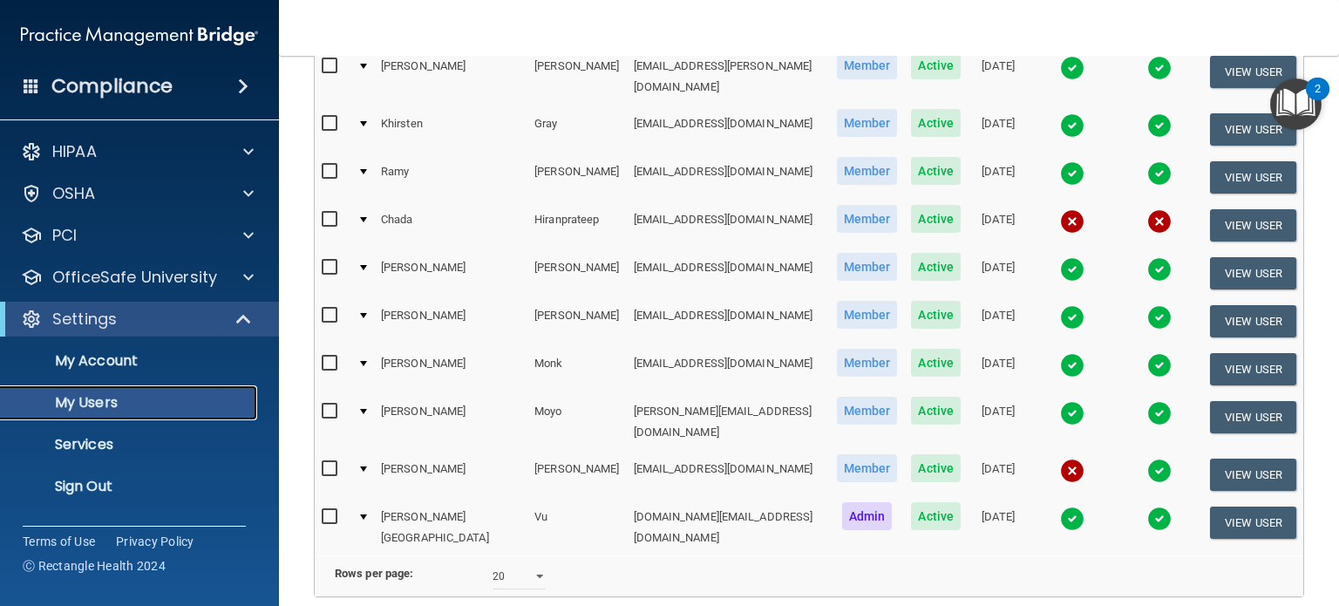
scroll to position [593, 0]
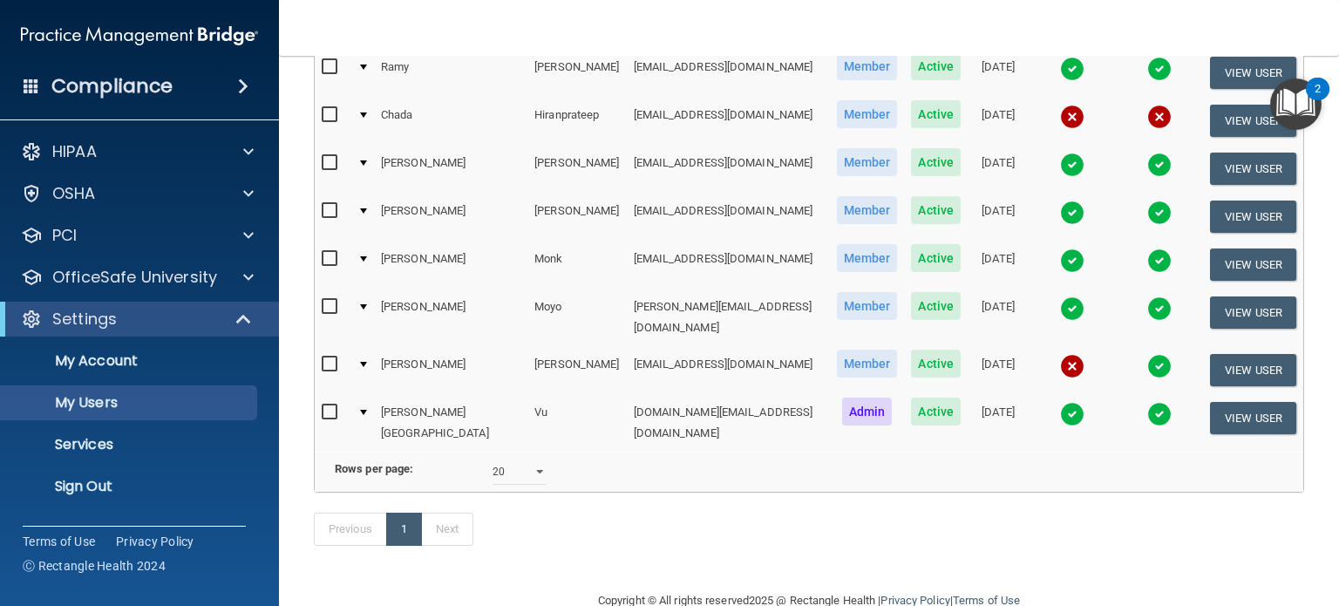
click at [1060, 354] on img at bounding box center [1072, 366] width 24 height 24
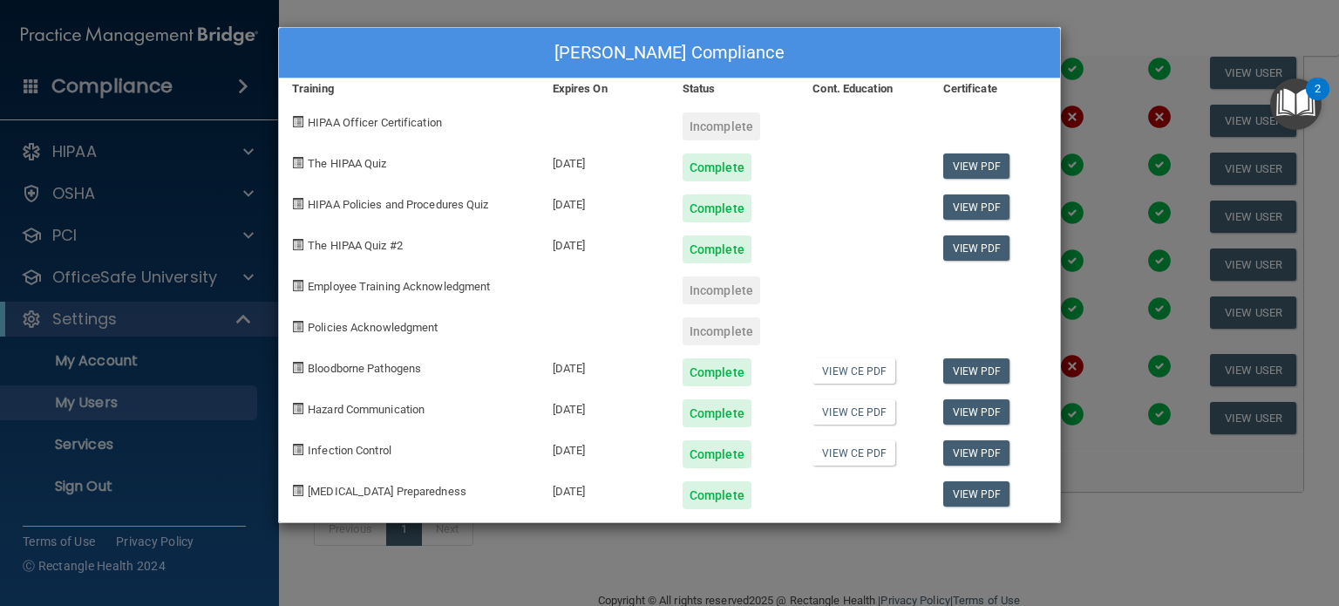
click at [1177, 17] on div "Tiffany Streeter's Compliance Training Expires On Status Cont. Education Certif…" at bounding box center [669, 303] width 1339 height 606
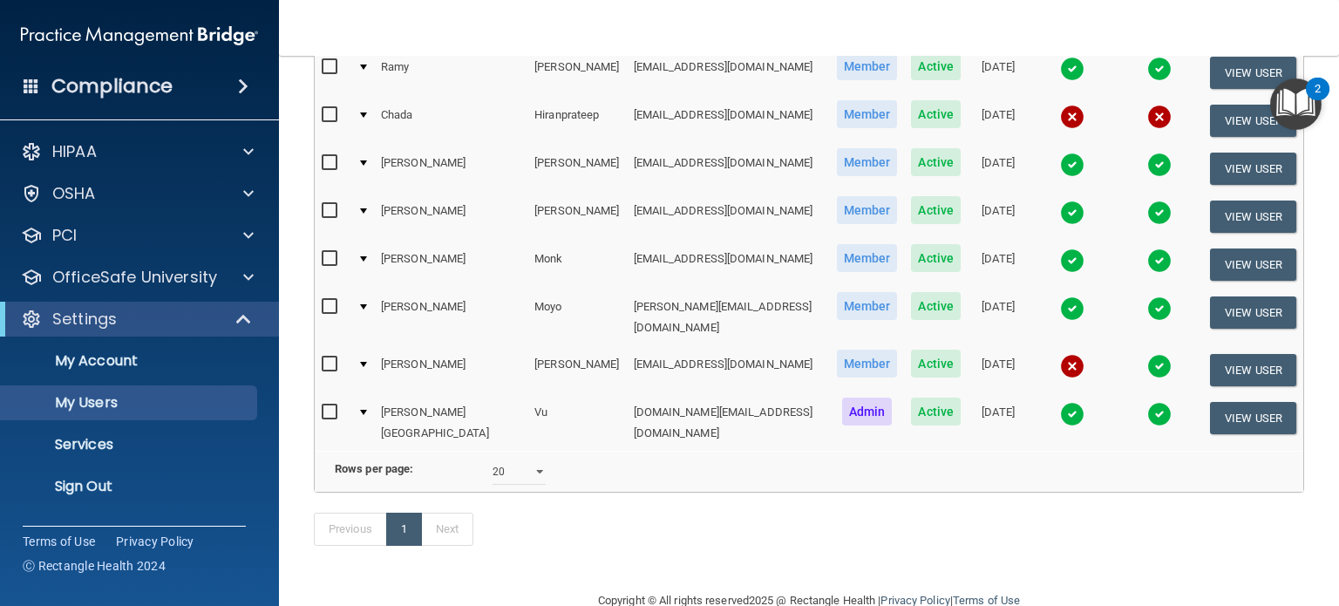
click at [1060, 354] on img at bounding box center [1072, 366] width 24 height 24
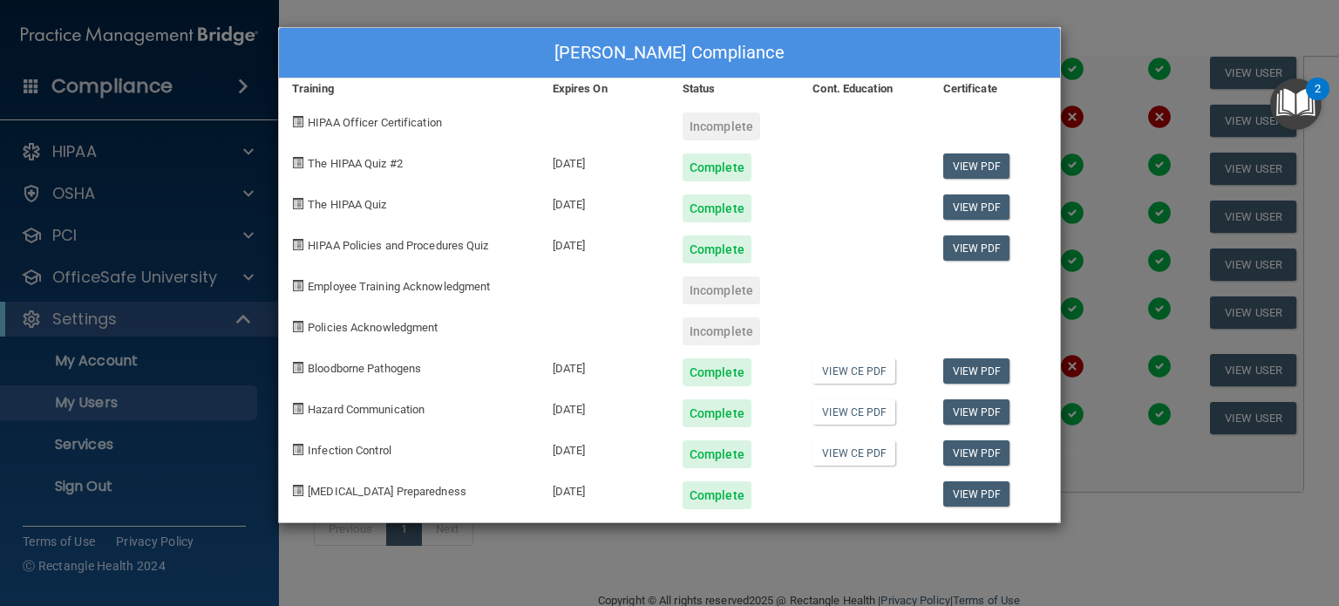
click at [1132, 491] on div "Tiffany Streeter's Compliance Training Expires On Status Cont. Education Certif…" at bounding box center [669, 303] width 1339 height 606
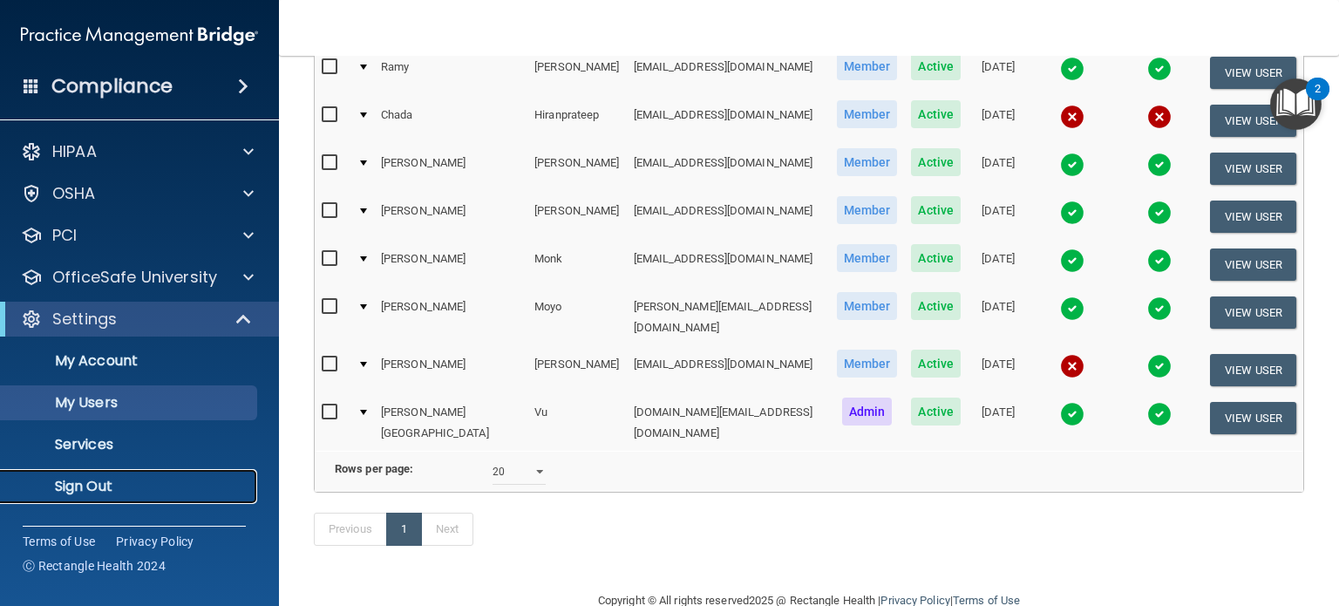
click at [129, 493] on p "Sign Out" at bounding box center [130, 486] width 238 height 17
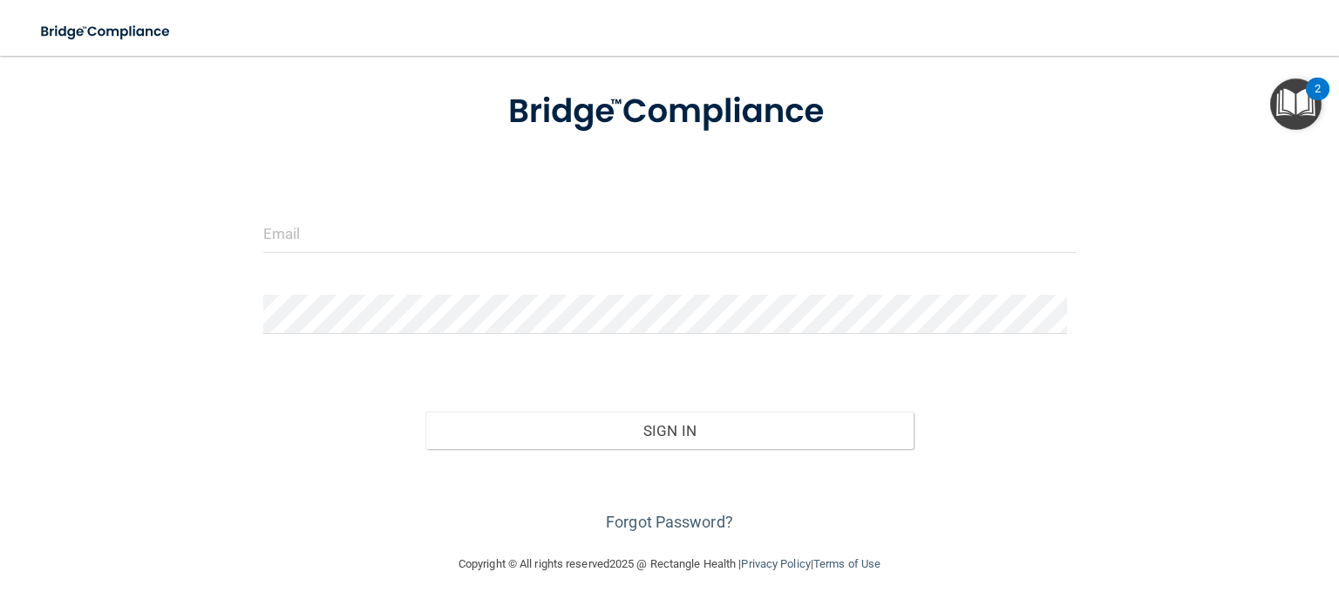
scroll to position [91, 0]
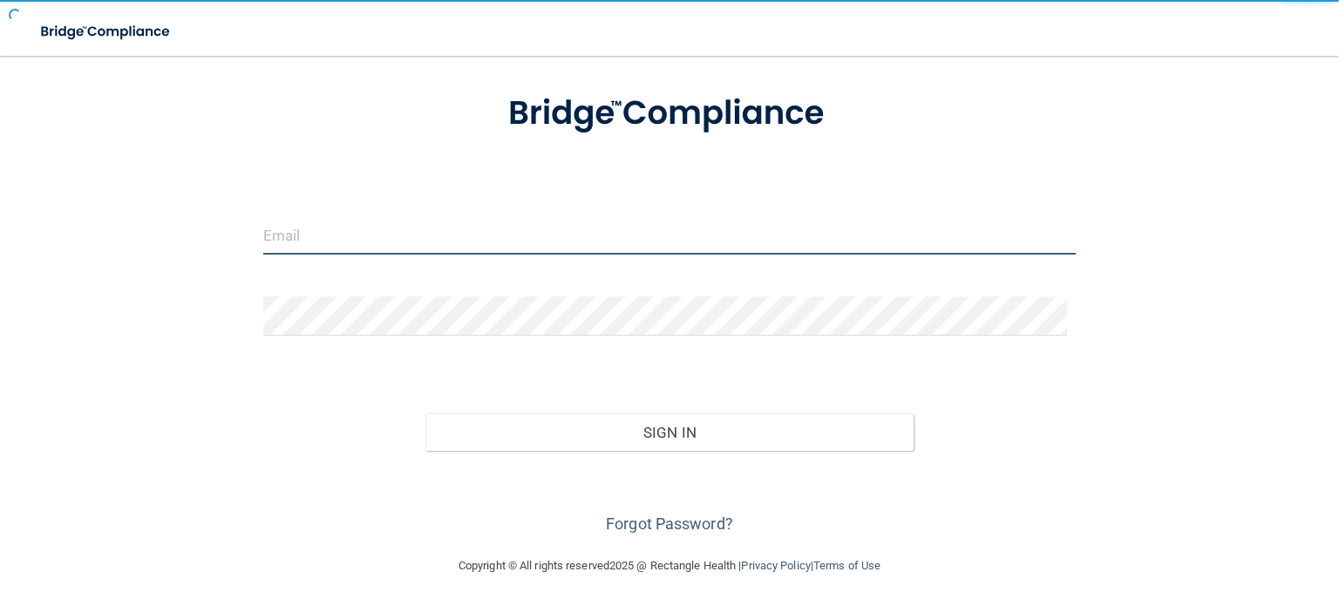
type input "[EMAIL_ADDRESS][DOMAIN_NAME]"
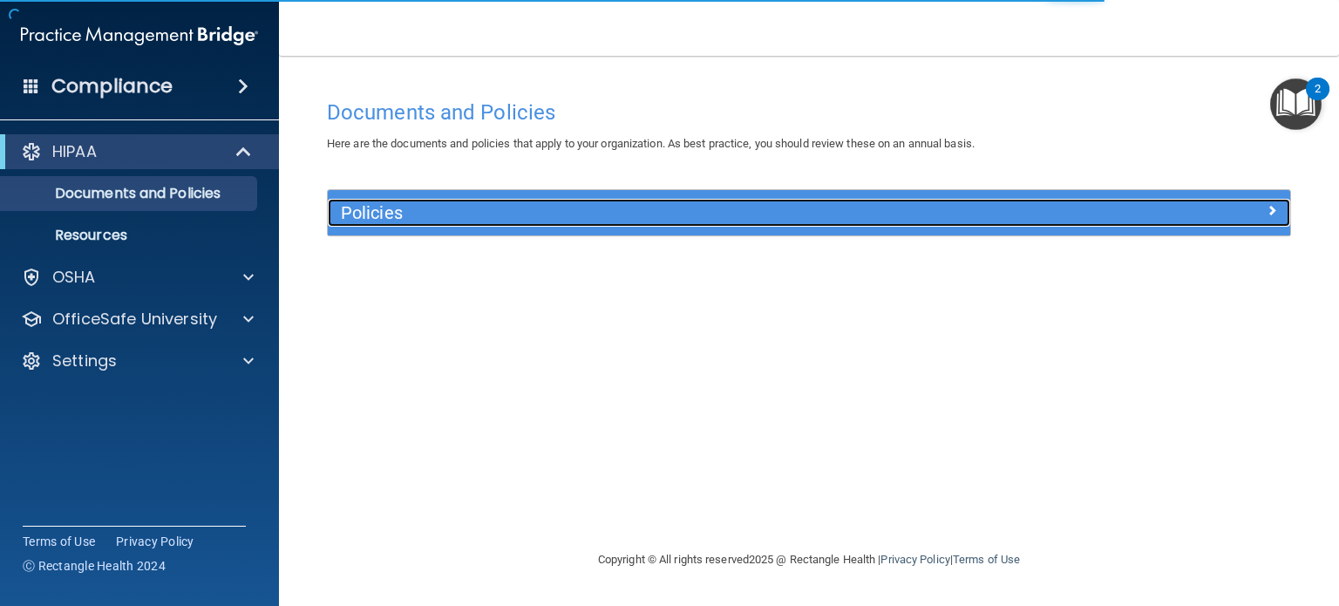
click at [1269, 205] on span at bounding box center [1272, 210] width 10 height 21
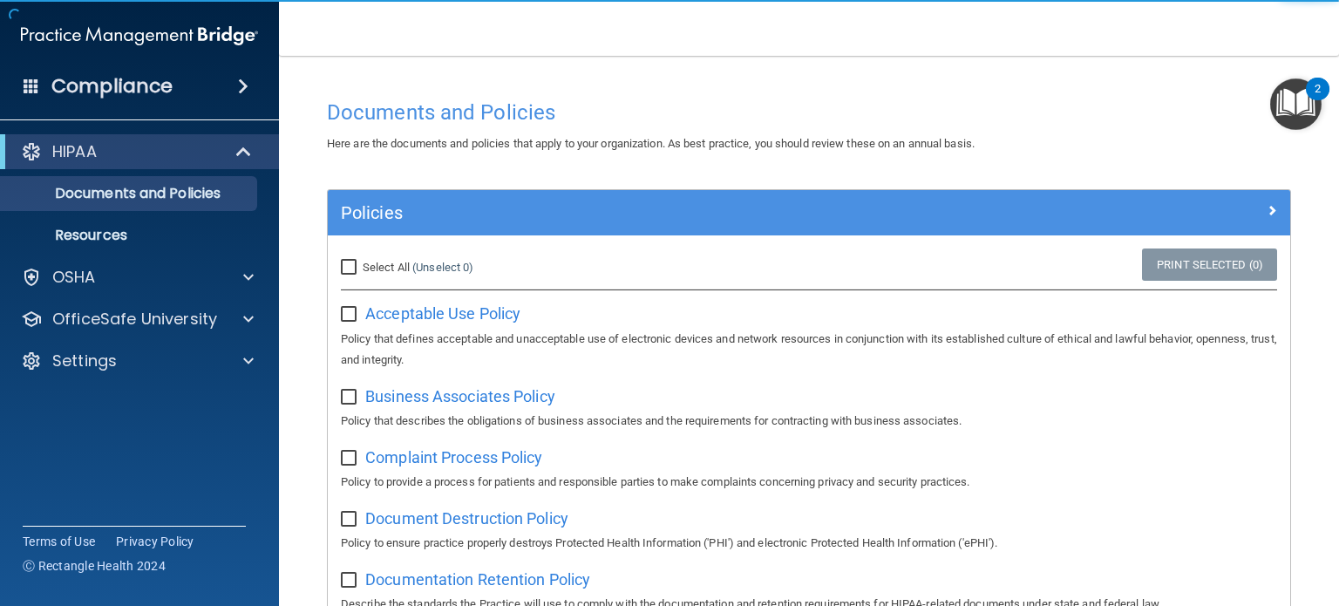
click at [351, 262] on input "Select All (Unselect 0) Unselect All" at bounding box center [351, 268] width 20 height 14
checkbox input "true"
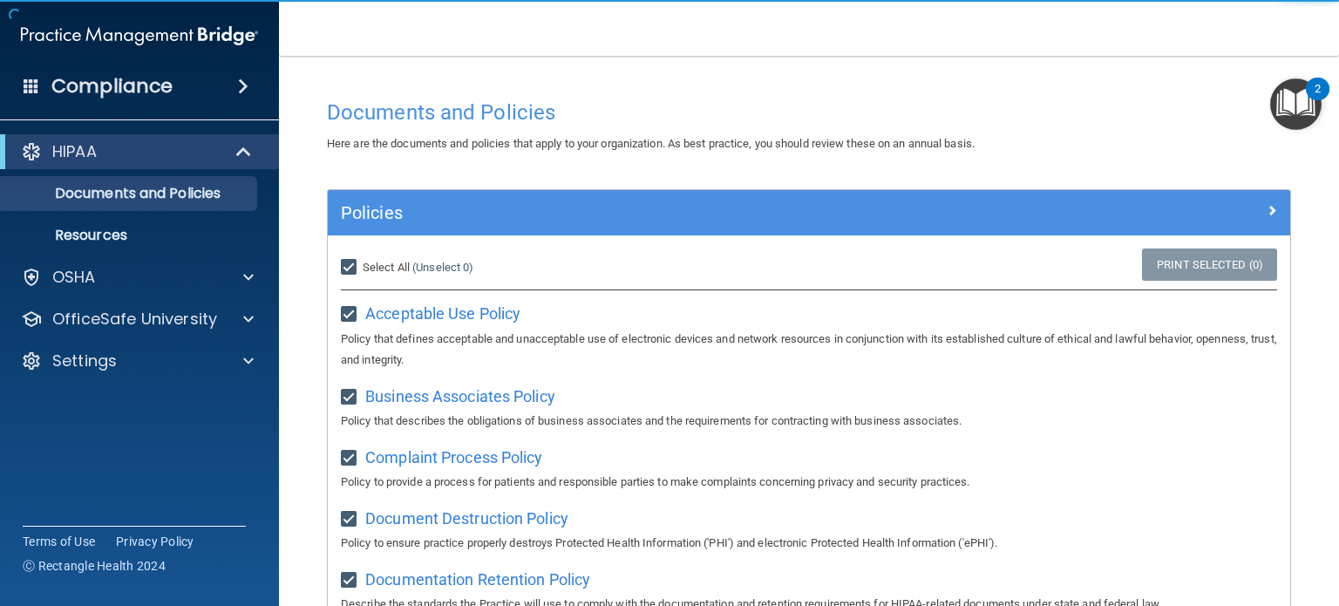
checkbox input "true"
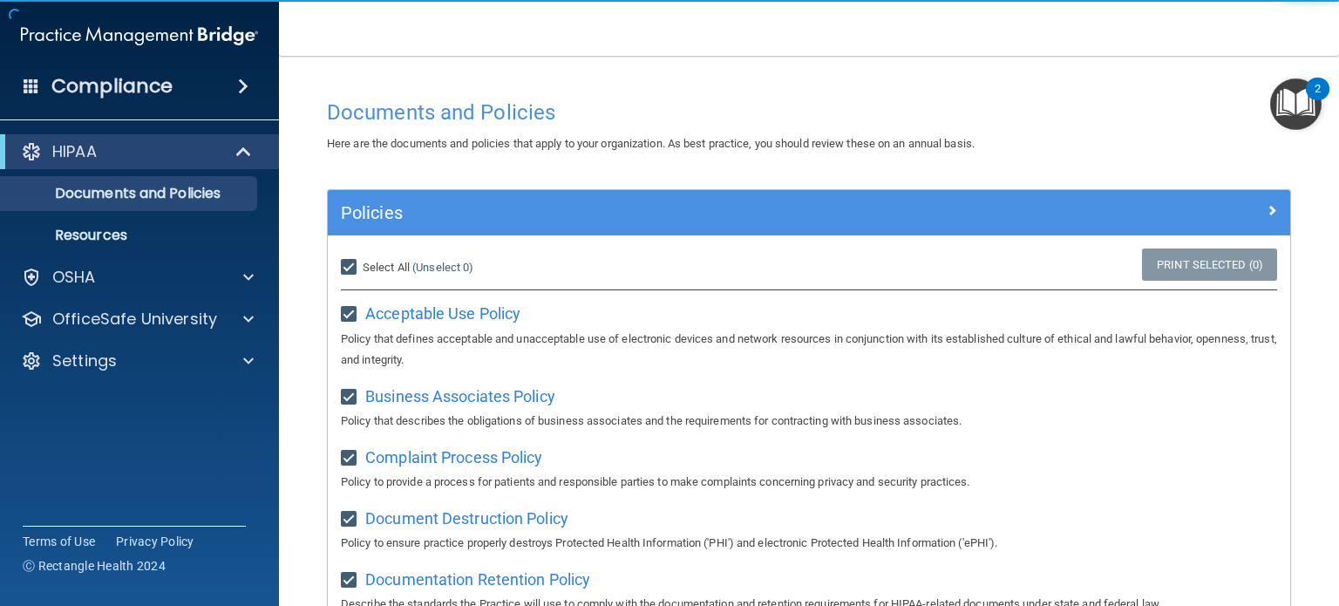
checkbox input "true"
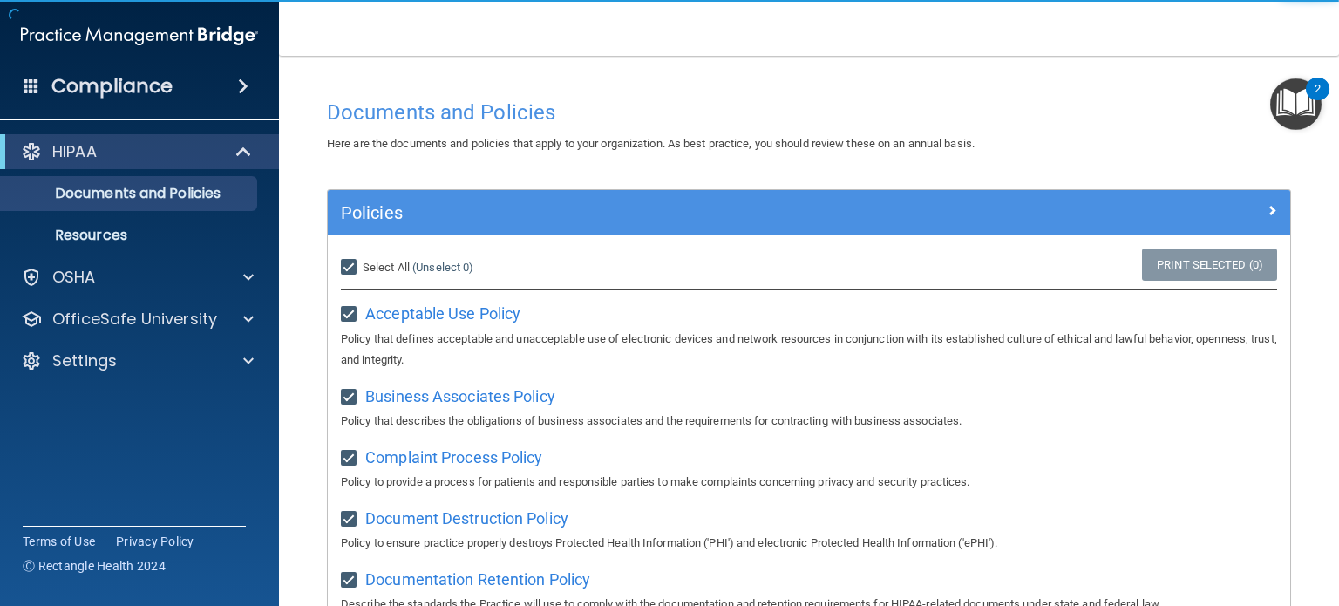
checkbox input "true"
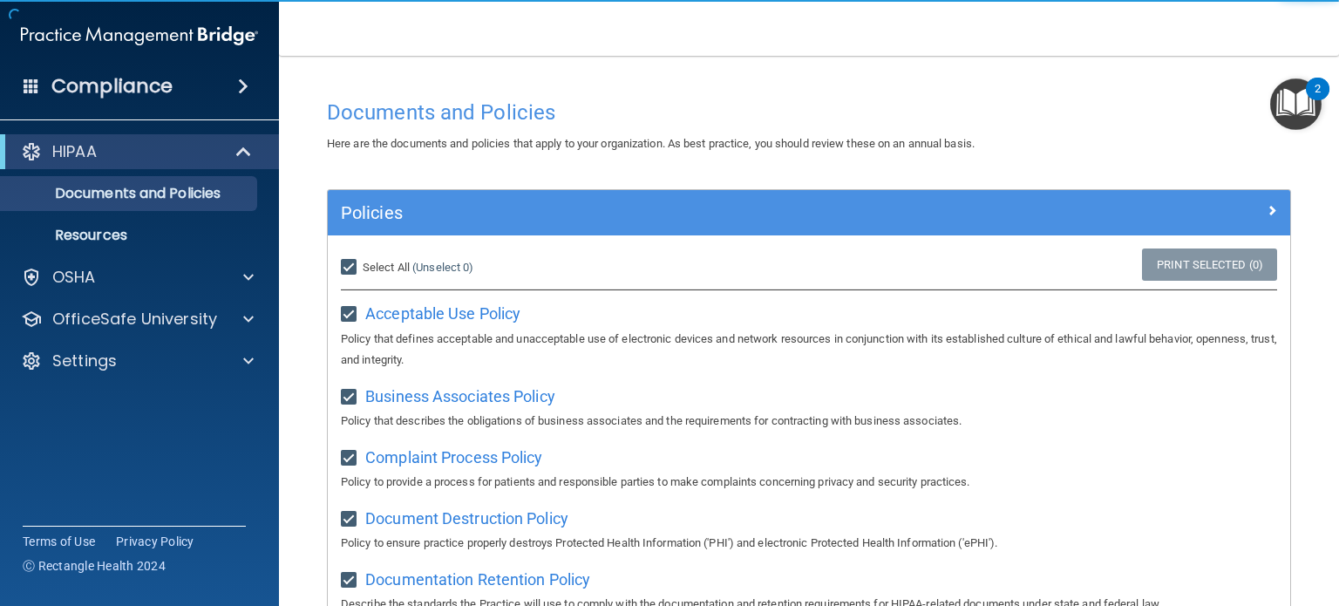
checkbox input "true"
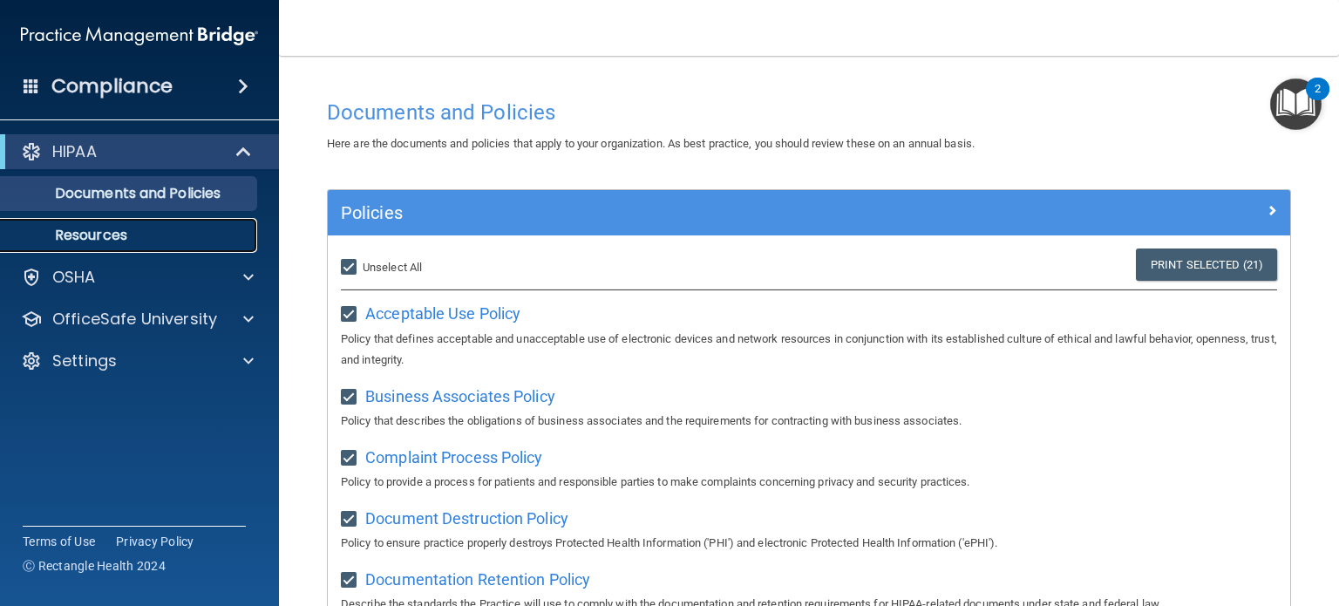
click at [145, 246] on link "Resources" at bounding box center [120, 235] width 275 height 35
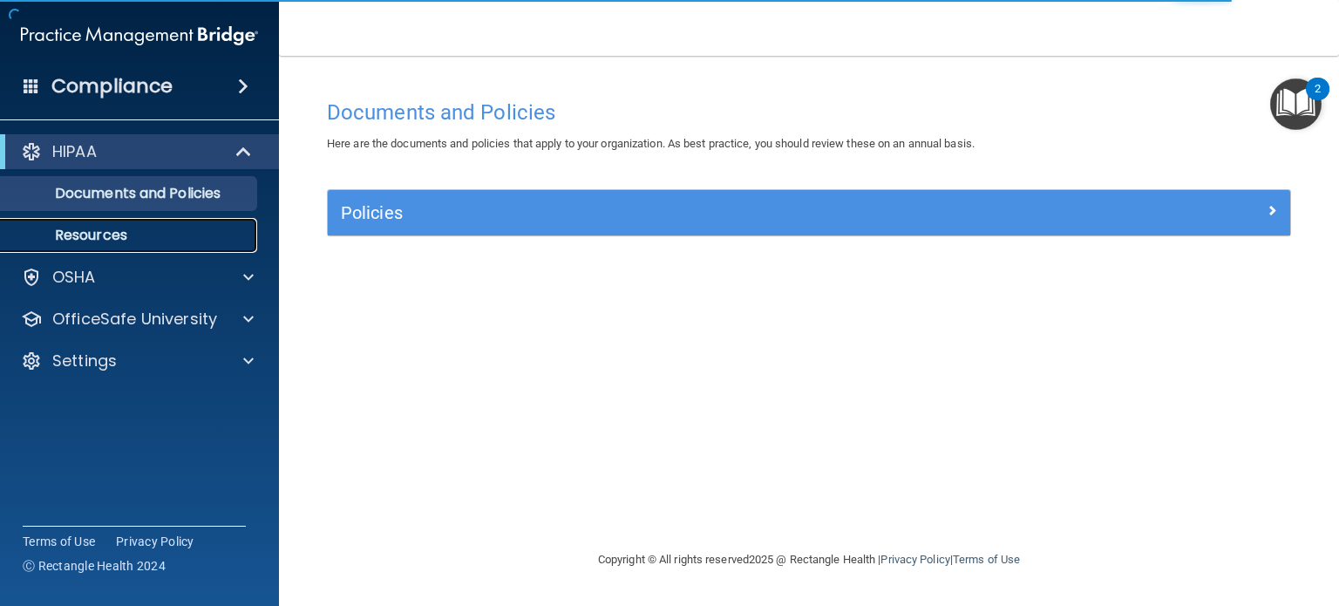
click at [153, 233] on p "Resources" at bounding box center [130, 235] width 238 height 17
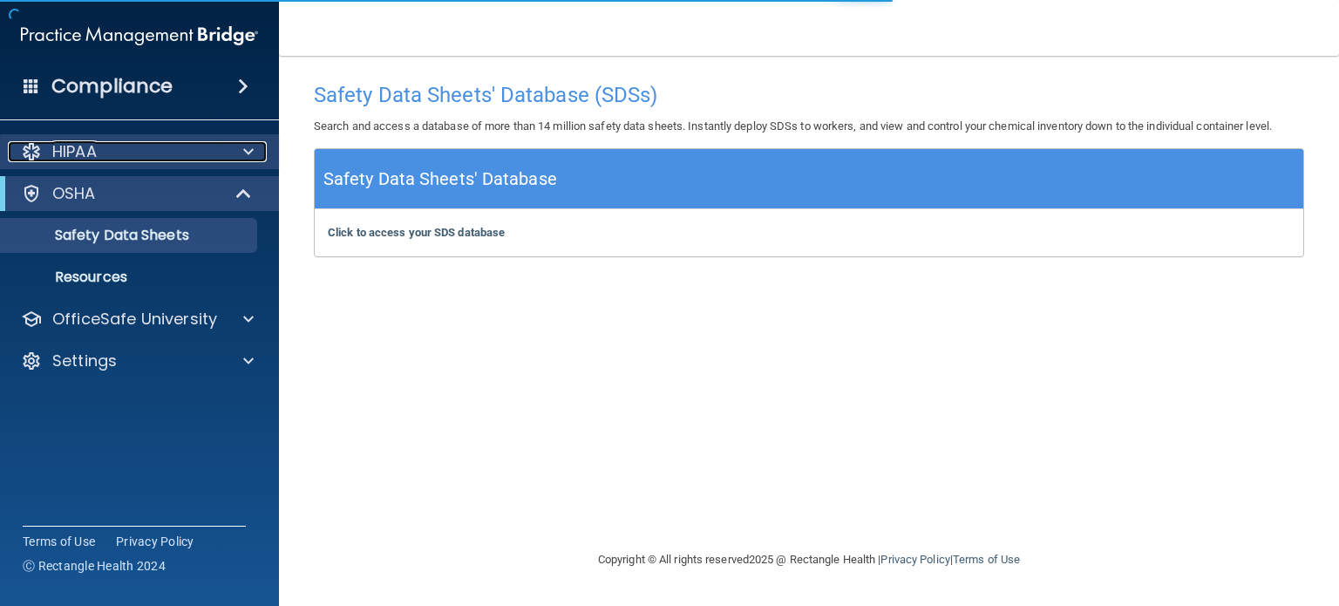
click at [236, 150] on div at bounding box center [246, 151] width 44 height 21
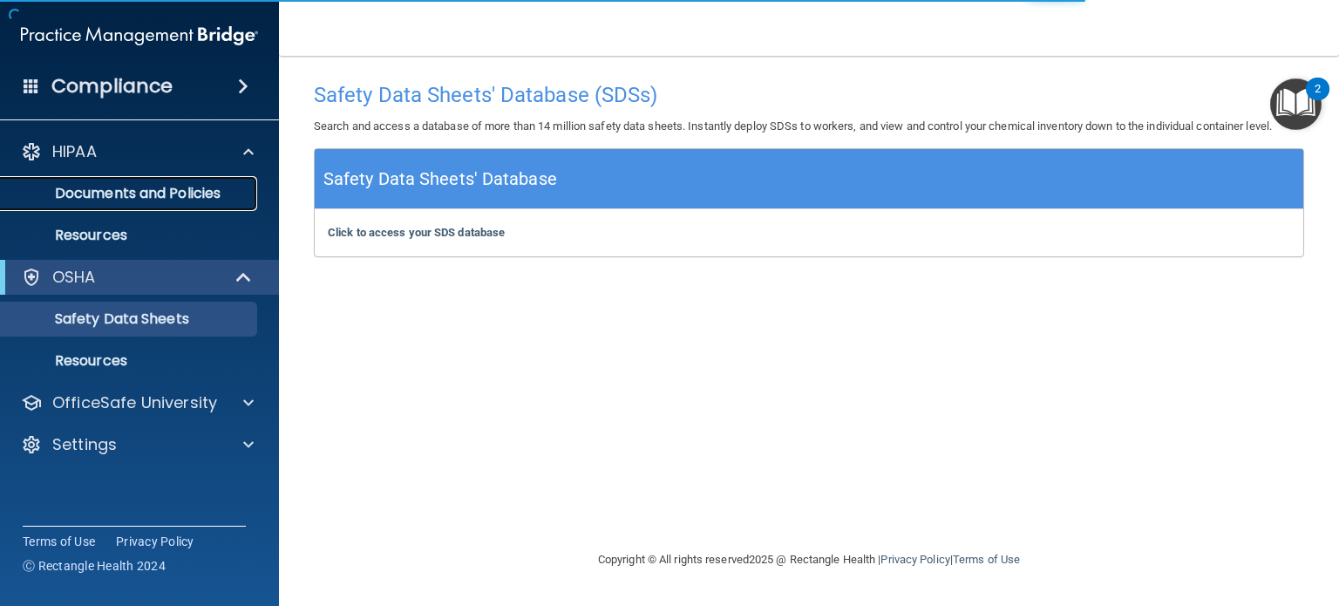
click at [199, 191] on p "Documents and Policies" at bounding box center [130, 193] width 238 height 17
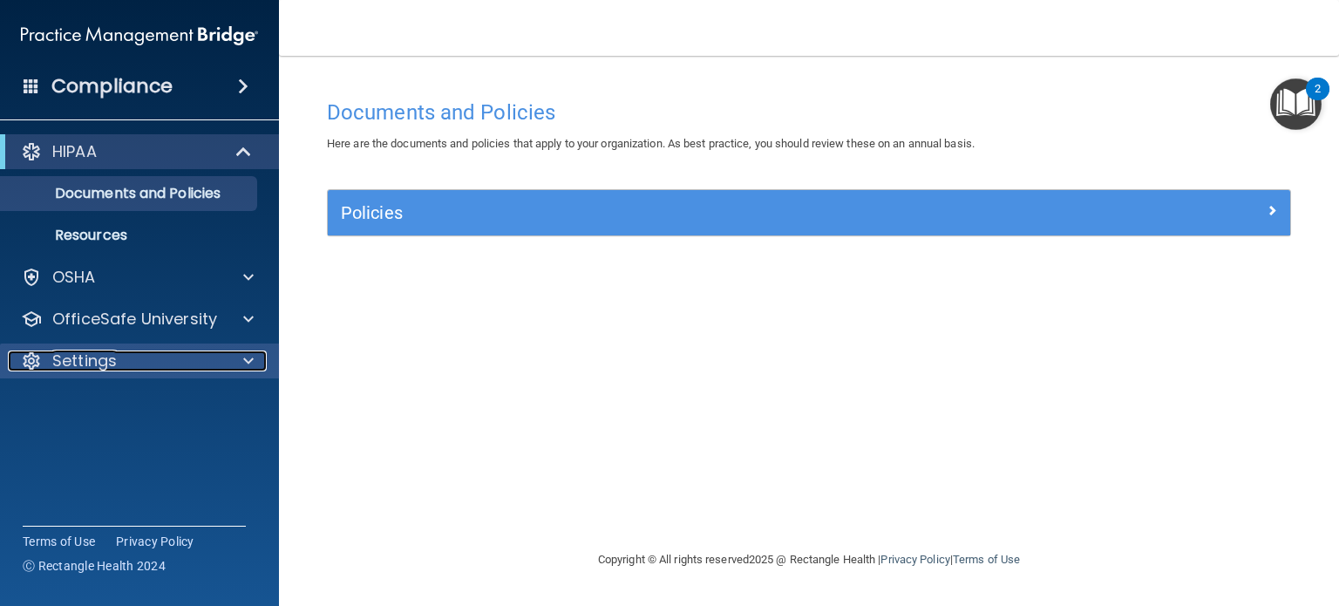
click at [164, 363] on div "Settings" at bounding box center [116, 361] width 216 height 21
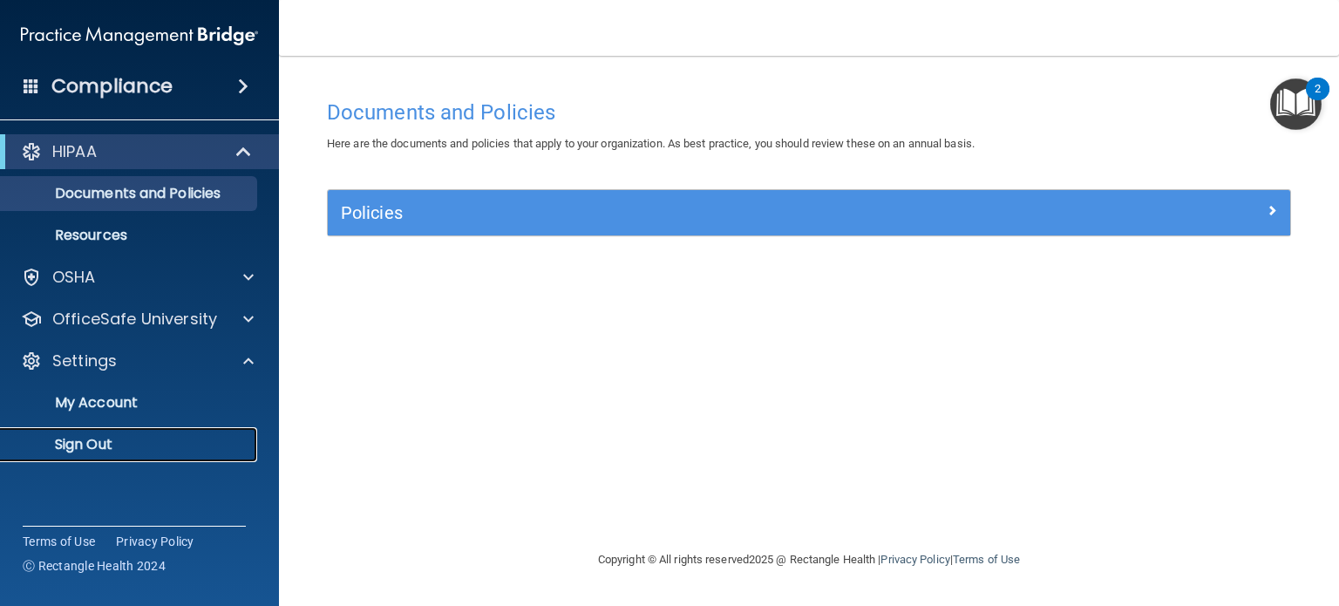
click at [131, 442] on p "Sign Out" at bounding box center [130, 444] width 238 height 17
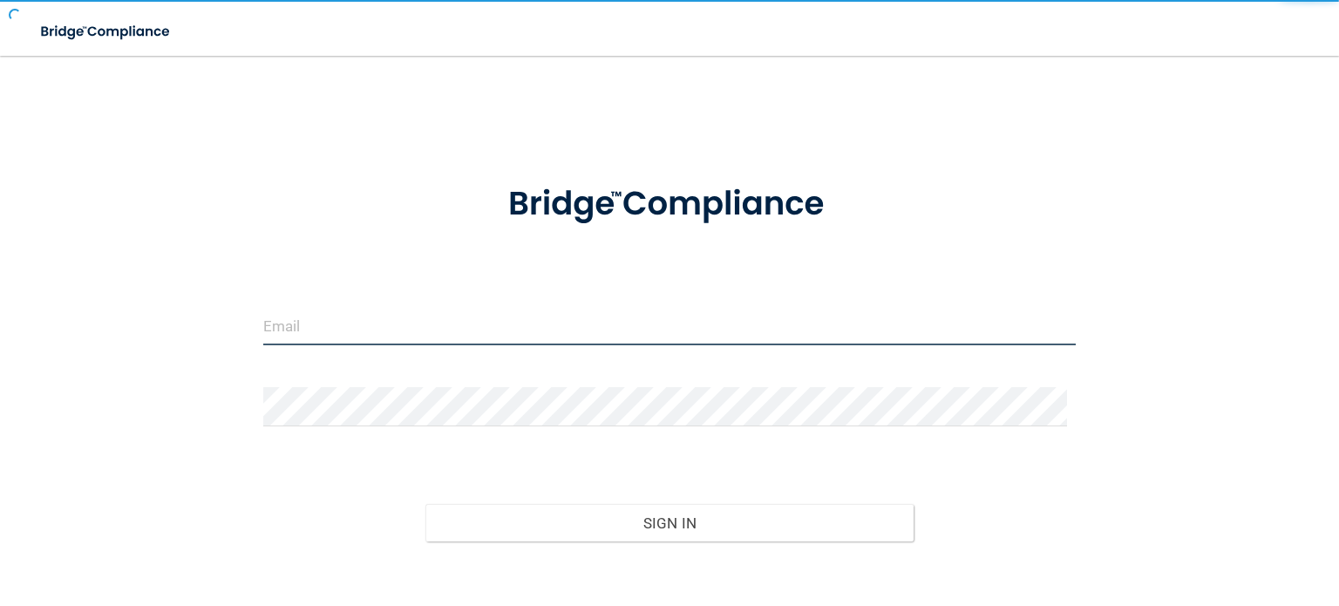
type input "[EMAIL_ADDRESS][DOMAIN_NAME]"
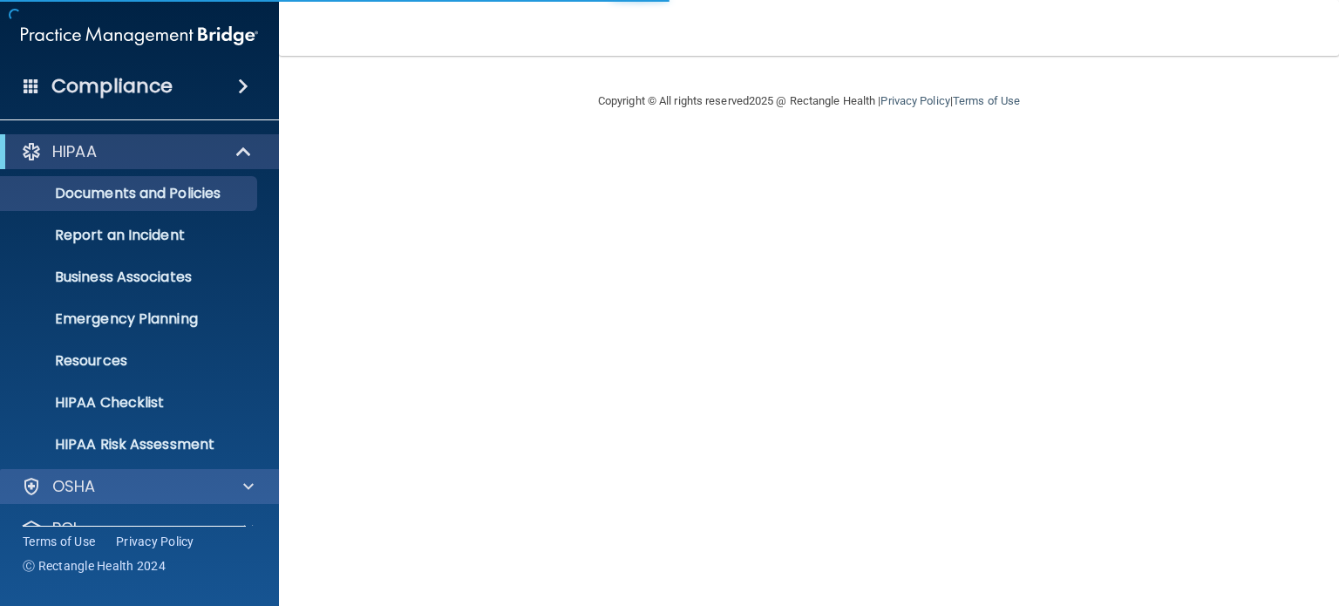
scroll to position [117, 0]
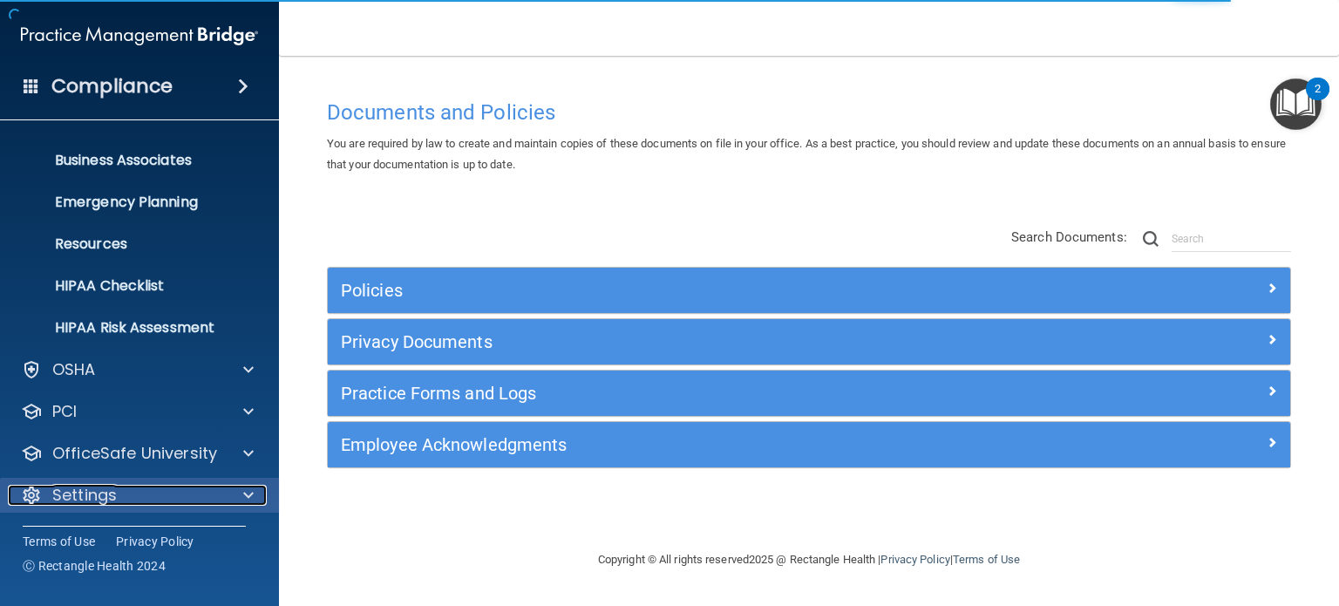
click at [248, 494] on span at bounding box center [248, 495] width 10 height 21
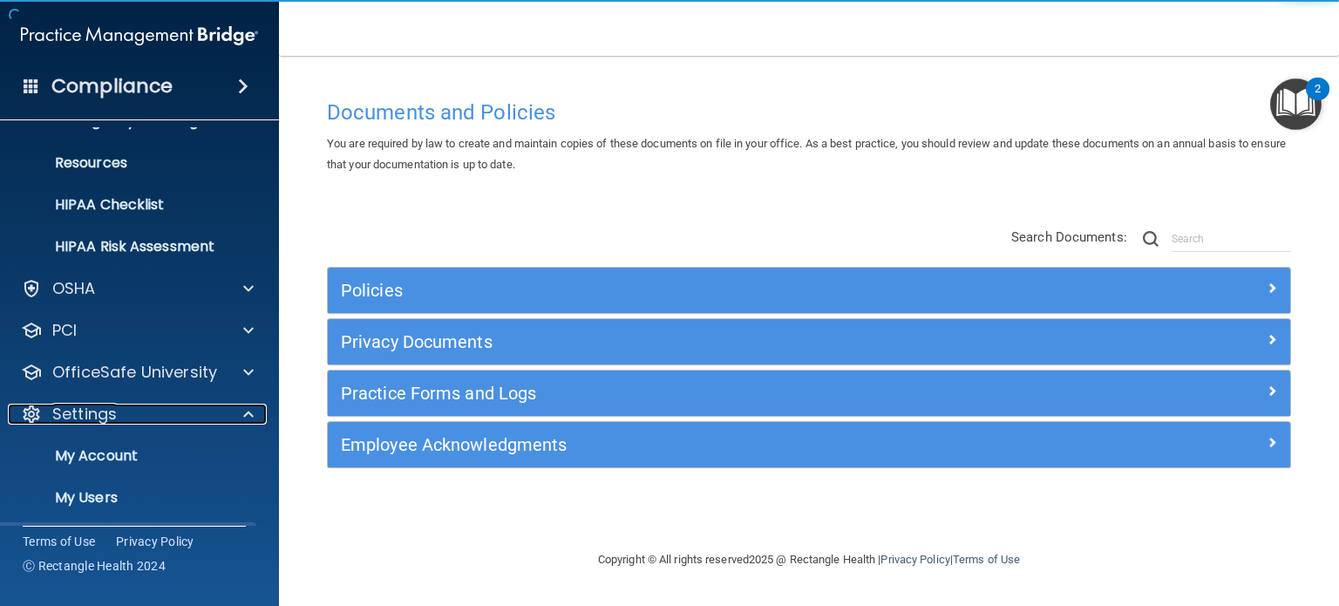
scroll to position [284, 0]
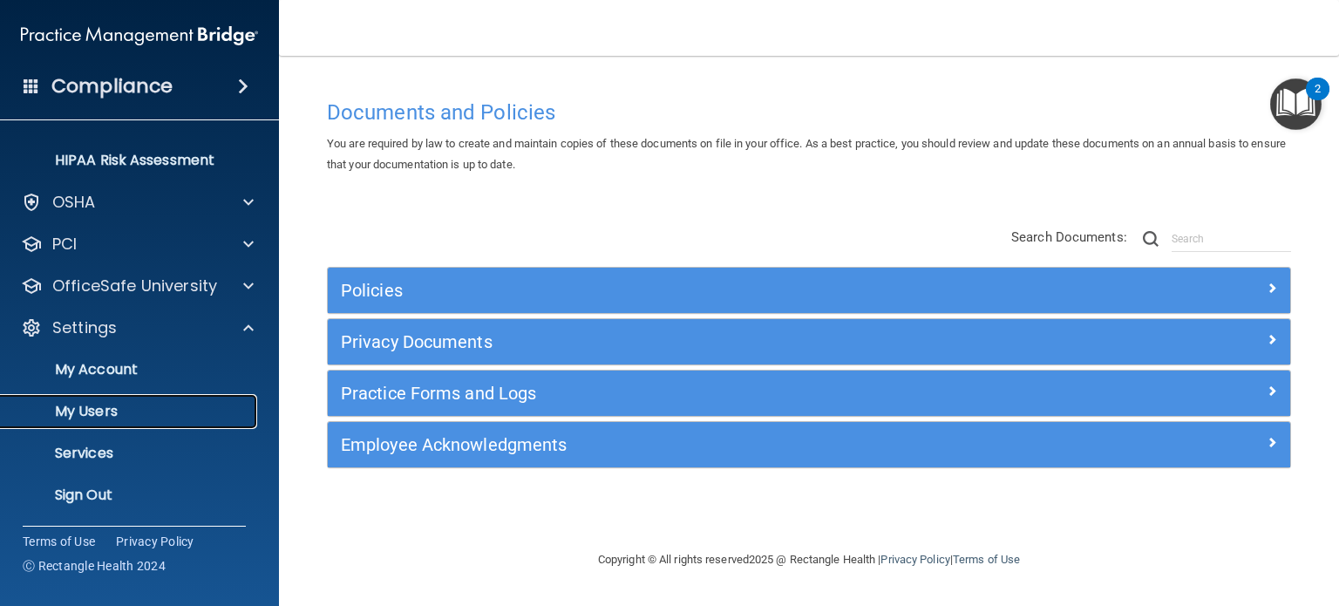
click at [155, 413] on p "My Users" at bounding box center [130, 411] width 238 height 17
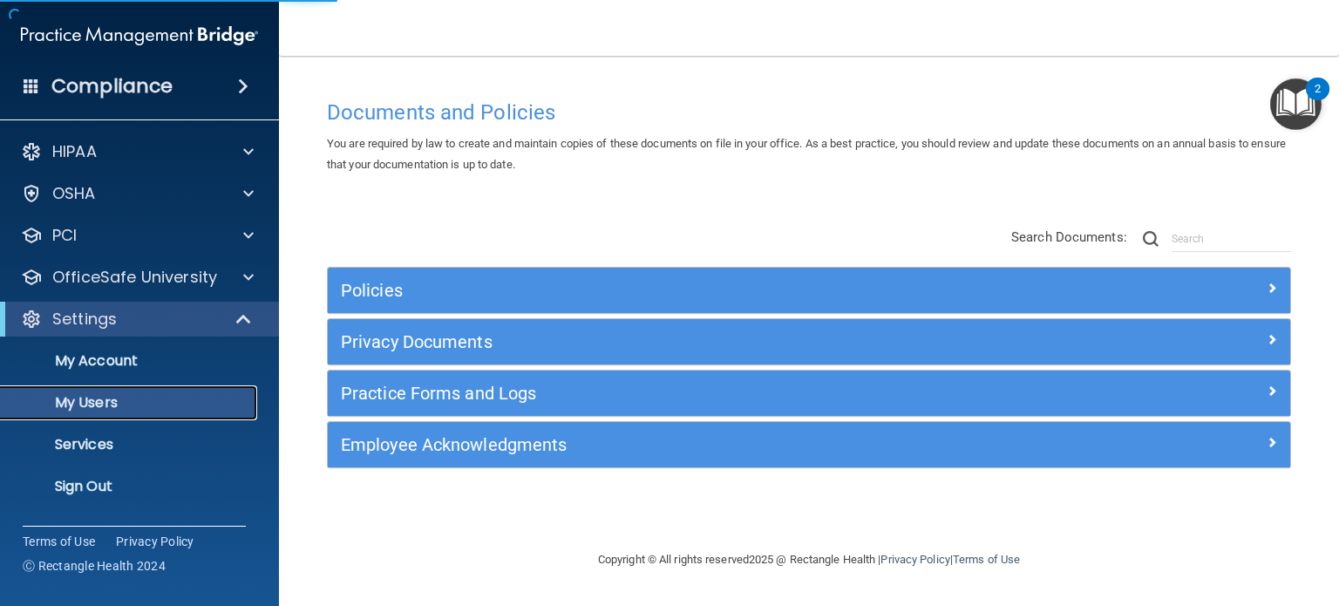
select select "20"
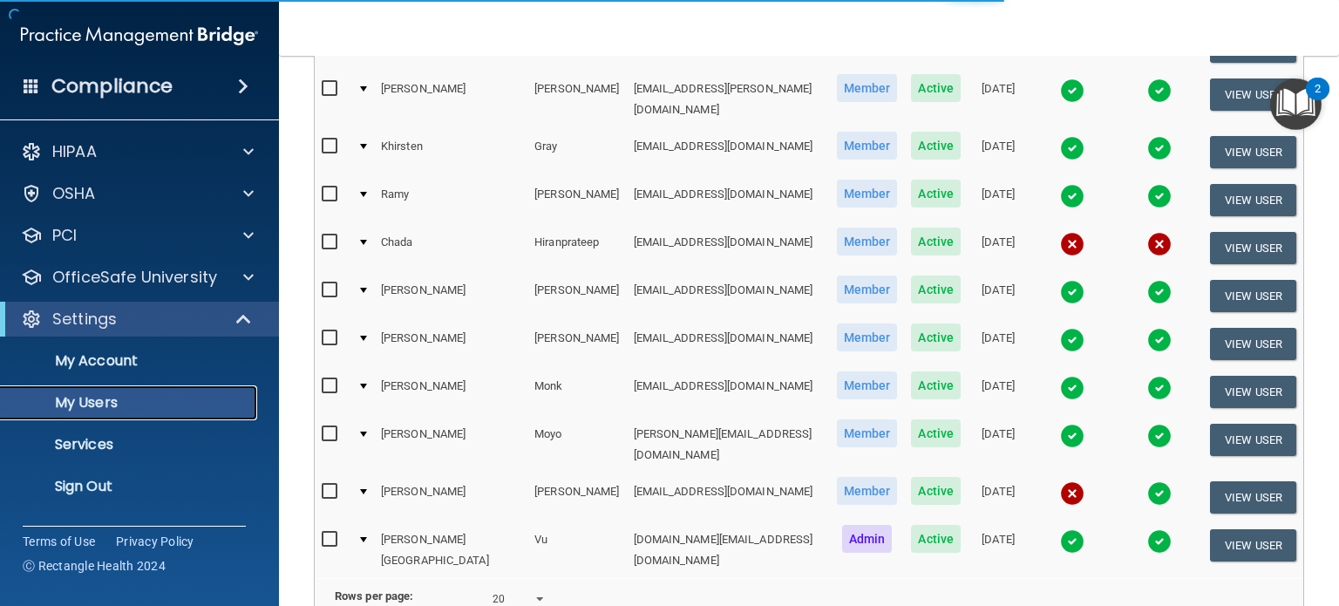
scroll to position [562, 0]
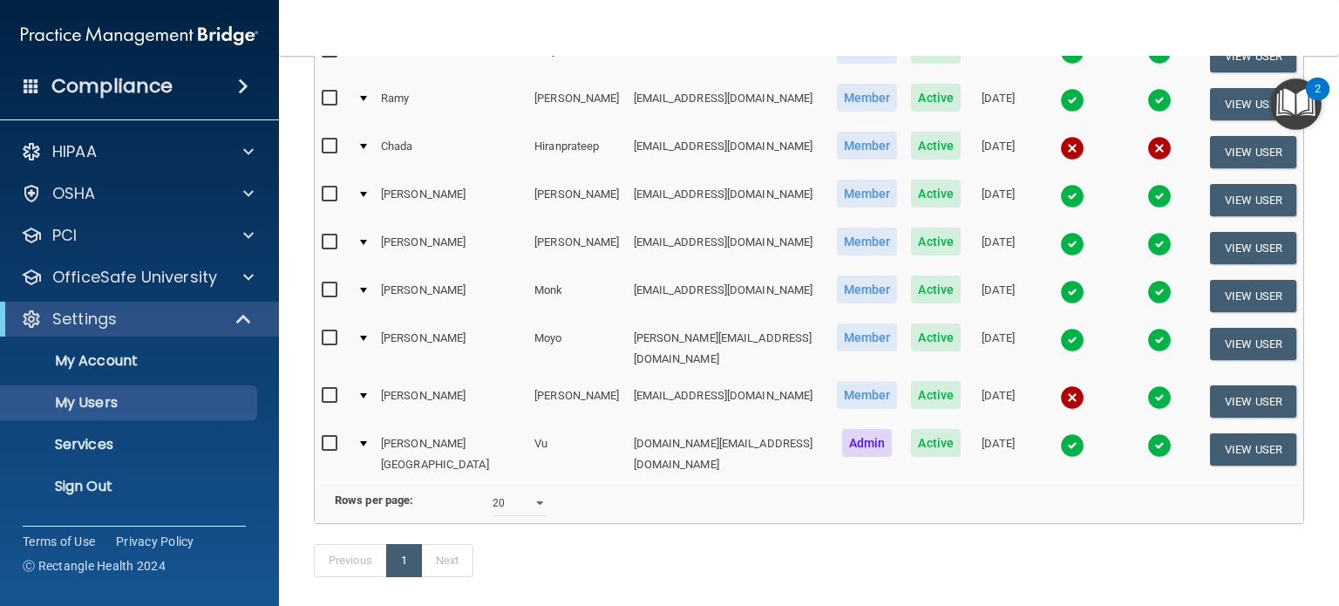
click at [1060, 385] on img at bounding box center [1072, 397] width 24 height 24
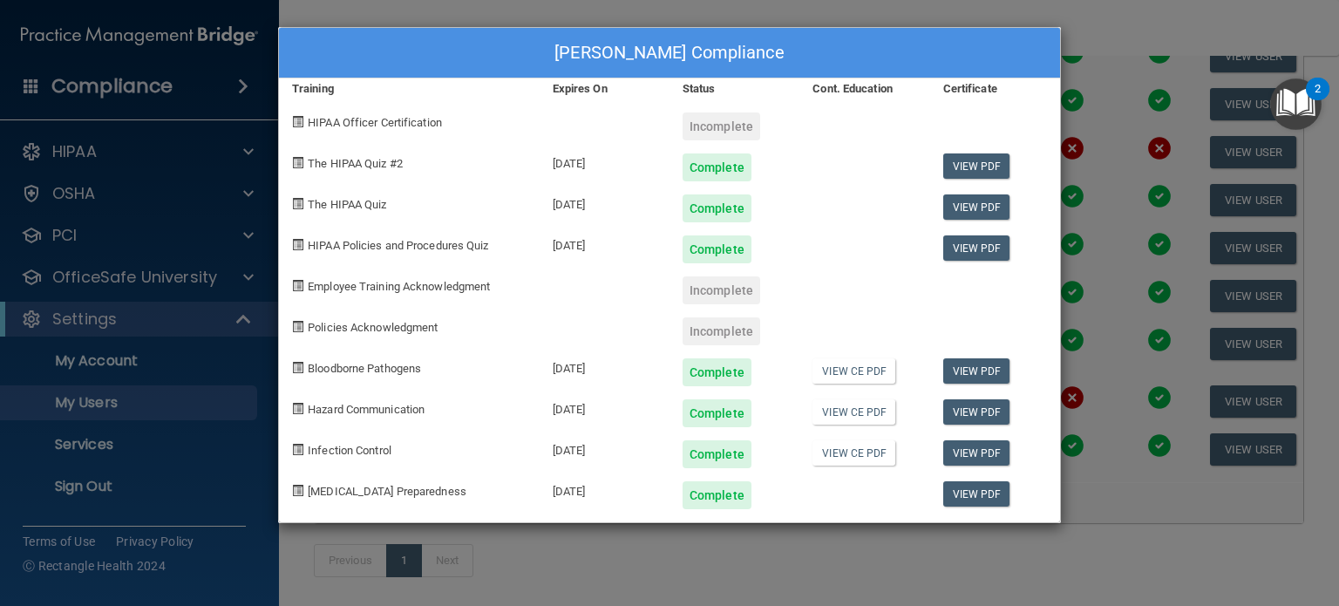
click at [1101, 25] on div "[PERSON_NAME] Compliance Training Expires On Status Cont. Education Certificate…" at bounding box center [669, 303] width 1339 height 606
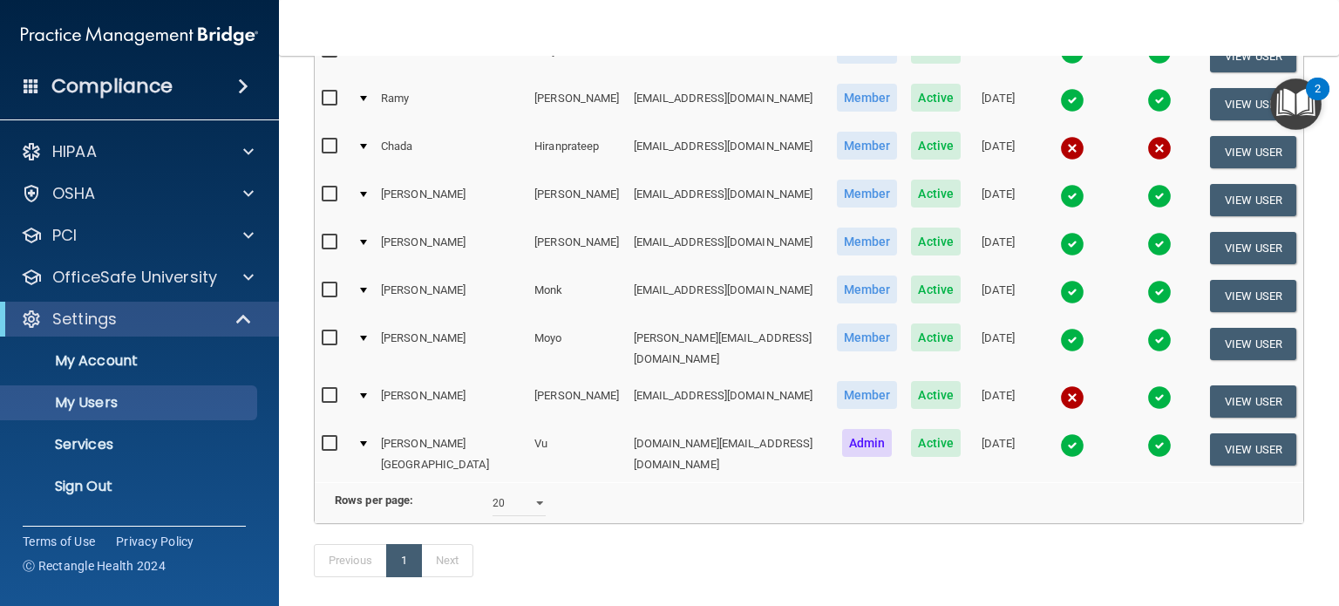
click at [1060, 385] on img at bounding box center [1072, 397] width 24 height 24
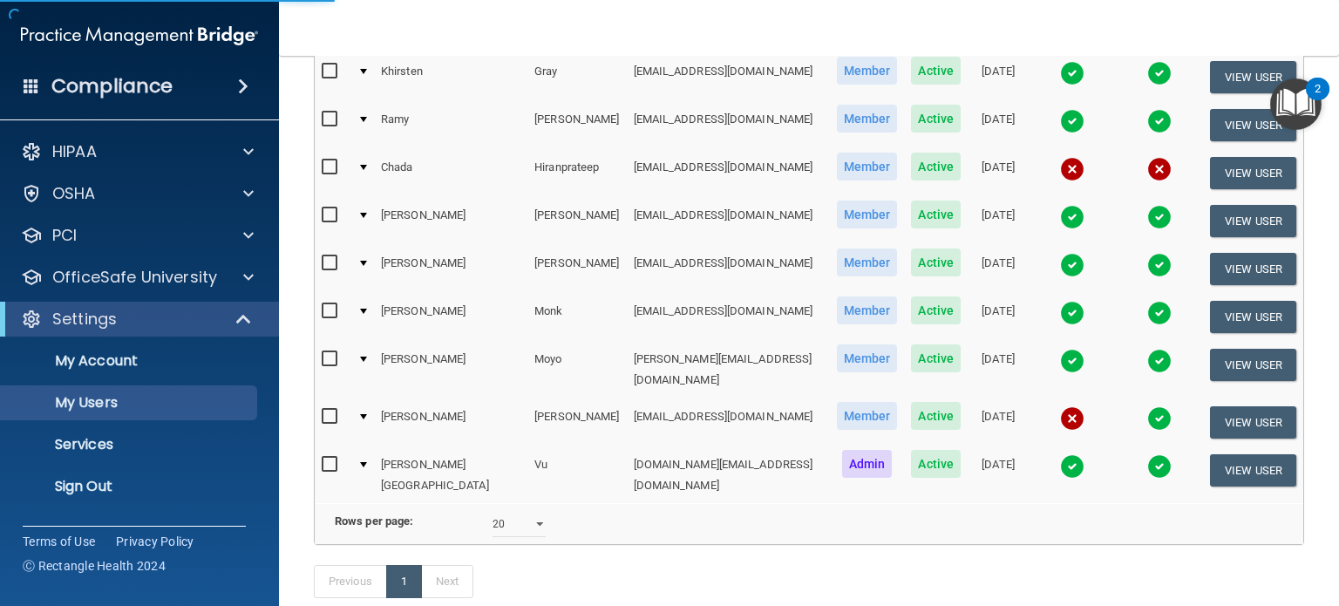
click at [1060, 406] on img at bounding box center [1072, 418] width 24 height 24
click at [1094, 369] on body "Compliance HIPAA Documents and Policies Report an Incident Business Associates …" at bounding box center [669, 303] width 1339 height 606
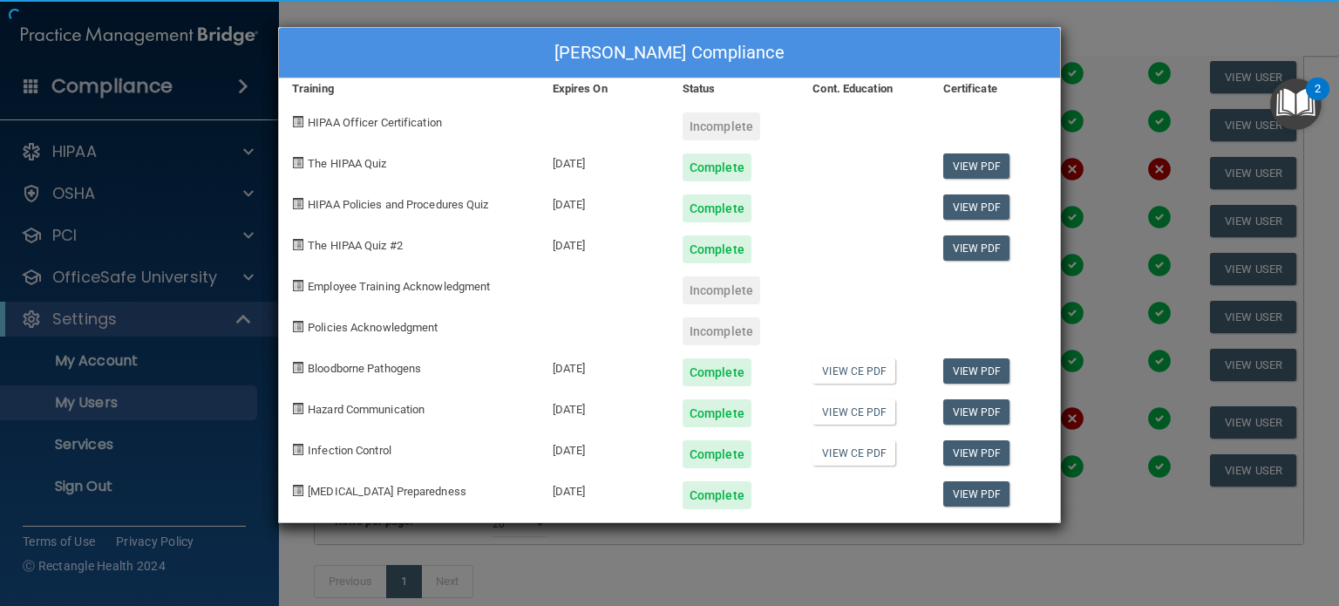
click at [1095, 364] on div "[PERSON_NAME] Compliance Training Expires On Status Cont. Education Certificate…" at bounding box center [669, 303] width 1339 height 606
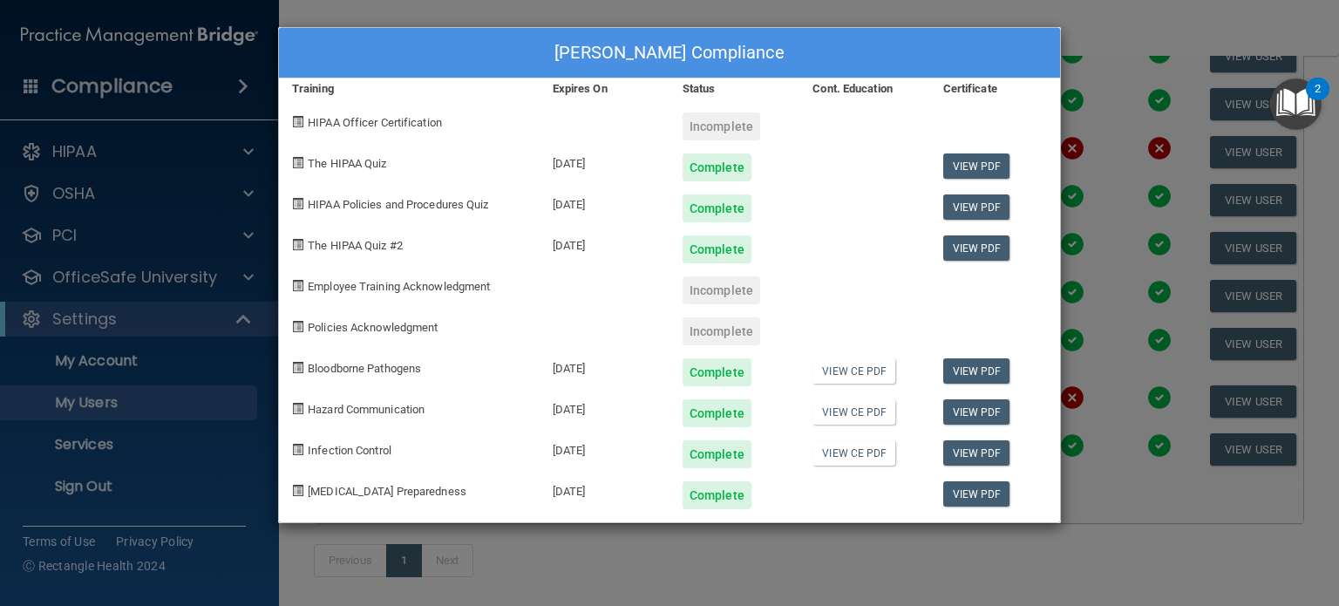
click at [1126, 17] on div "[PERSON_NAME] Compliance Training Expires On Status Cont. Education Certificate…" at bounding box center [669, 303] width 1339 height 606
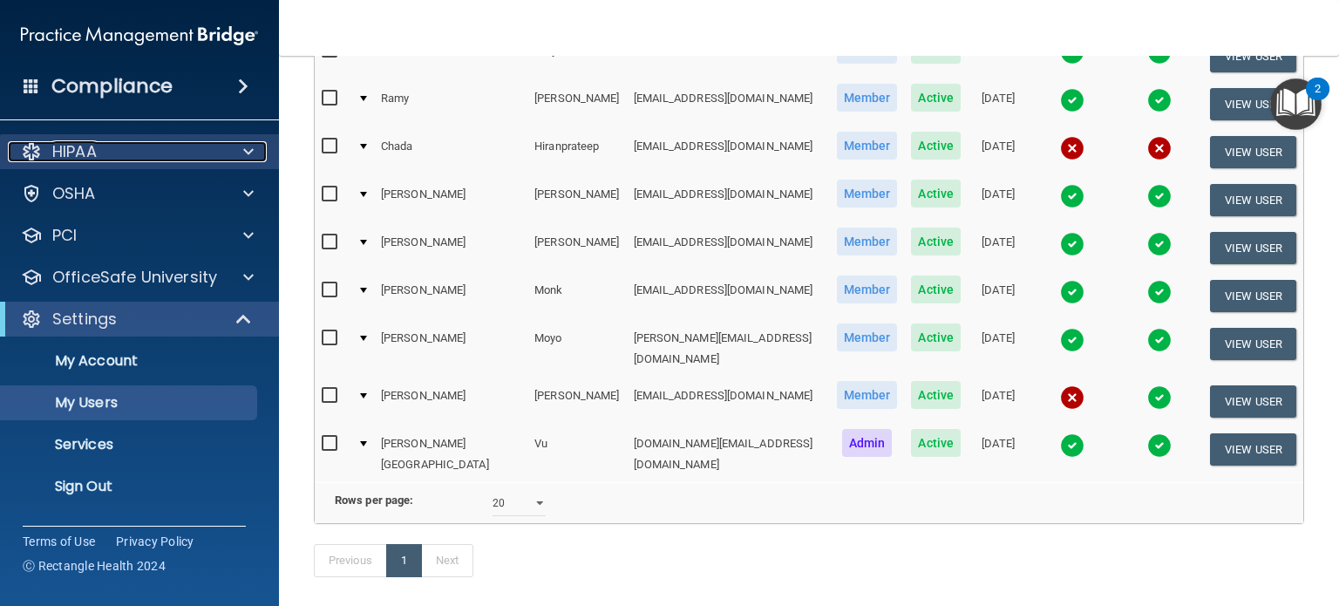
click at [185, 156] on div "HIPAA" at bounding box center [116, 151] width 216 height 21
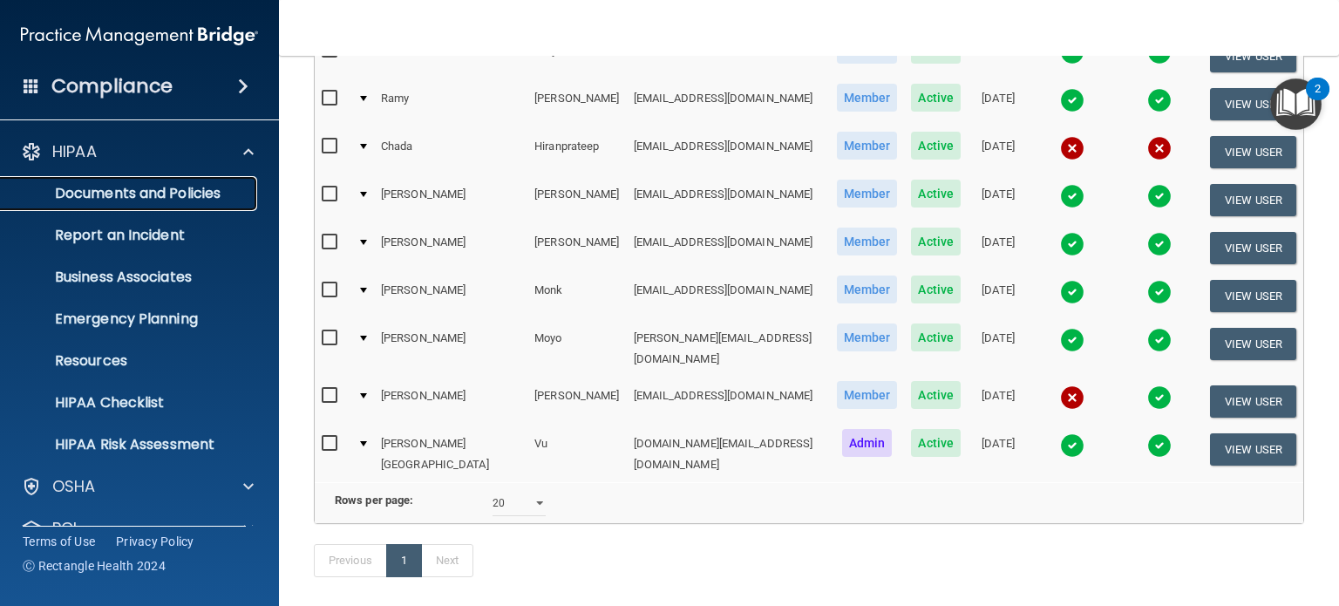
click at [197, 199] on p "Documents and Policies" at bounding box center [130, 193] width 238 height 17
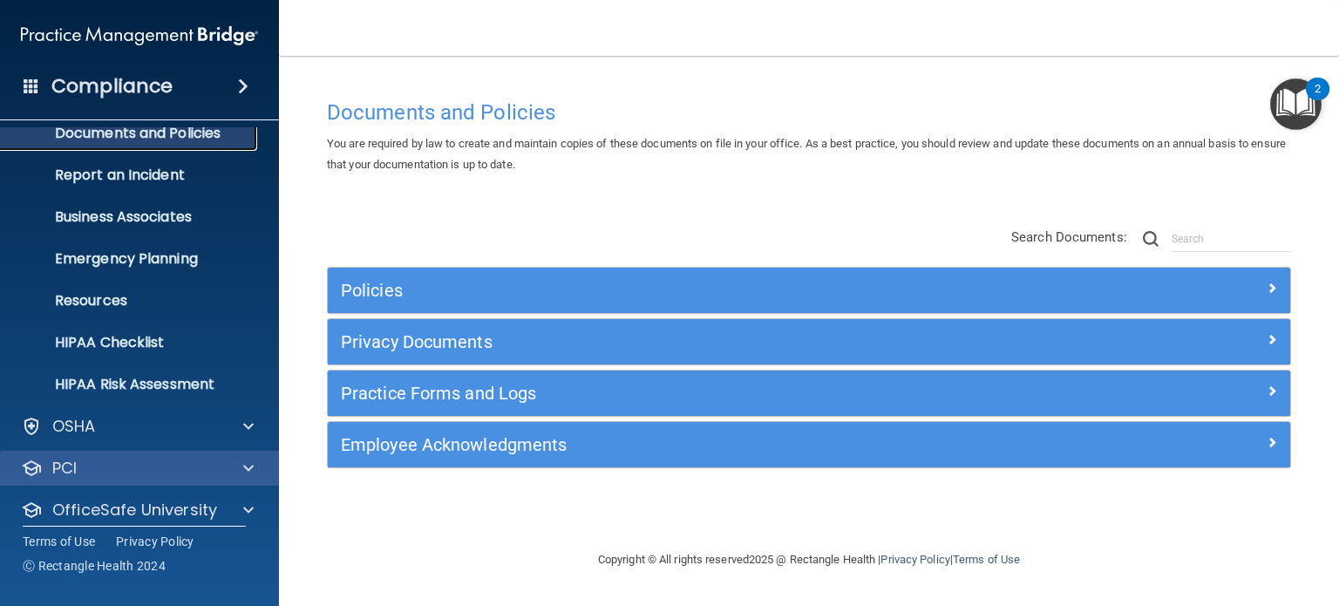
scroll to position [117, 0]
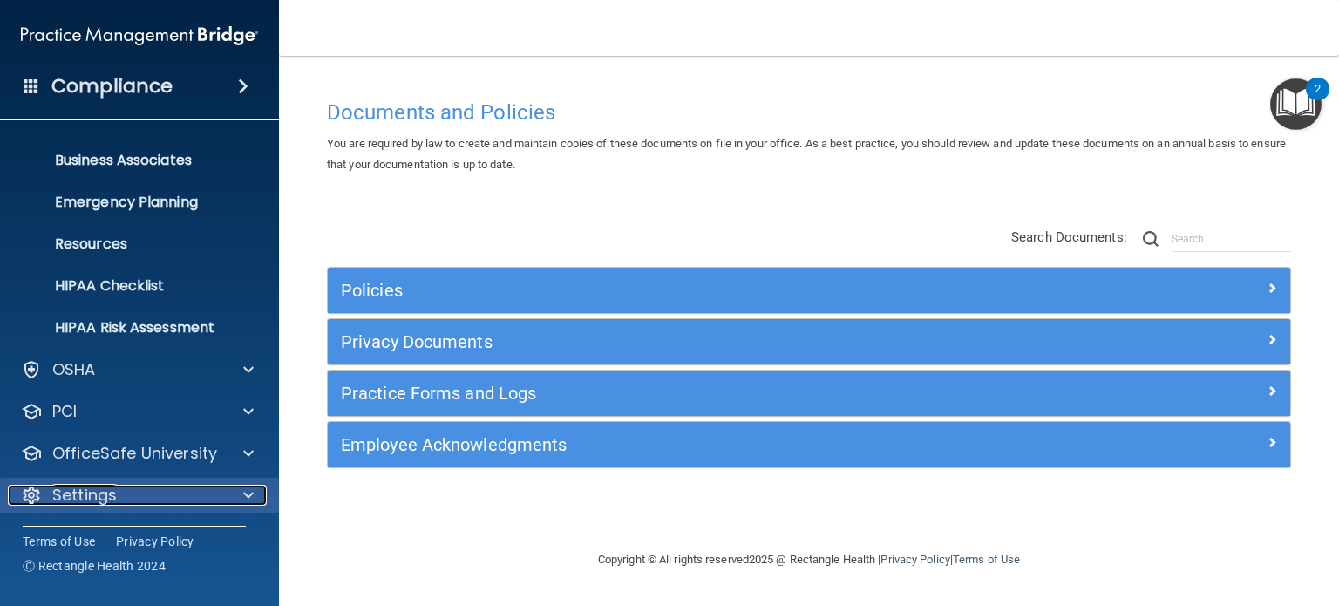
click at [244, 494] on span at bounding box center [248, 495] width 10 height 21
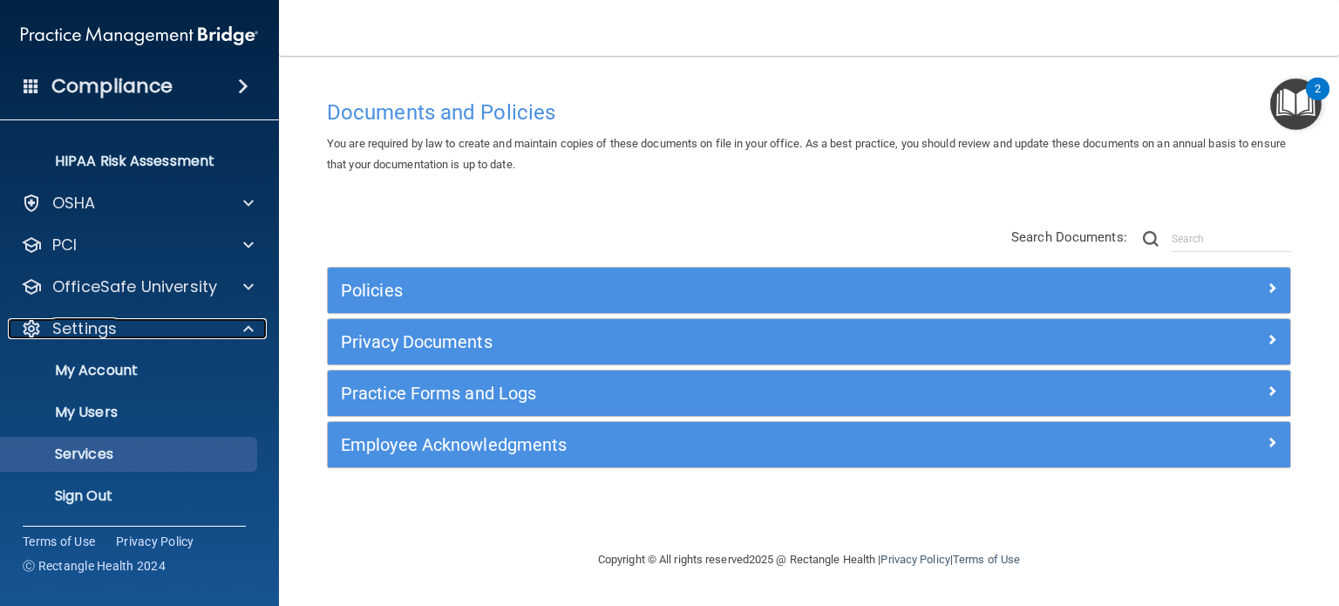
scroll to position [284, 0]
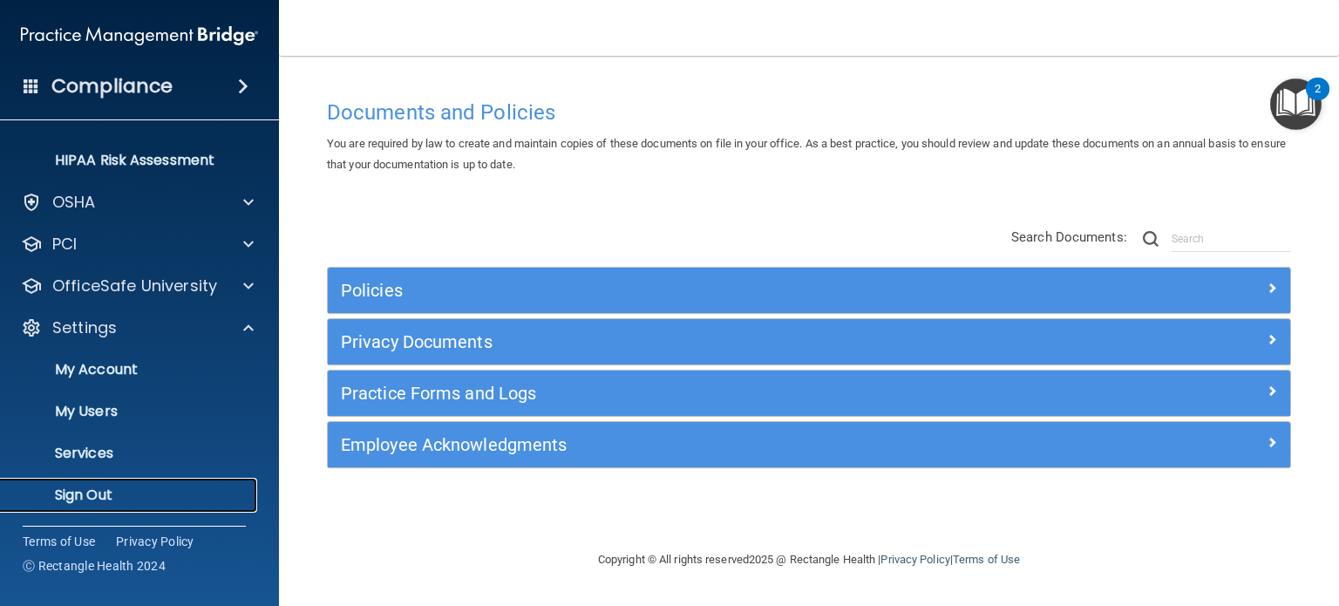
click at [154, 488] on p "Sign Out" at bounding box center [130, 495] width 238 height 17
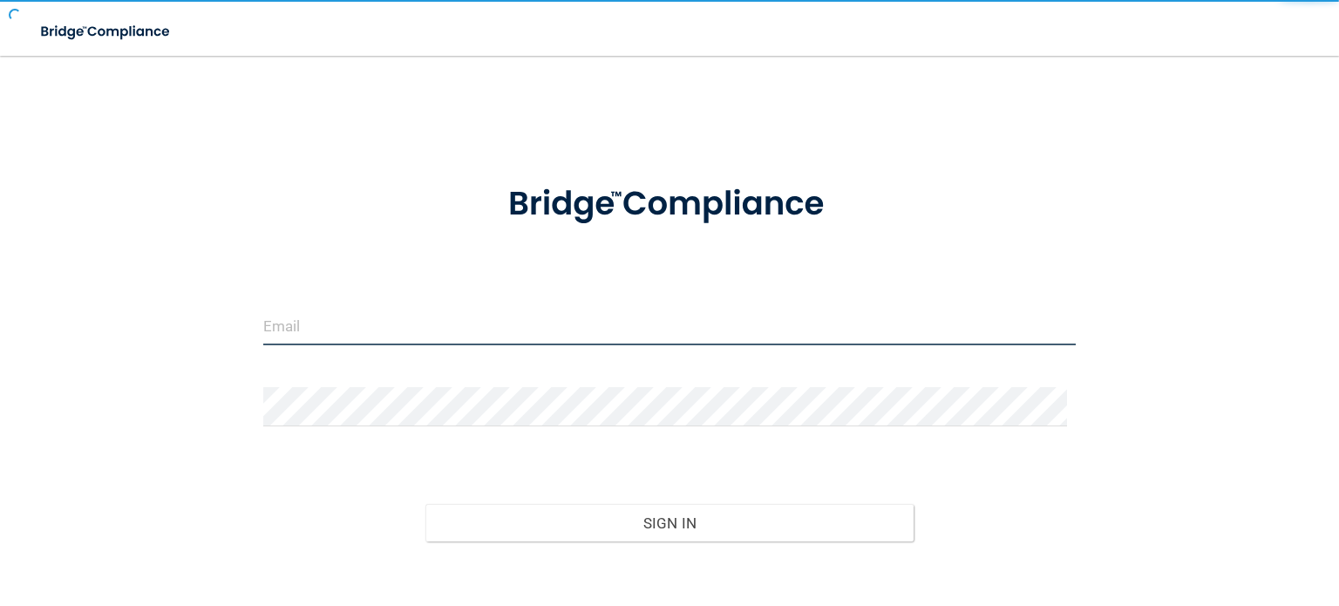
type input "sangiello@rectanglehealth.com"
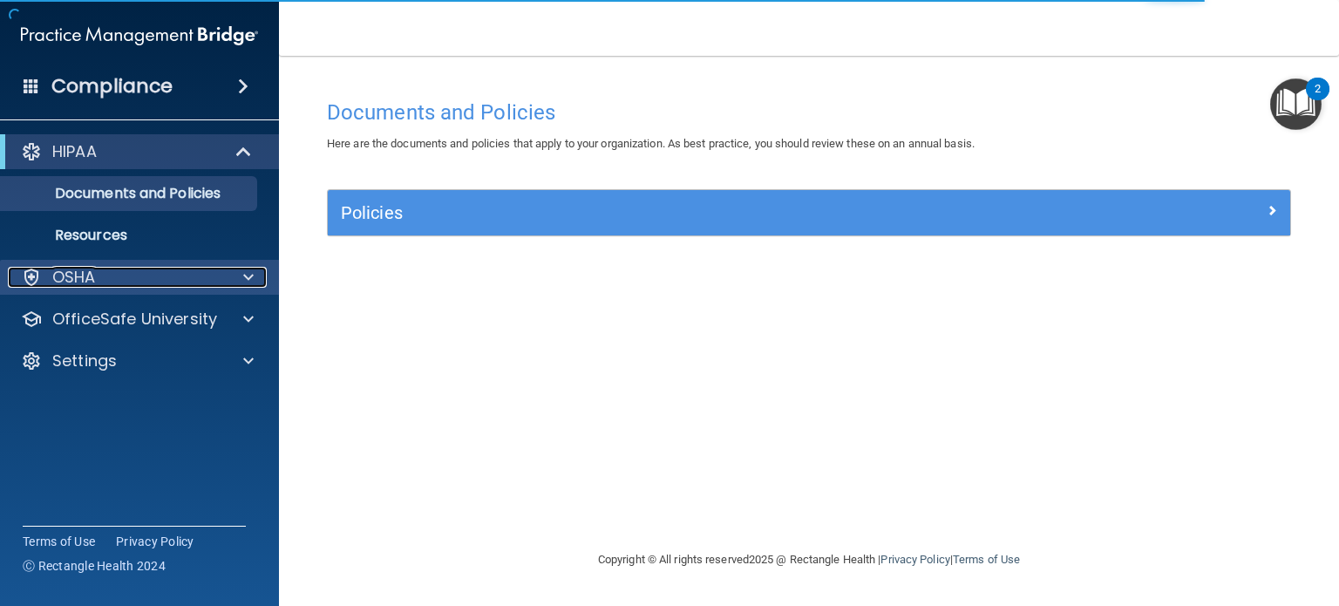
click at [250, 280] on span at bounding box center [248, 277] width 10 height 21
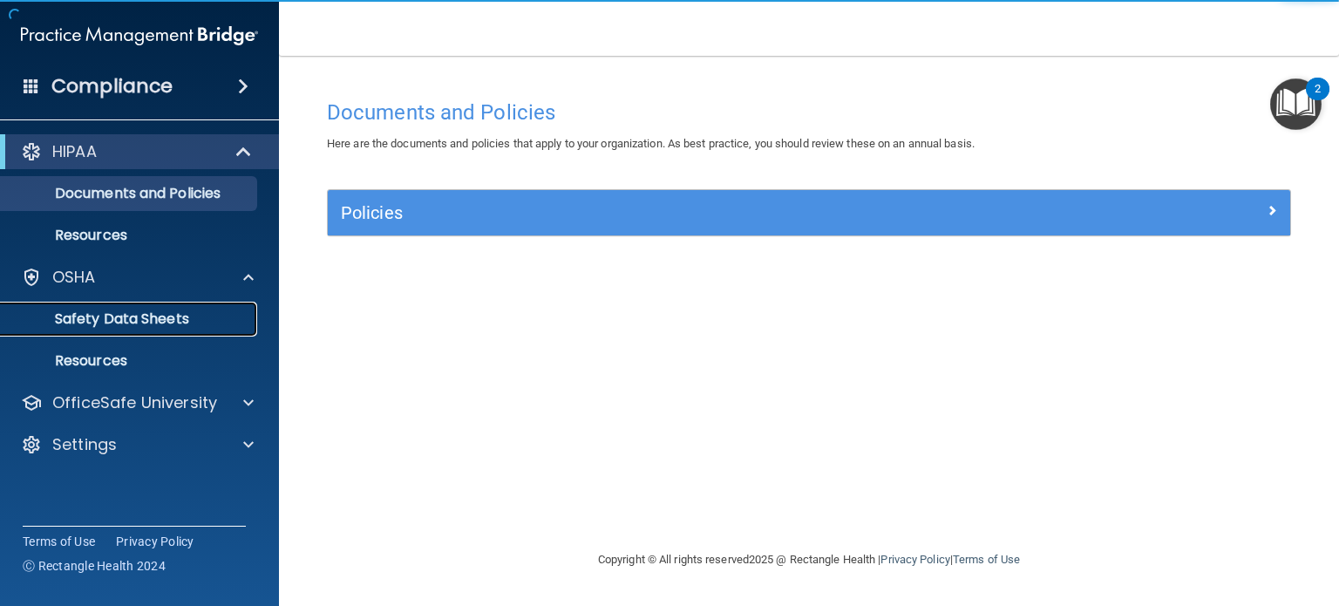
click at [184, 320] on p "Safety Data Sheets" at bounding box center [130, 318] width 238 height 17
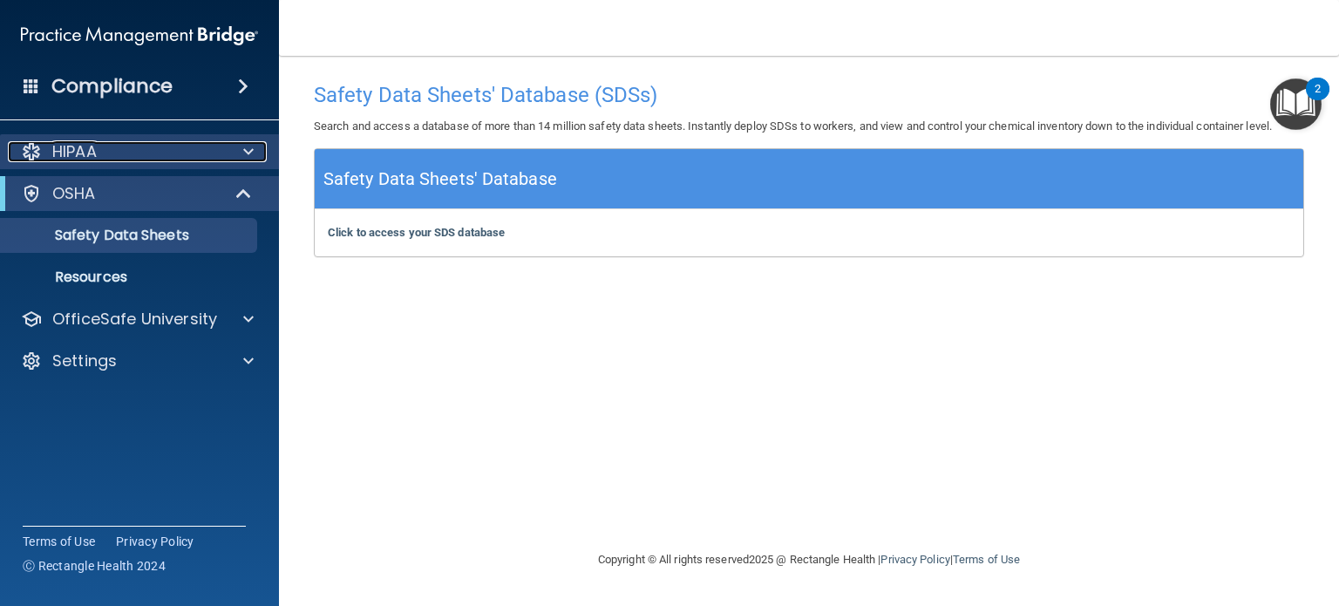
click at [241, 150] on div at bounding box center [246, 151] width 44 height 21
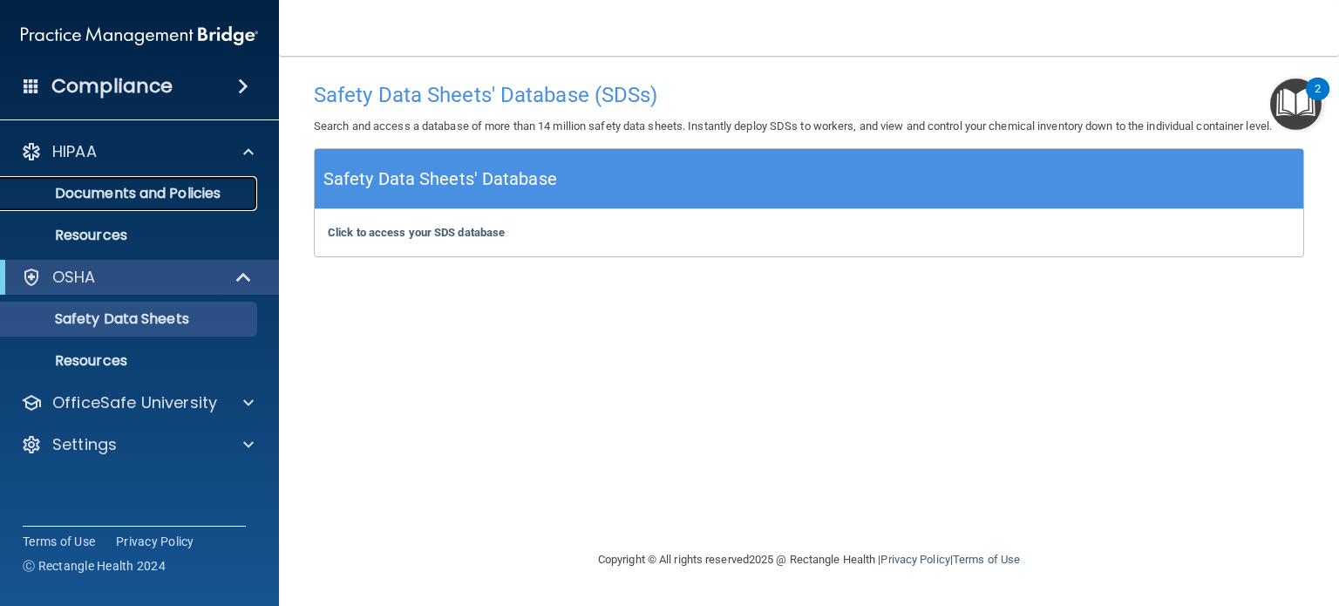
click at [195, 196] on p "Documents and Policies" at bounding box center [130, 193] width 238 height 17
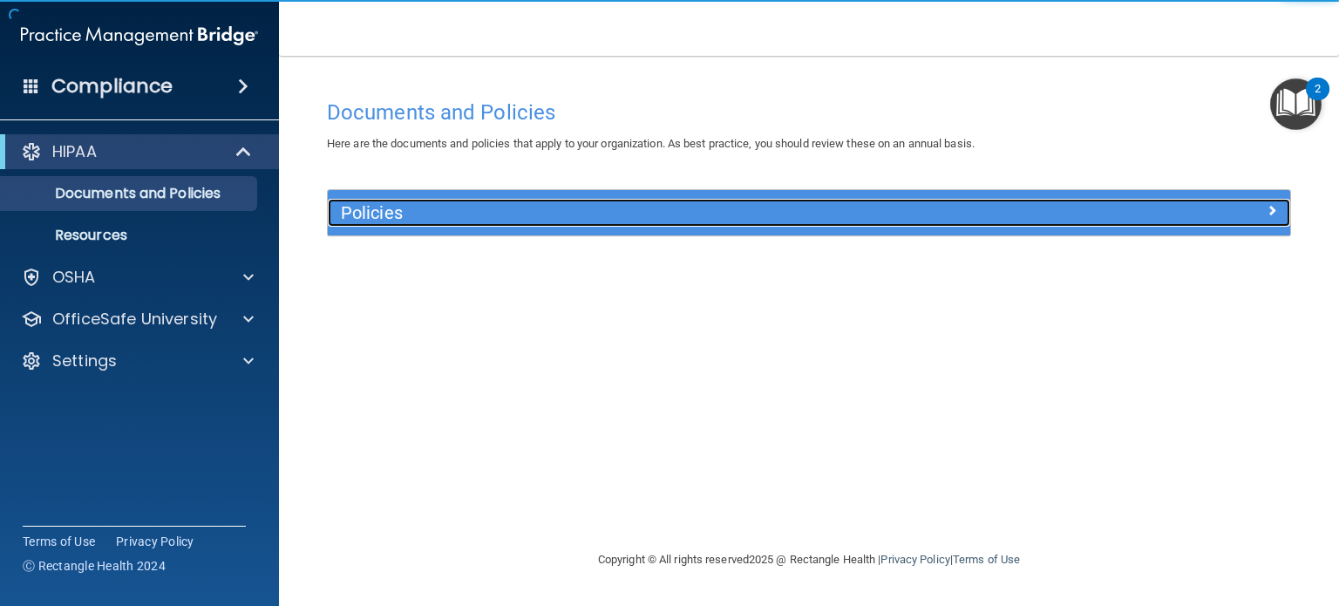
click at [1277, 211] on span at bounding box center [1272, 210] width 10 height 21
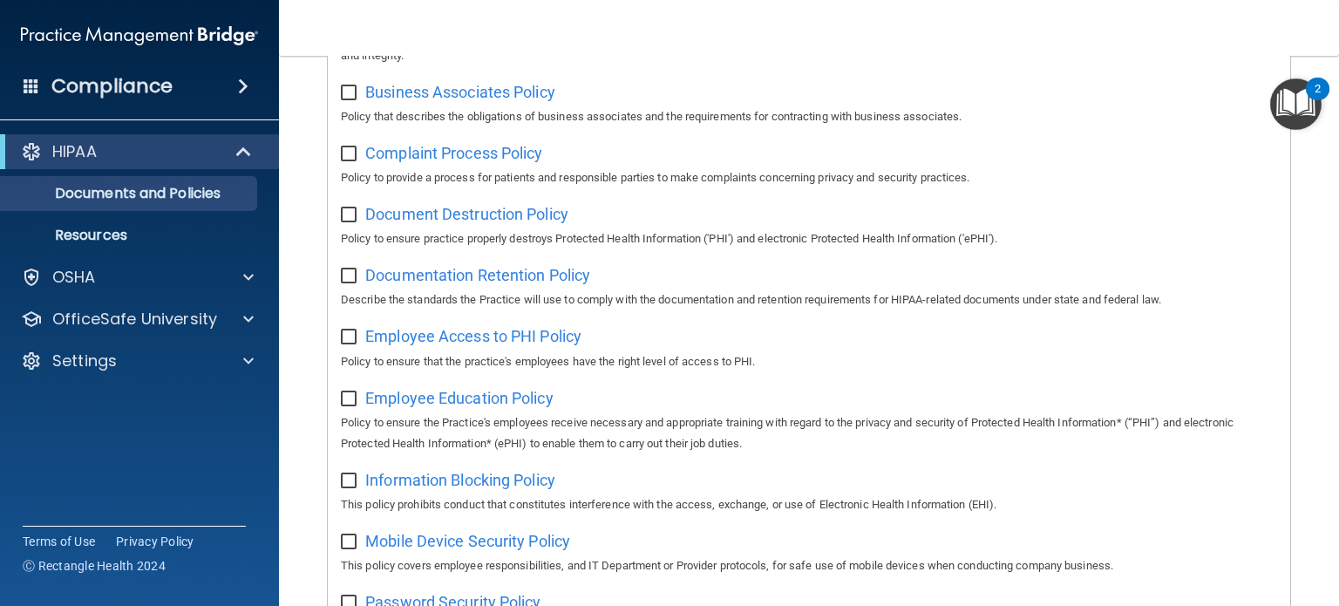
scroll to position [130, 0]
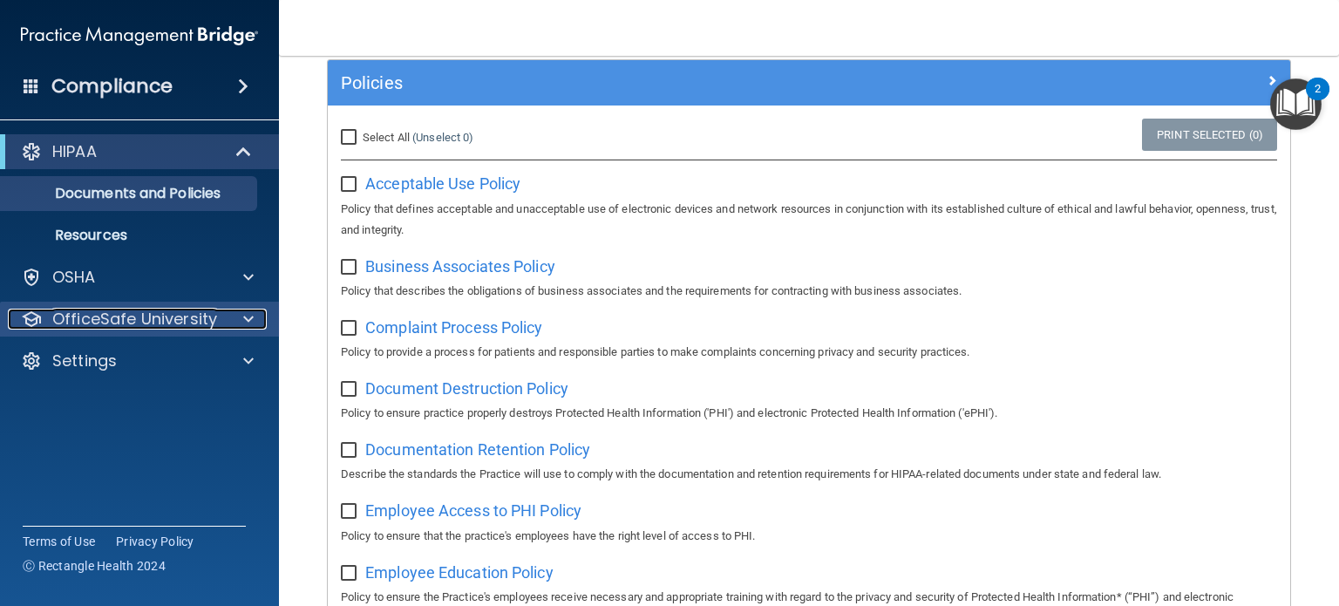
click at [244, 324] on span at bounding box center [248, 319] width 10 height 21
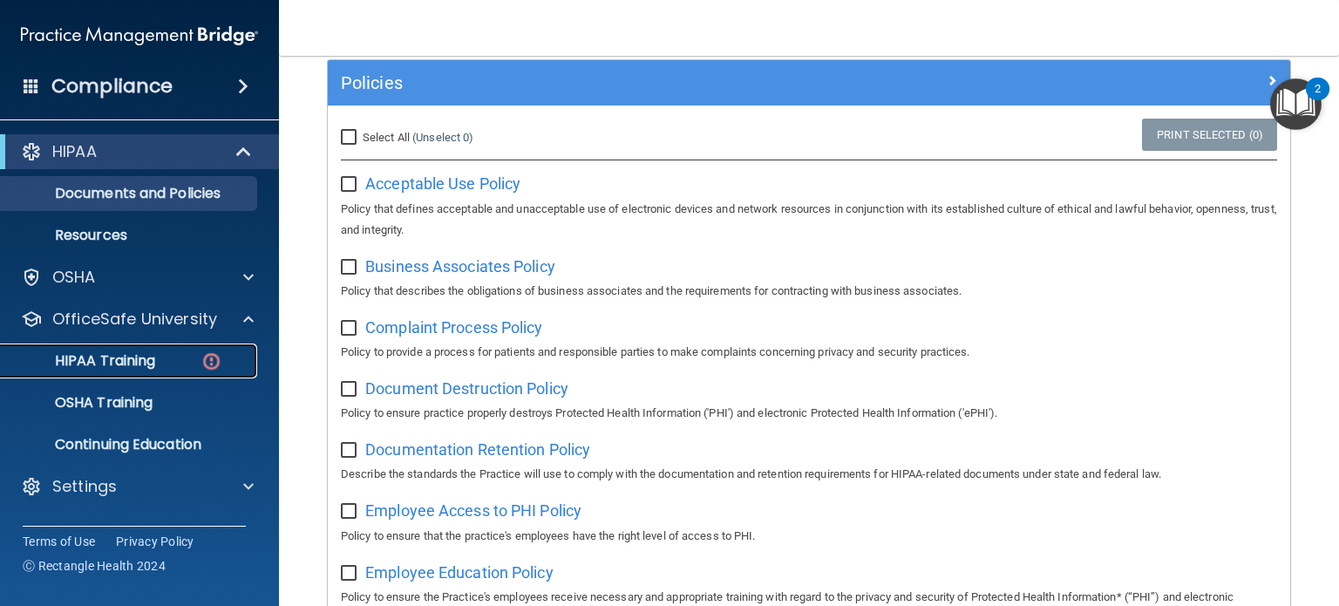
click at [226, 358] on div "HIPAA Training" at bounding box center [130, 360] width 238 height 17
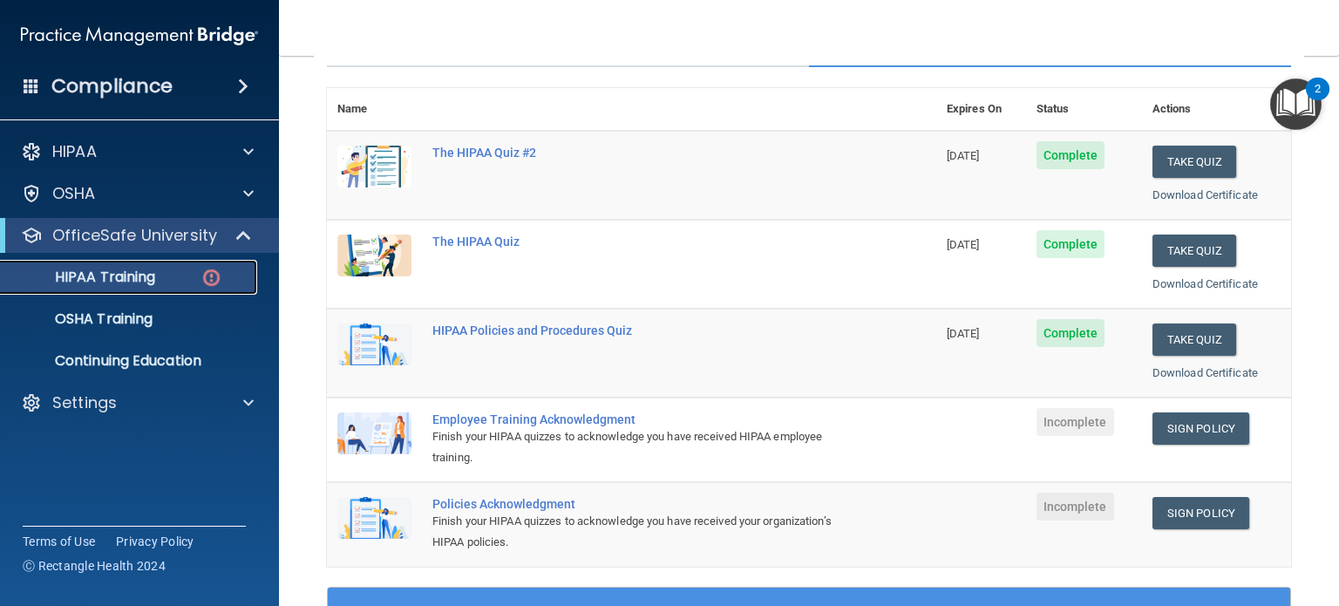
scroll to position [217, 0]
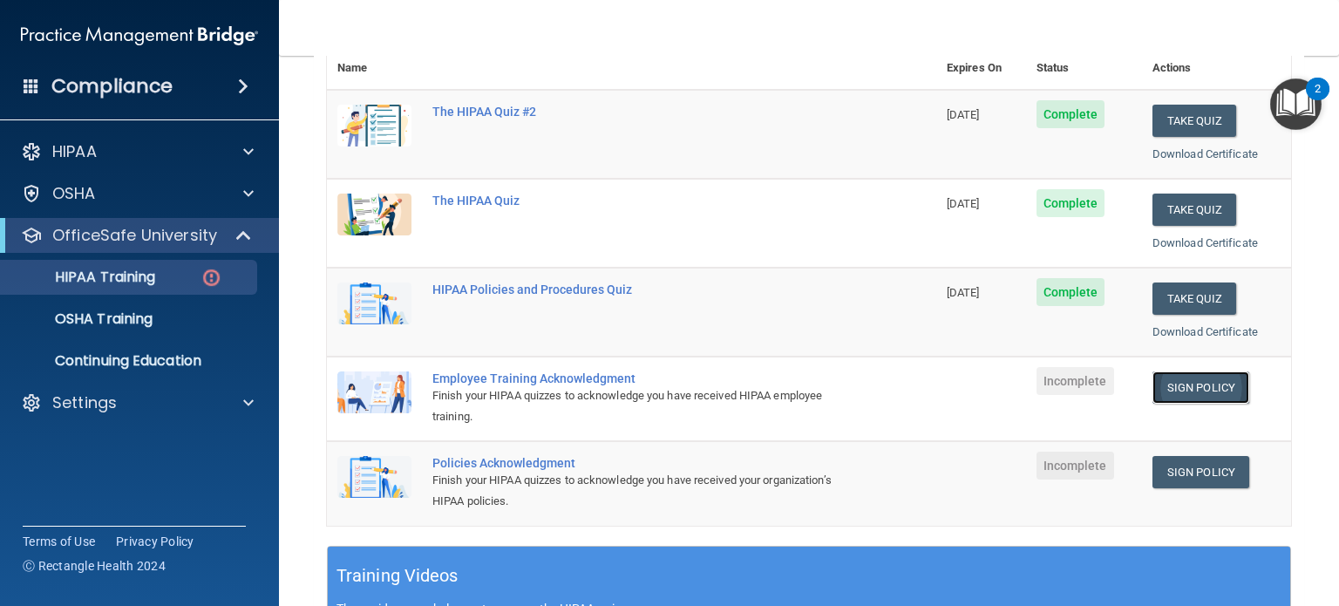
click at [1232, 392] on link "Sign Policy" at bounding box center [1201, 387] width 97 height 32
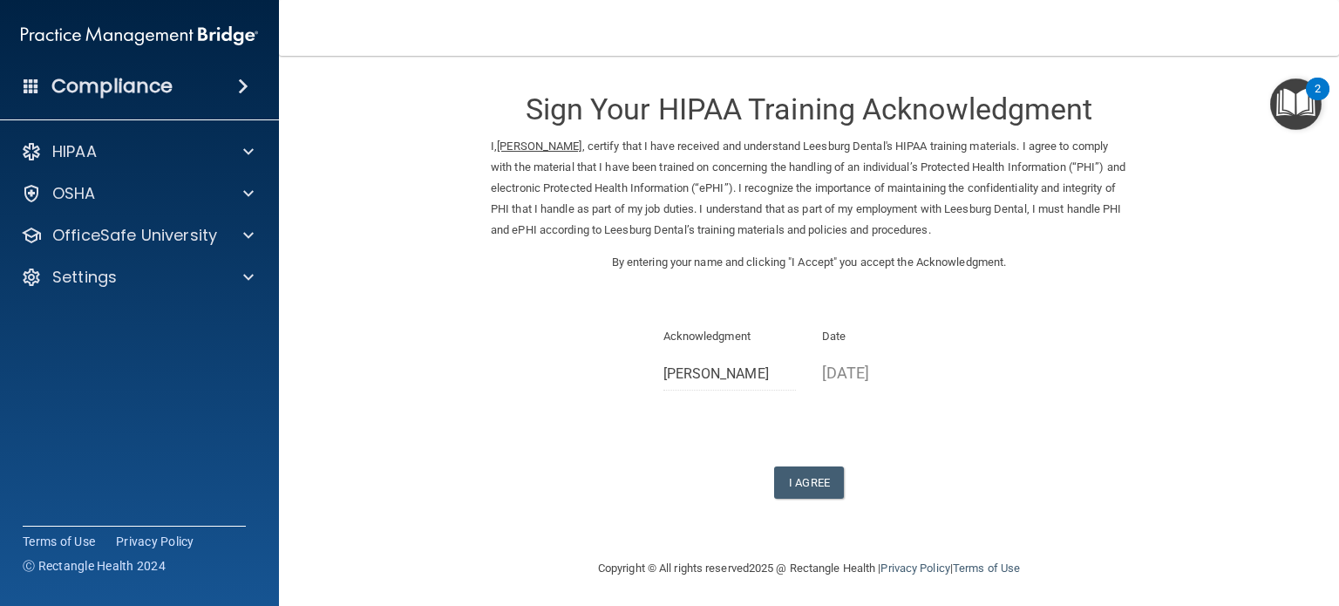
click at [843, 480] on div "I Agree" at bounding box center [809, 483] width 637 height 32
click at [827, 481] on button "I Agree" at bounding box center [809, 483] width 70 height 32
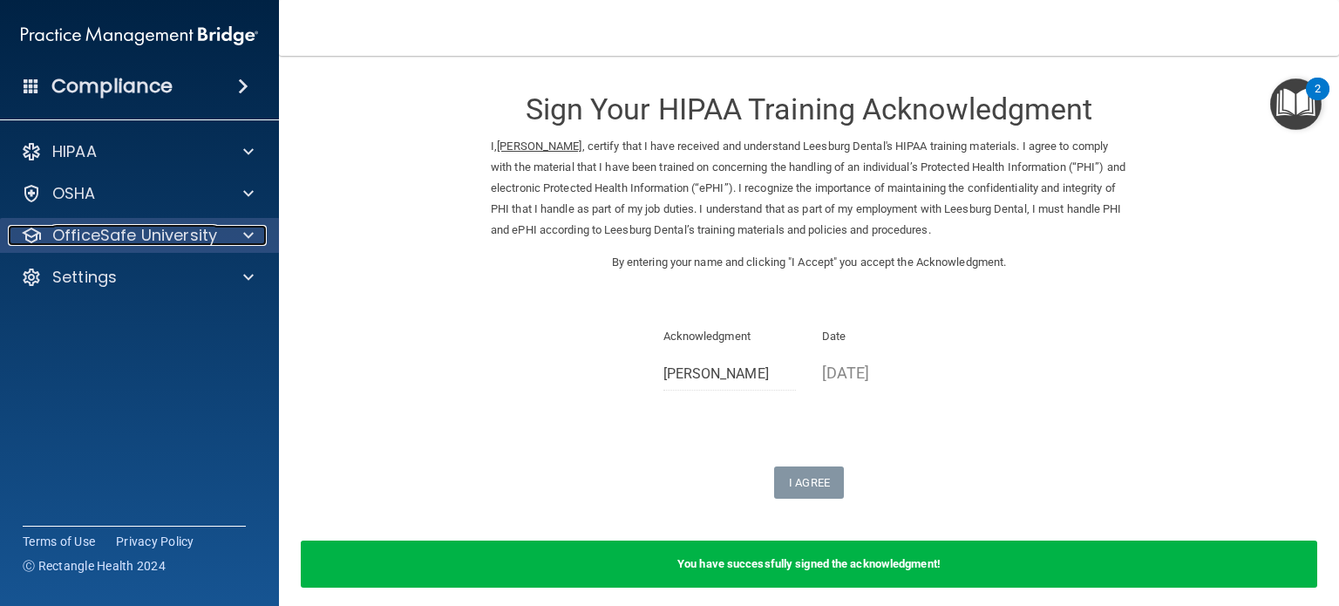
click at [248, 240] on span at bounding box center [248, 235] width 10 height 21
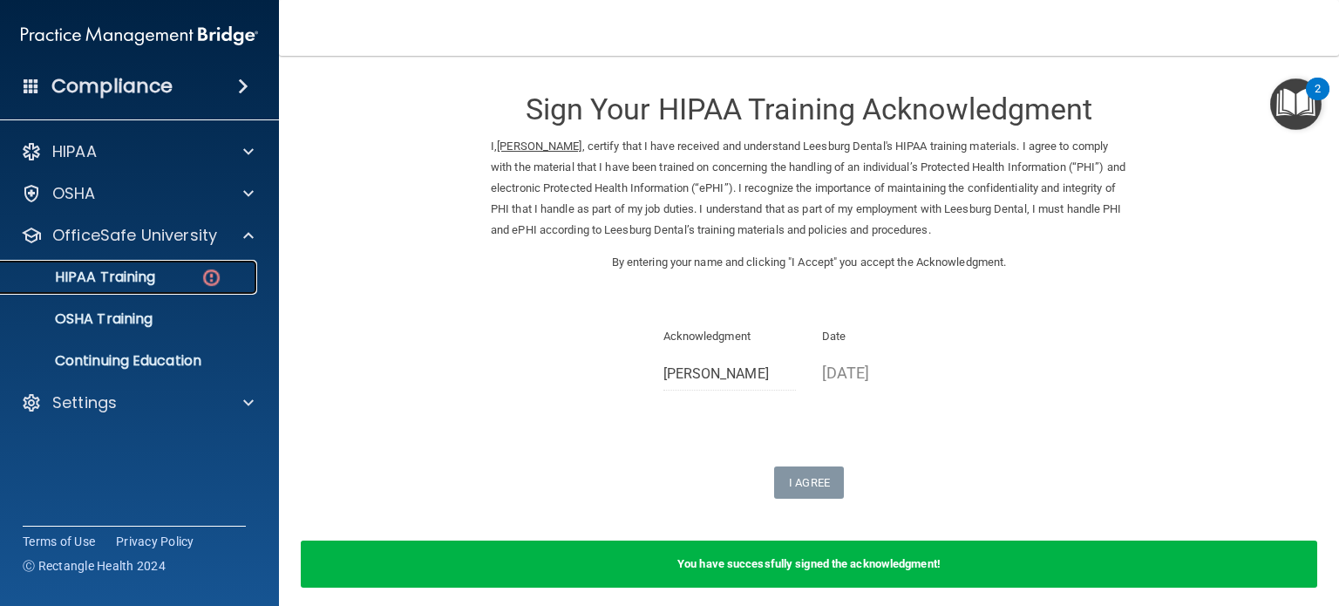
click at [216, 277] on img at bounding box center [212, 278] width 22 height 22
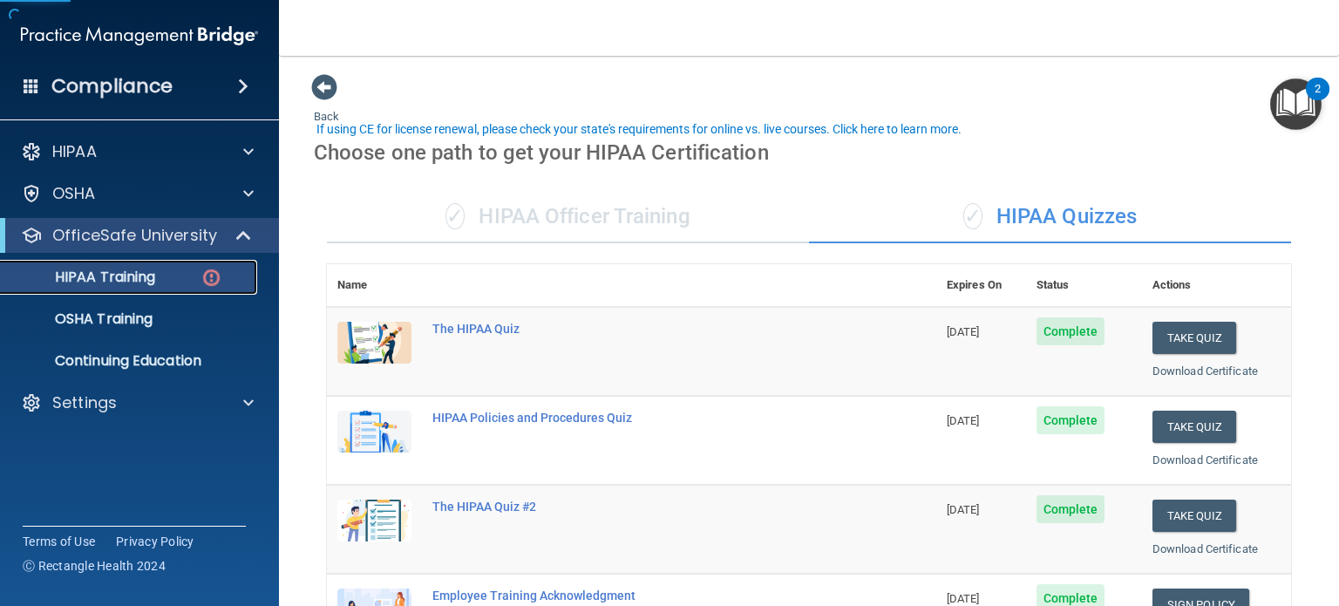
scroll to position [349, 0]
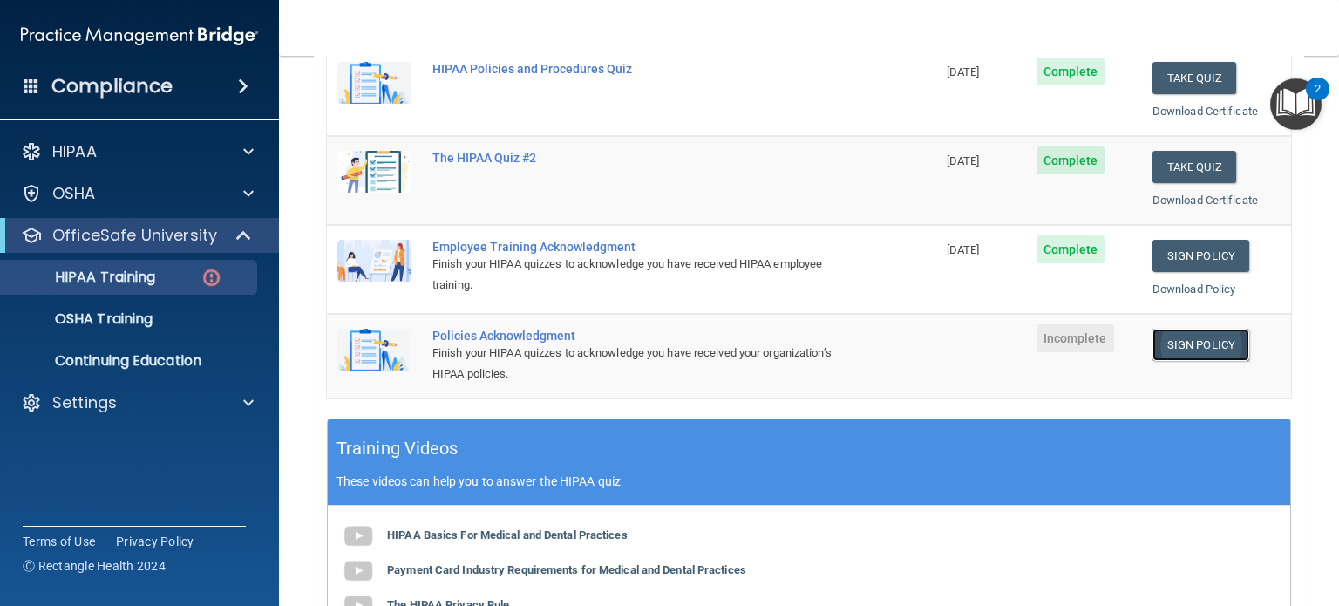
click at [1208, 344] on link "Sign Policy" at bounding box center [1201, 345] width 97 height 32
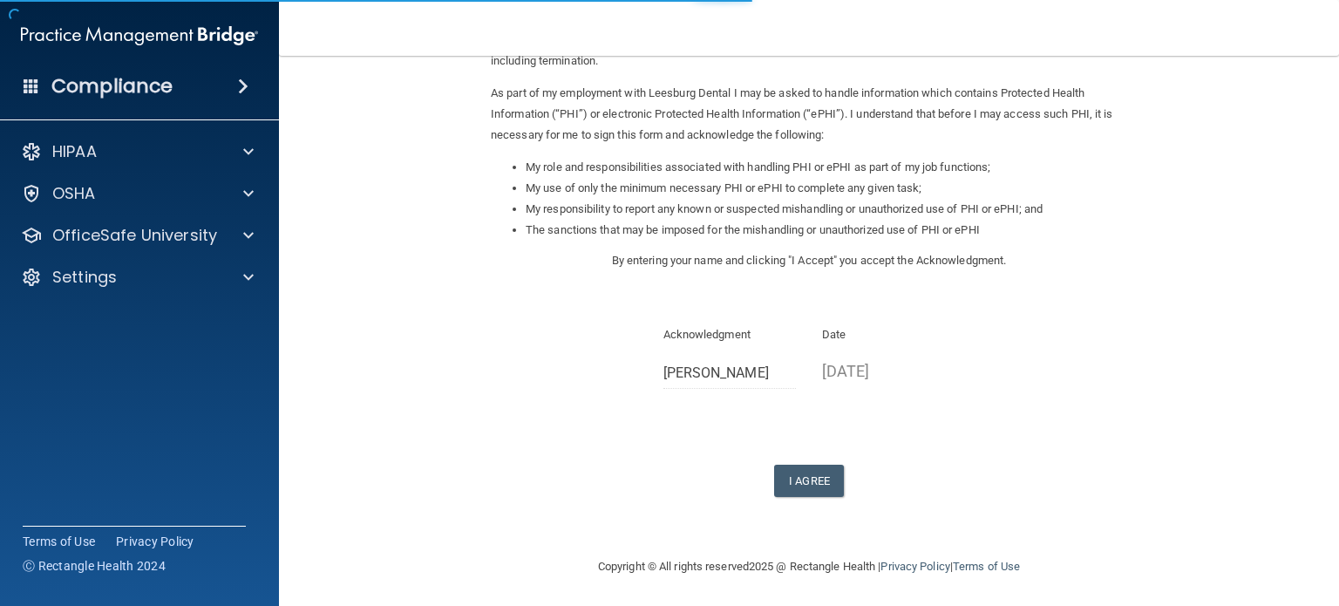
scroll to position [192, 0]
click at [827, 486] on button "I Agree" at bounding box center [809, 479] width 70 height 32
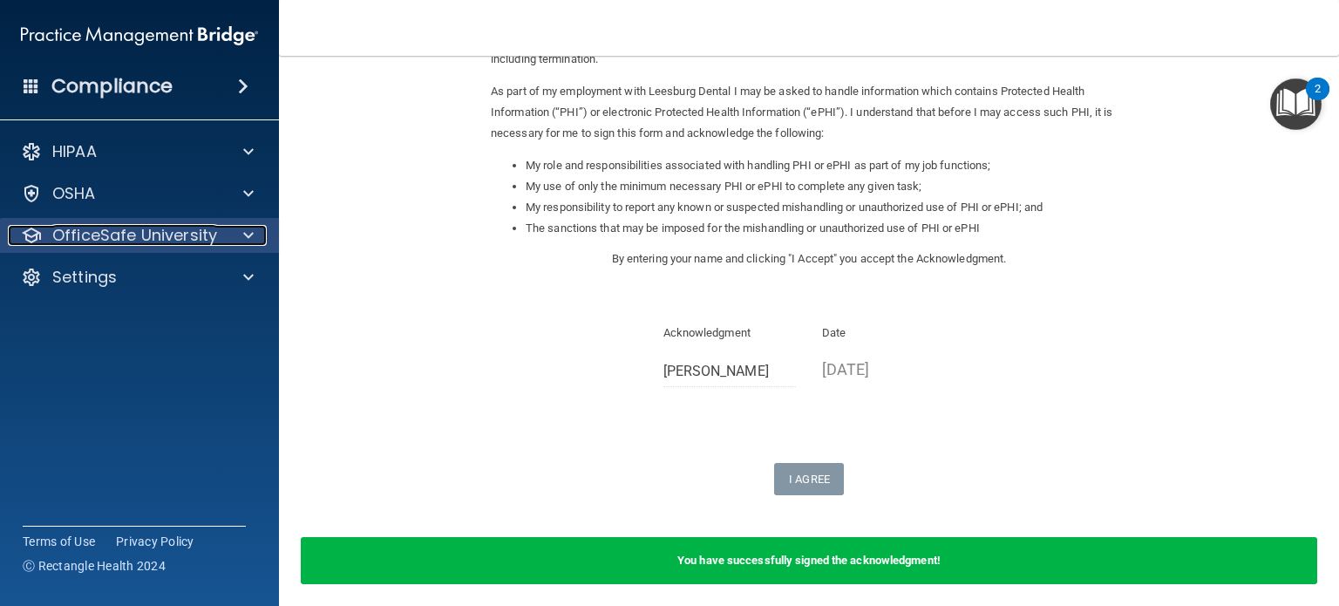
click at [234, 243] on div at bounding box center [246, 235] width 44 height 21
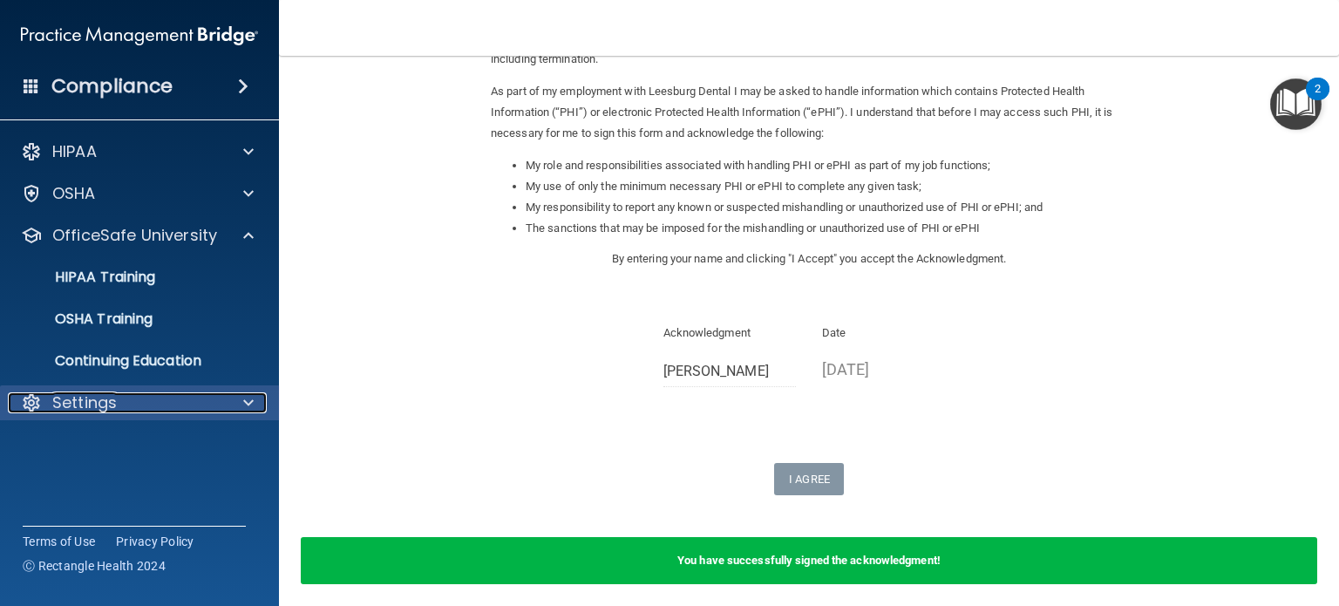
click at [241, 403] on div at bounding box center [246, 402] width 44 height 21
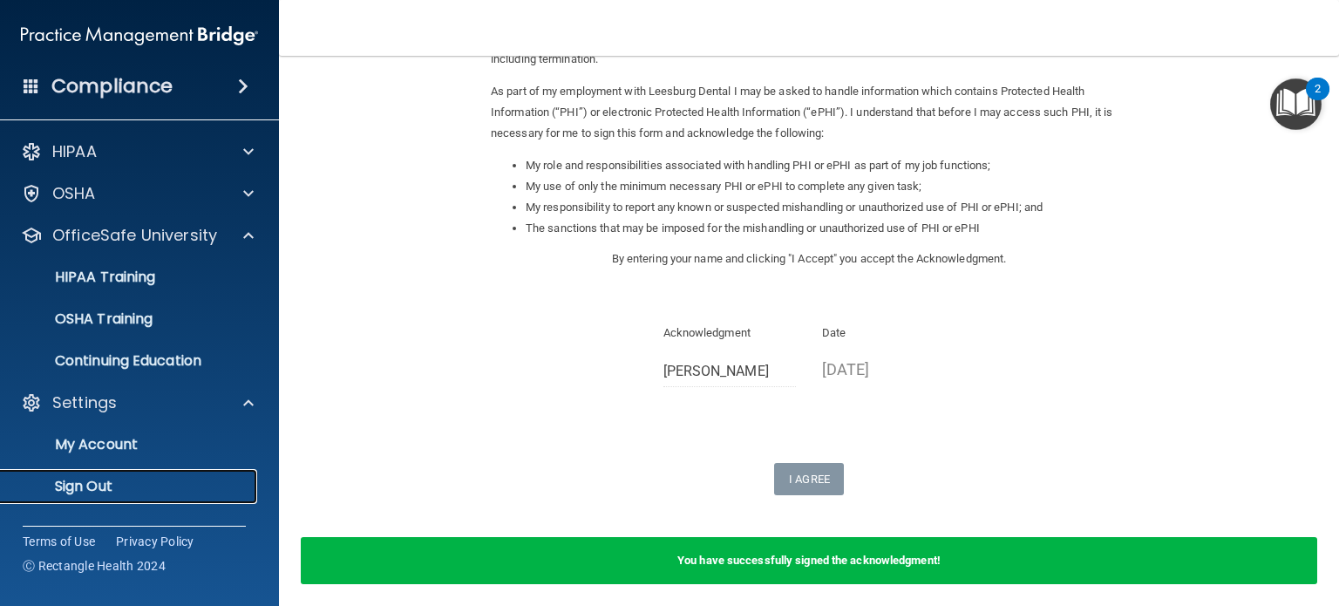
click at [134, 487] on p "Sign Out" at bounding box center [130, 486] width 238 height 17
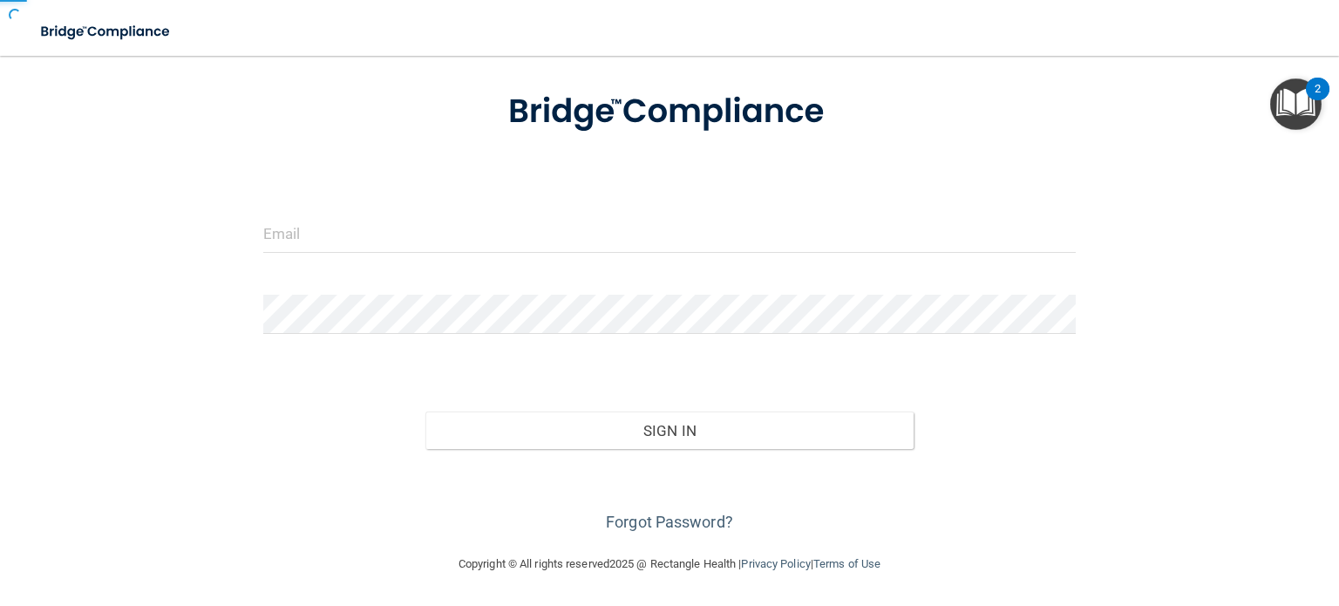
scroll to position [23, 0]
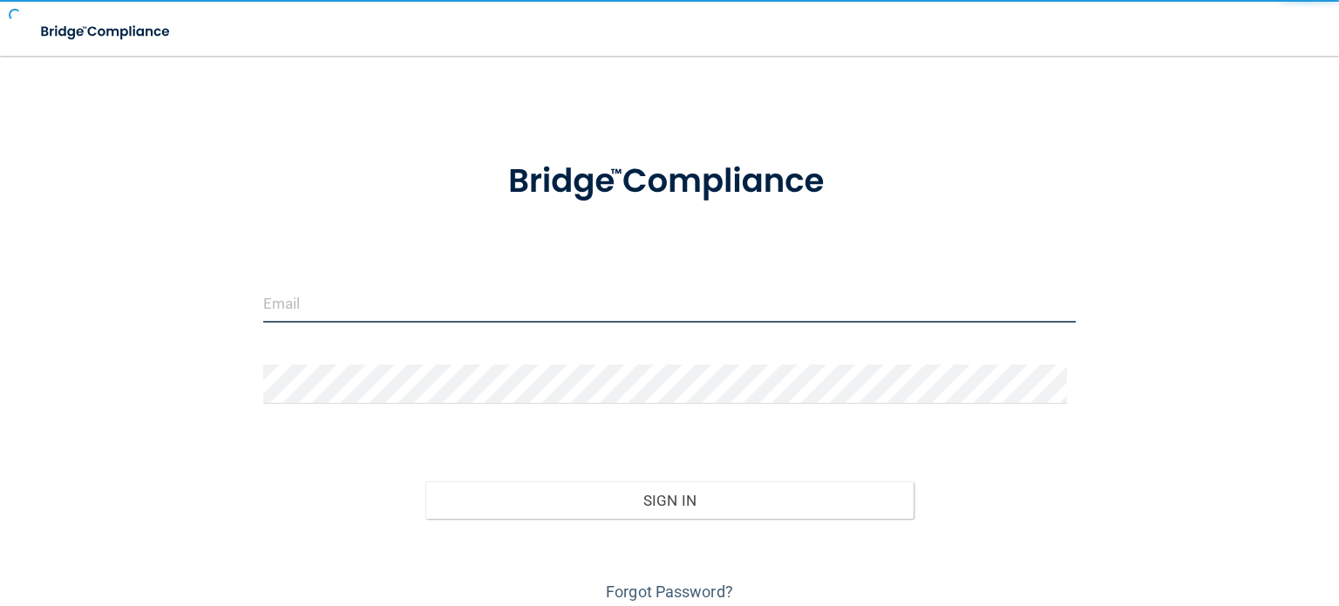
type input "[EMAIL_ADDRESS][DOMAIN_NAME]"
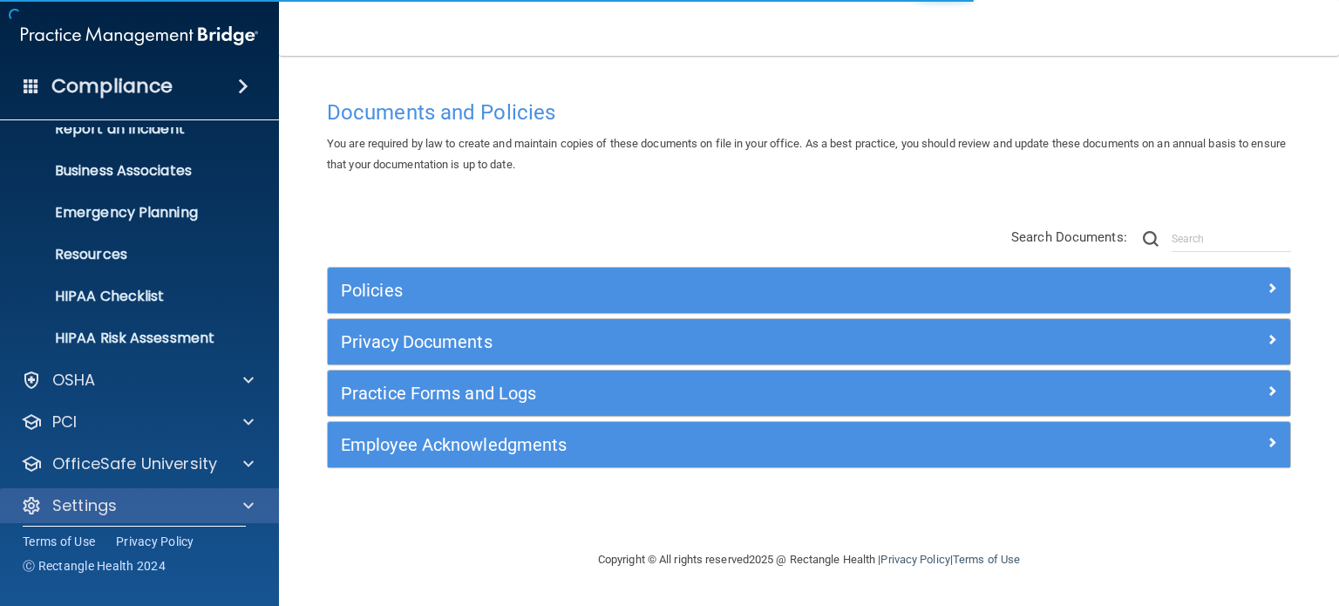
scroll to position [117, 0]
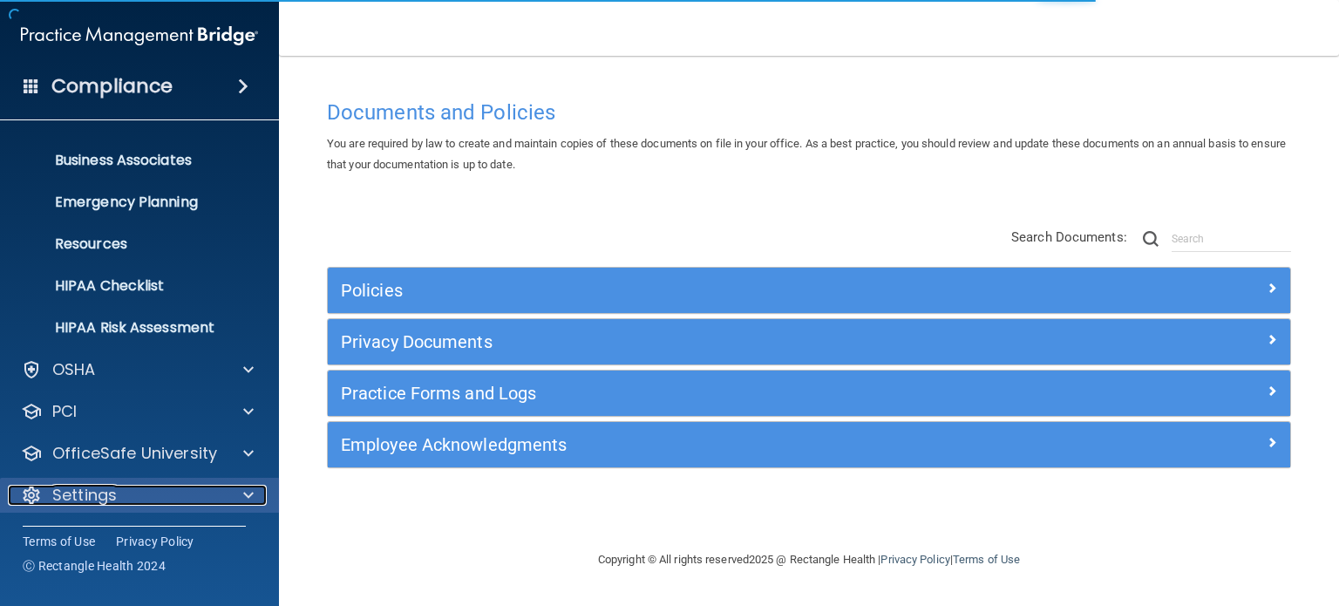
click at [244, 498] on span at bounding box center [248, 495] width 10 height 21
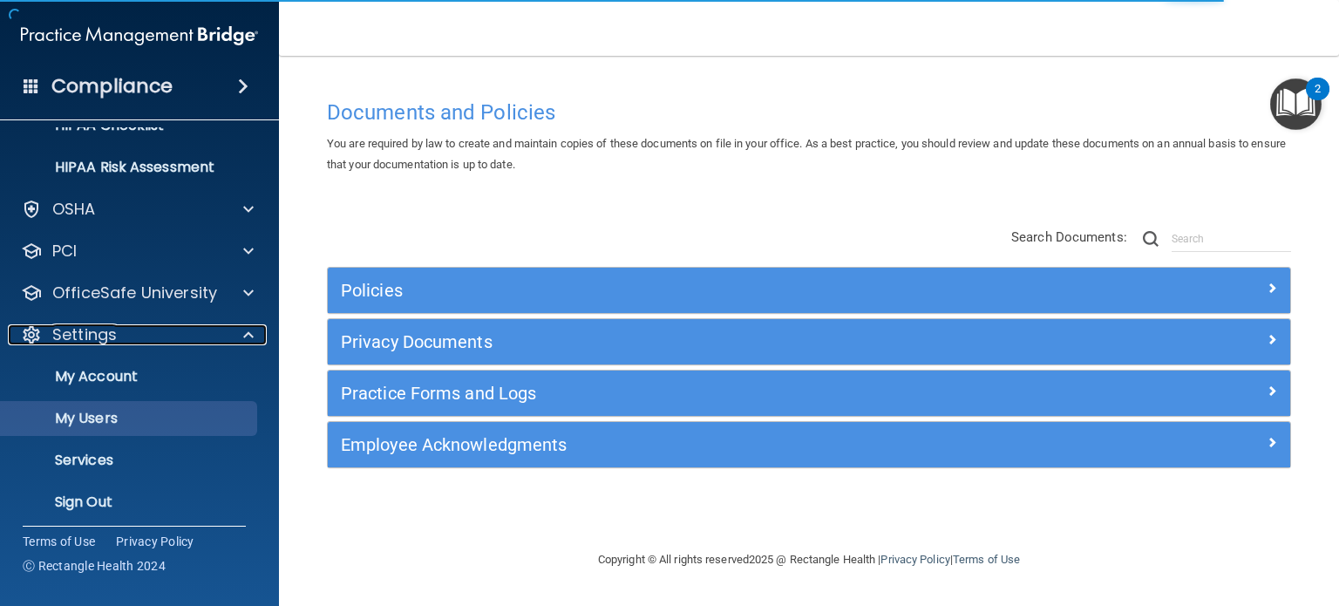
scroll to position [284, 0]
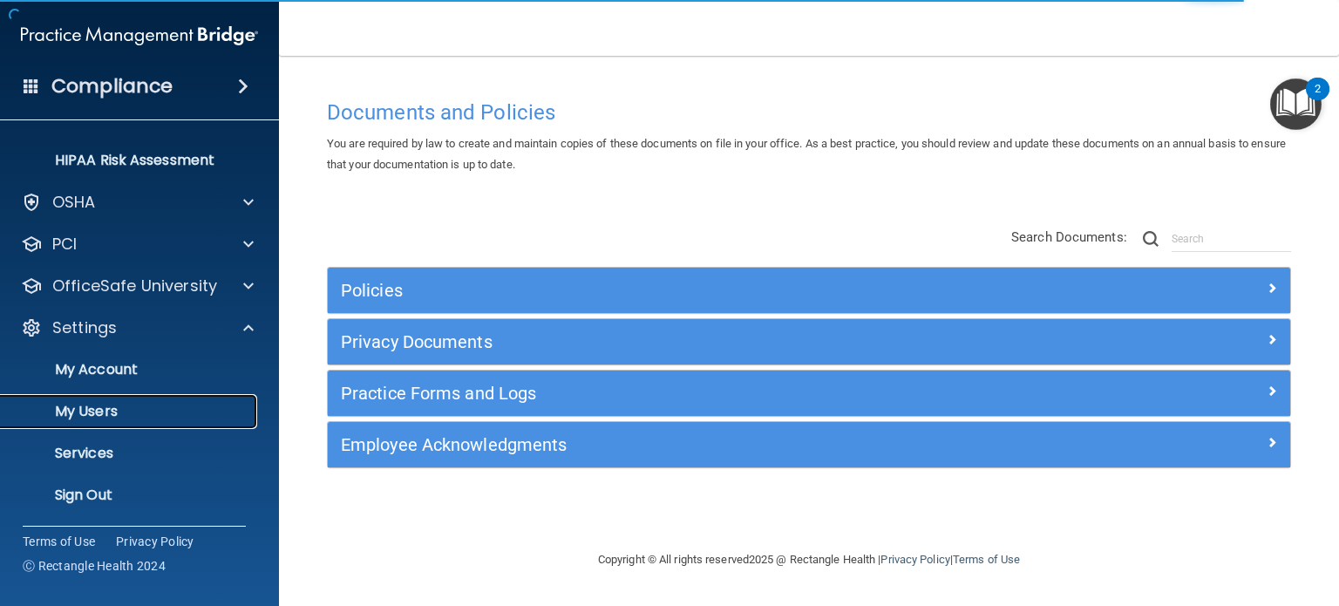
click at [147, 404] on p "My Users" at bounding box center [130, 411] width 238 height 17
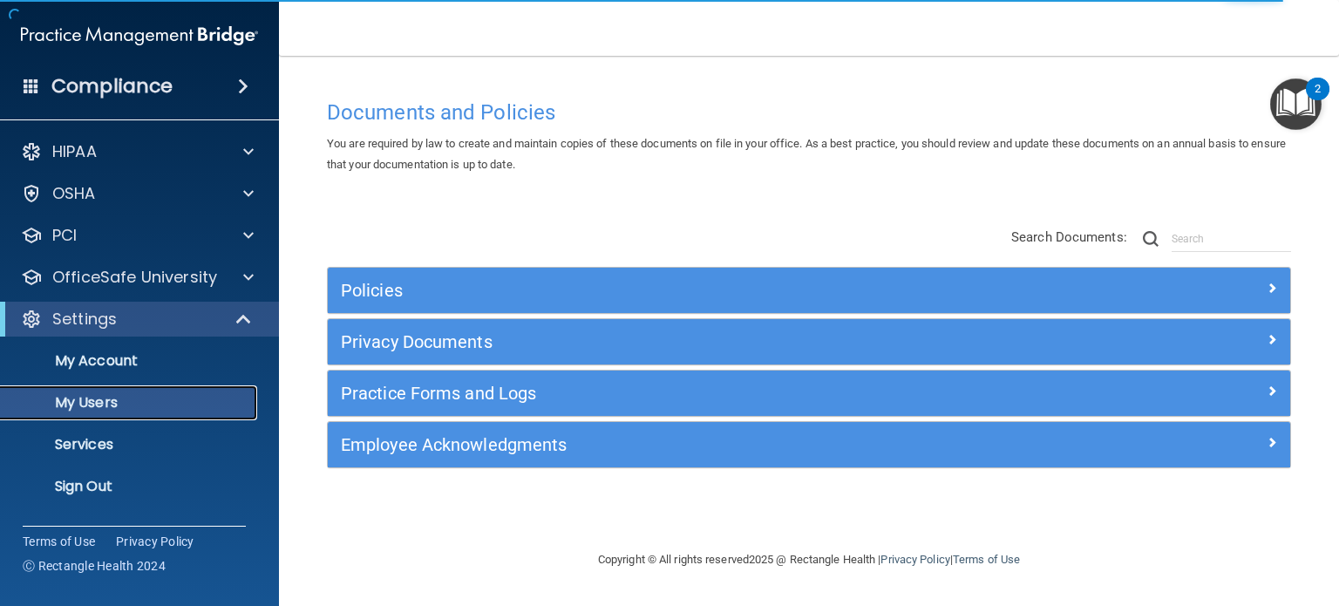
select select "20"
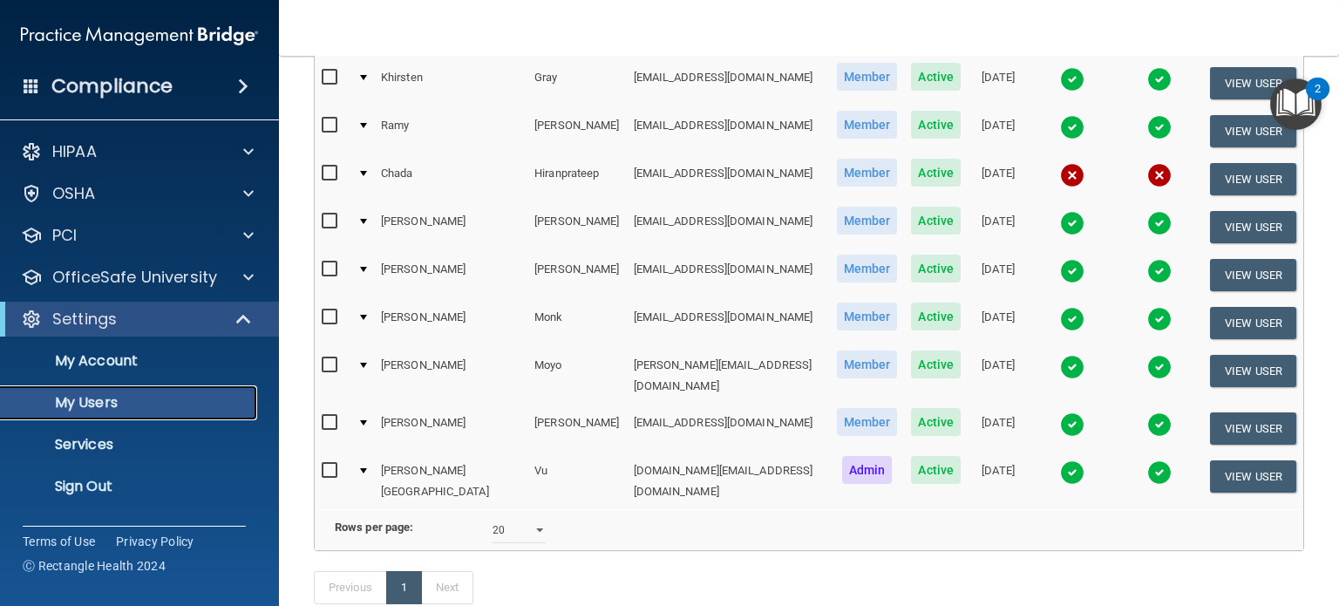
scroll to position [419, 0]
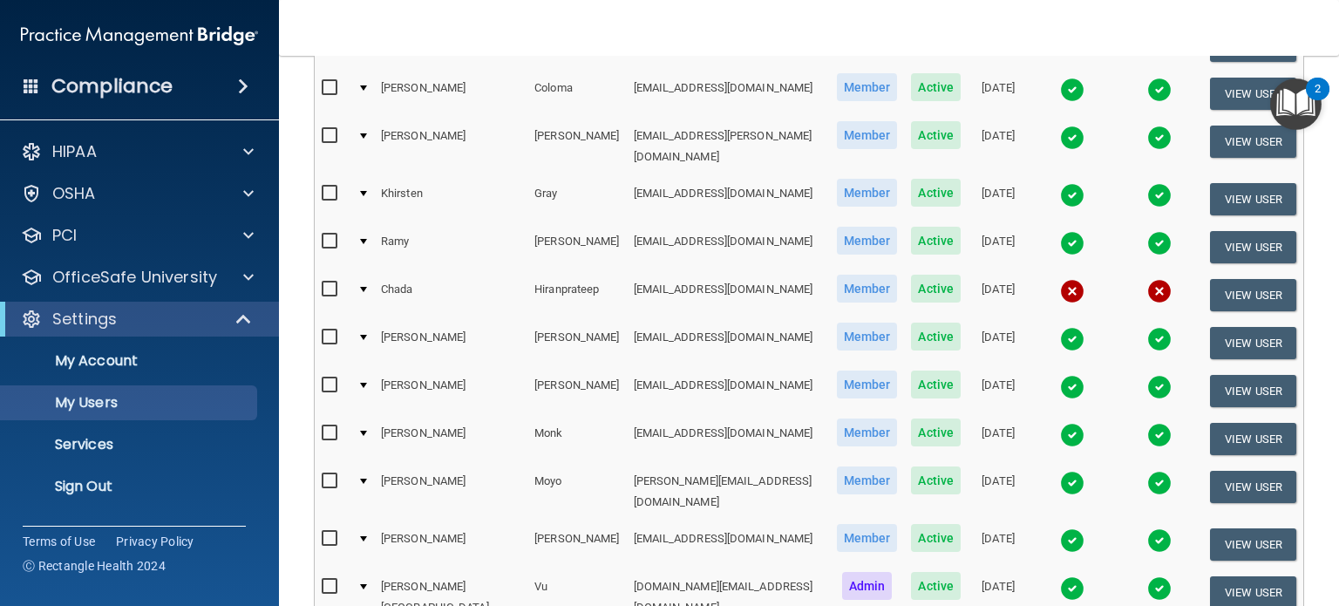
click at [1060, 528] on img at bounding box center [1072, 540] width 24 height 24
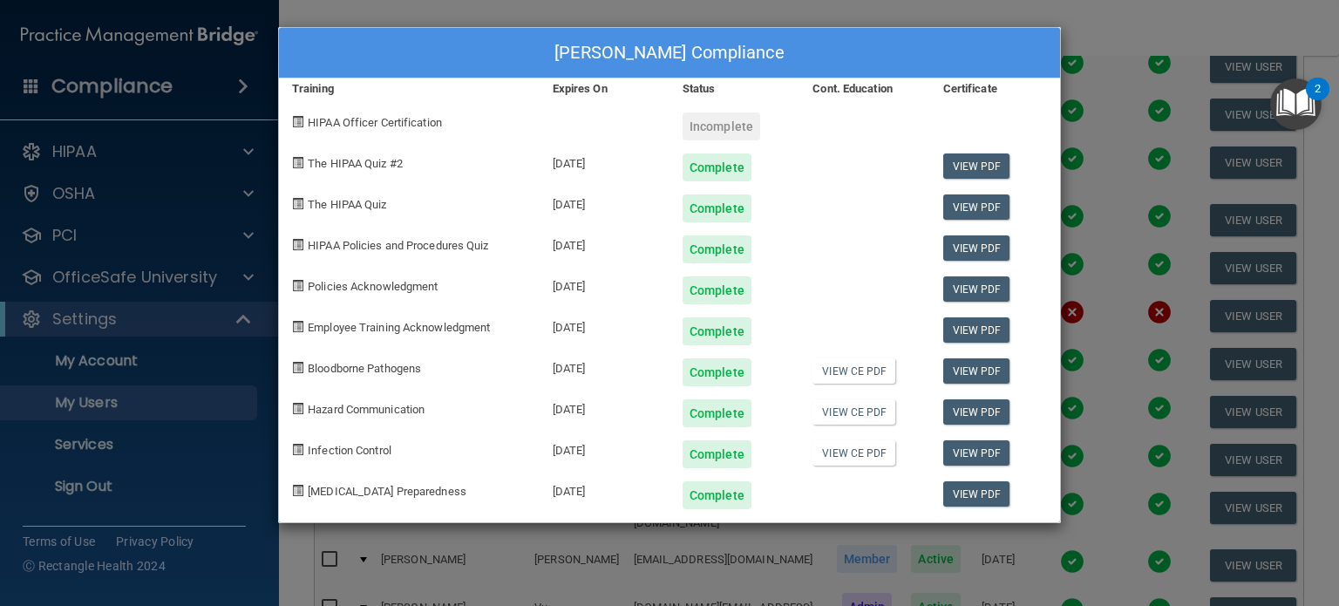
click at [1118, 32] on div "[PERSON_NAME] Compliance Training Expires On Status Cont. Education Certificate…" at bounding box center [669, 303] width 1339 height 606
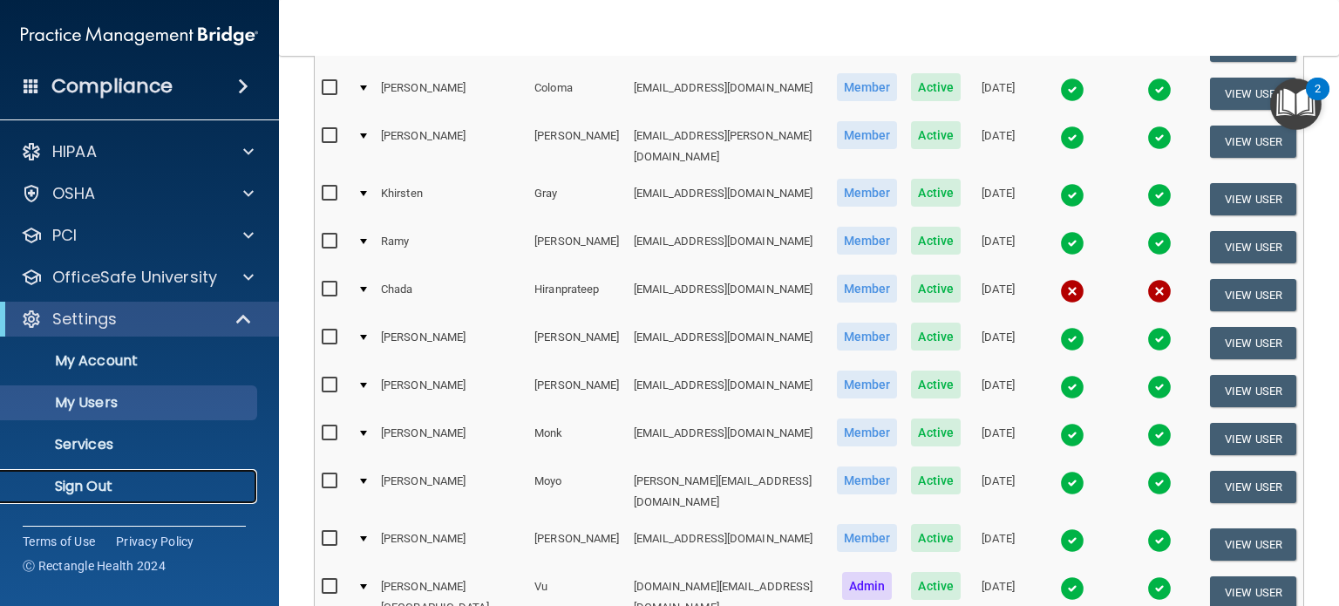
click at [134, 487] on p "Sign Out" at bounding box center [130, 486] width 238 height 17
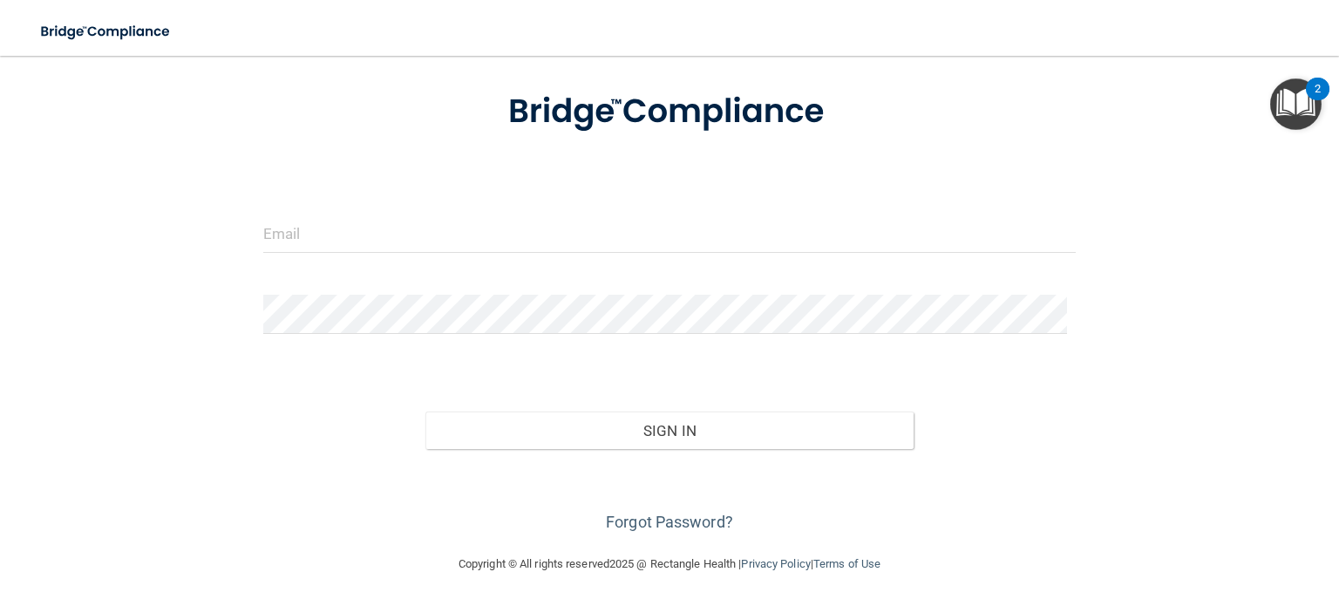
scroll to position [91, 0]
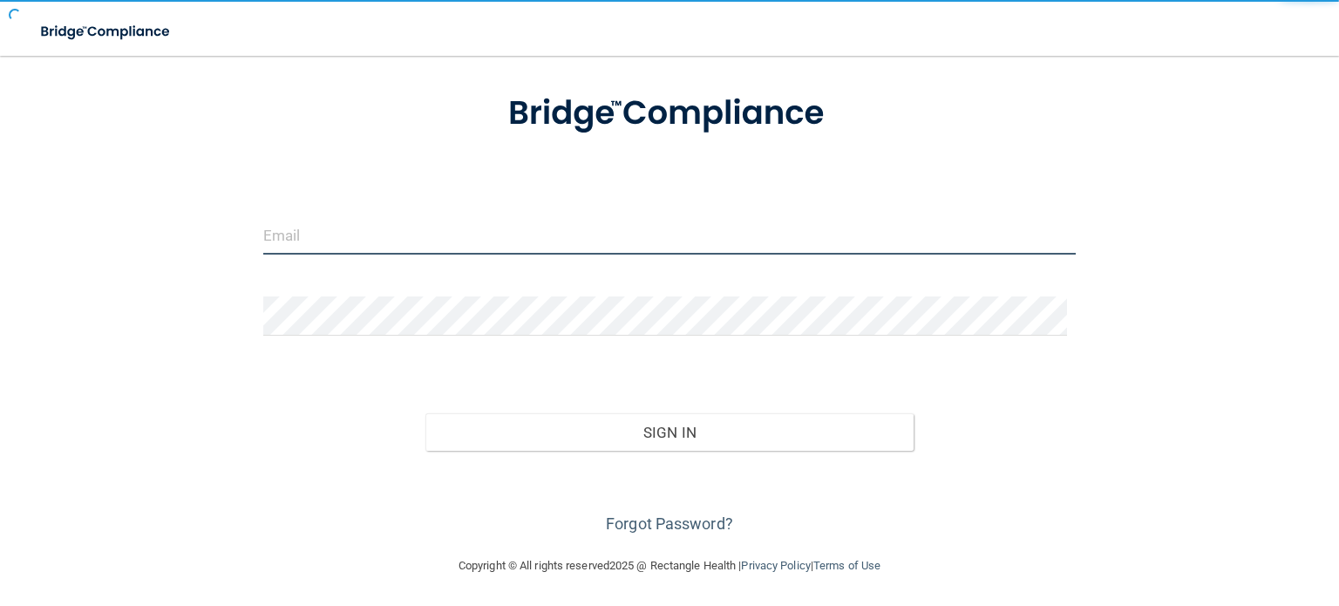
type input "[EMAIL_ADDRESS][DOMAIN_NAME]"
